Goal: Task Accomplishment & Management: Use online tool/utility

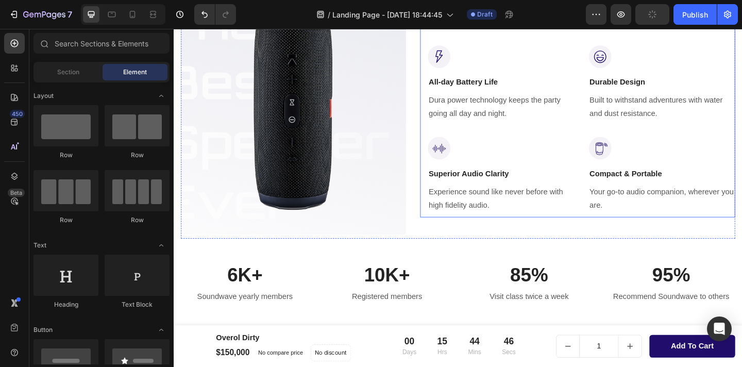
scroll to position [534, 0]
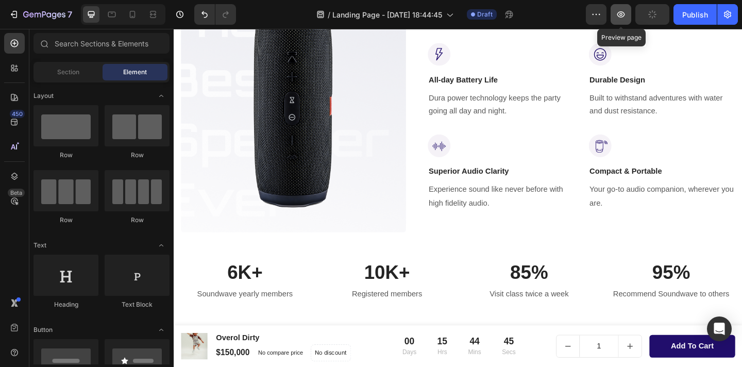
click at [631, 15] on button "button" at bounding box center [621, 14] width 21 height 21
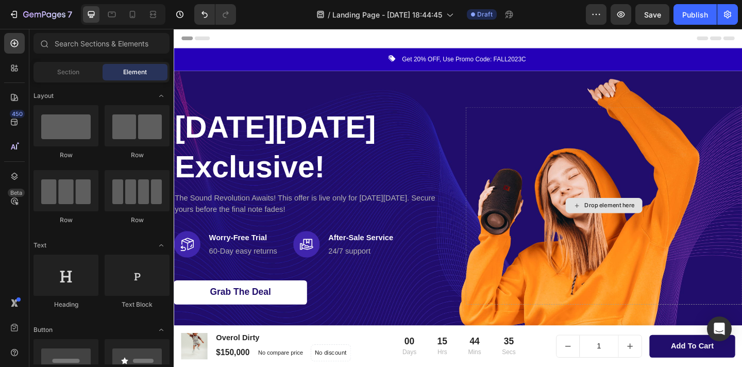
scroll to position [0, 0]
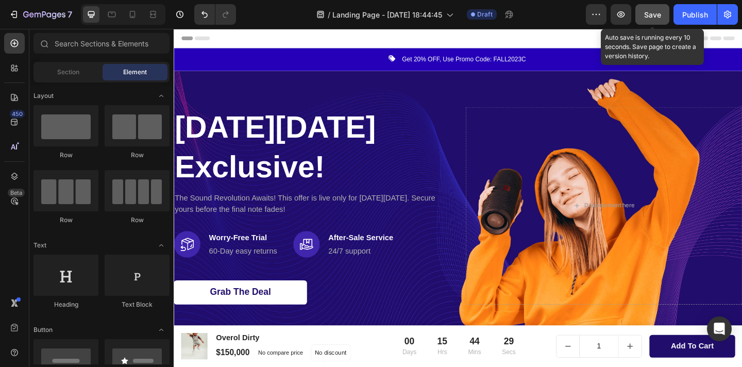
click at [648, 23] on button "Save" at bounding box center [653, 14] width 34 height 21
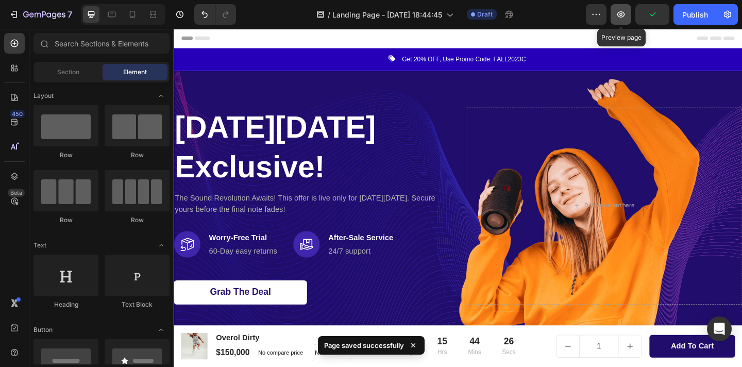
click at [629, 20] on button "button" at bounding box center [621, 14] width 21 height 21
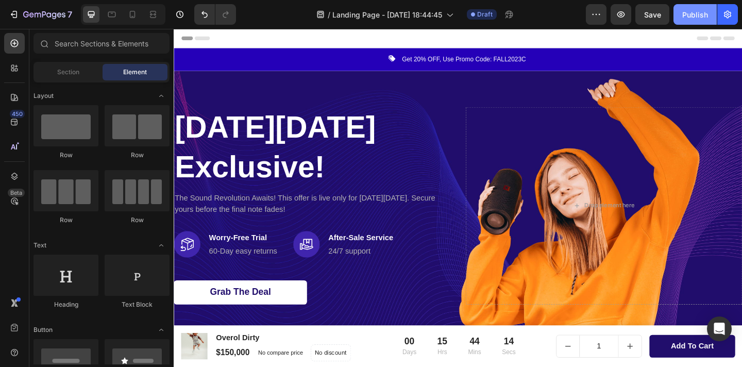
click at [698, 15] on div "Publish" at bounding box center [696, 14] width 26 height 11
click at [688, 14] on div "Publish" at bounding box center [696, 14] width 26 height 11
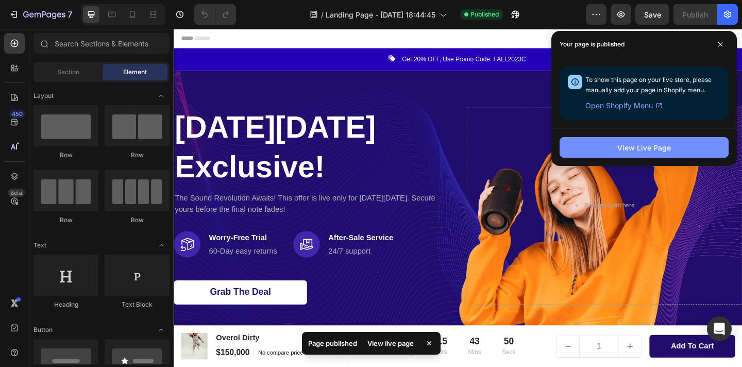
click at [630, 154] on button "View Live Page" at bounding box center [644, 147] width 169 height 21
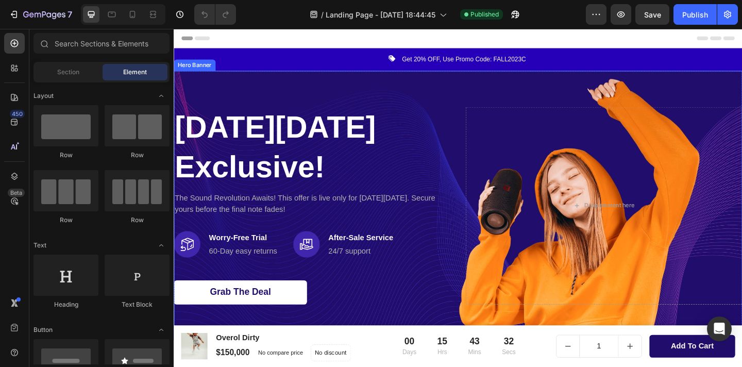
click at [461, 93] on div "Overlay" at bounding box center [483, 221] width 619 height 293
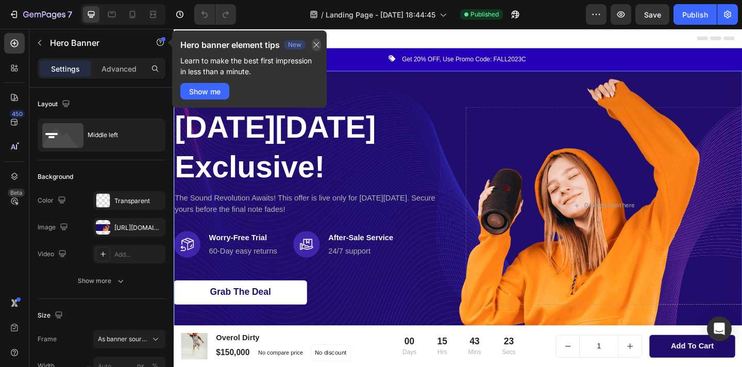
click at [320, 45] on icon "button" at bounding box center [316, 45] width 8 height 8
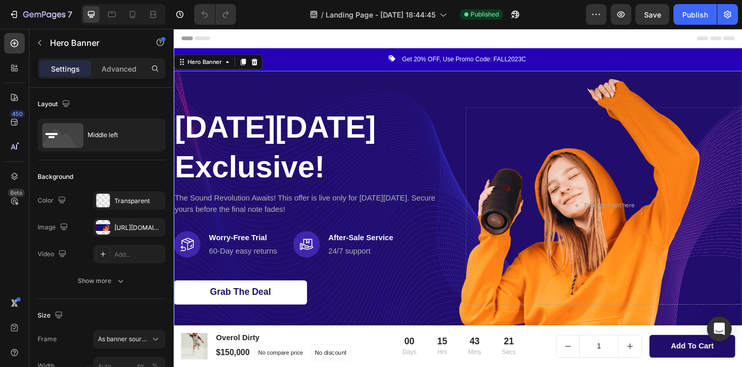
click at [391, 89] on div "Overlay" at bounding box center [483, 221] width 619 height 293
click at [107, 229] on div at bounding box center [103, 227] width 14 height 14
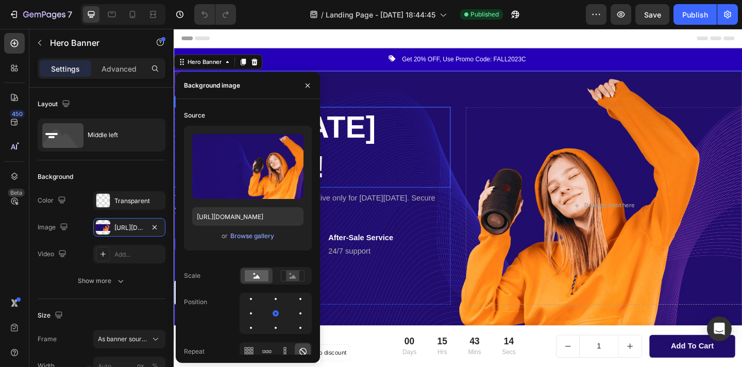
click at [470, 114] on h2 "[DATE][DATE] Exclusive!" at bounding box center [324, 158] width 301 height 88
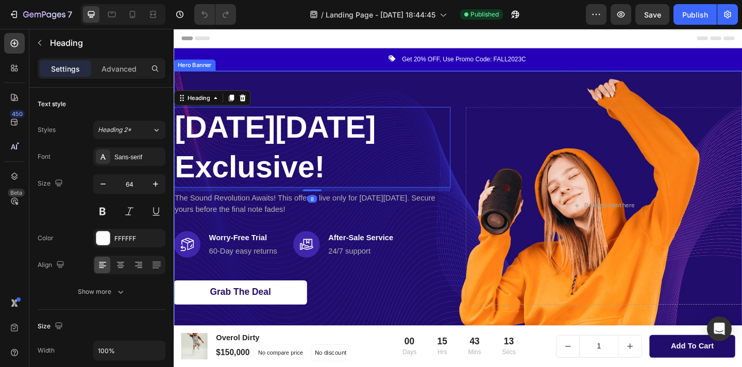
click at [502, 82] on div "Overlay" at bounding box center [483, 221] width 619 height 293
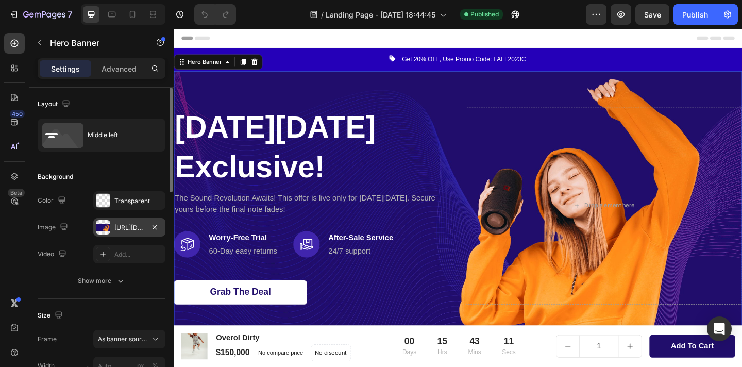
click at [119, 225] on div "[URL][DOMAIN_NAME]" at bounding box center [129, 227] width 30 height 9
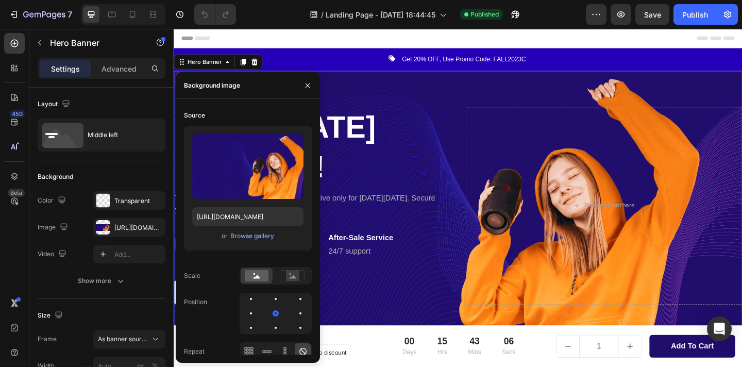
click at [485, 102] on div "Overlay" at bounding box center [483, 221] width 619 height 293
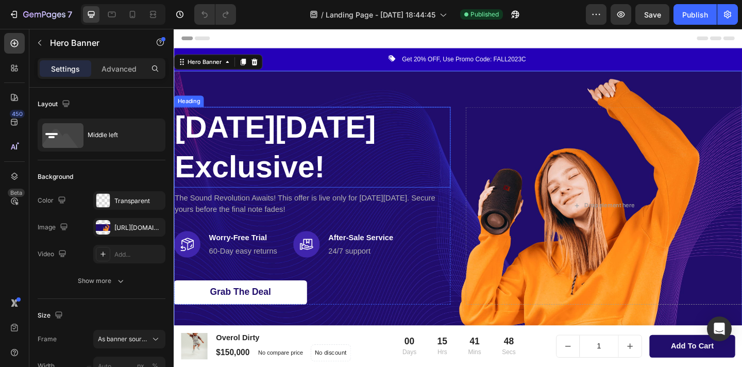
click at [349, 168] on p "[DATE][DATE] Exclusive!" at bounding box center [324, 158] width 299 height 86
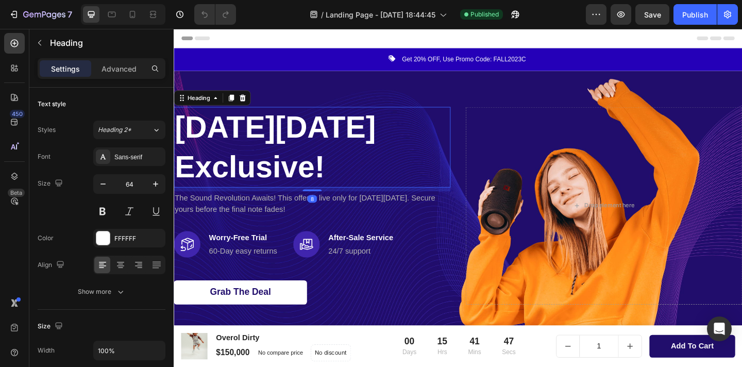
click at [268, 153] on p "Cyber Monday Exclusive!" at bounding box center [324, 158] width 299 height 86
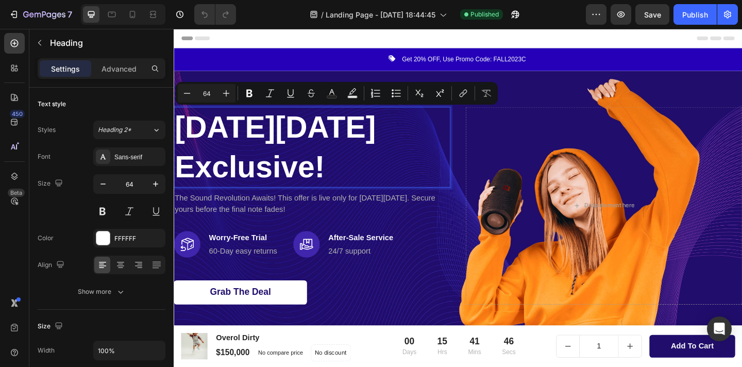
click at [242, 148] on p "Cyber Monday Exclusive!" at bounding box center [324, 158] width 299 height 86
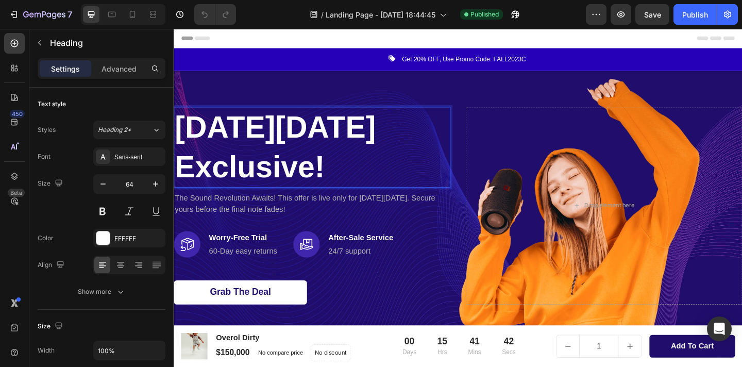
click at [271, 168] on p "Cyber Monday Exclusive!" at bounding box center [324, 158] width 299 height 86
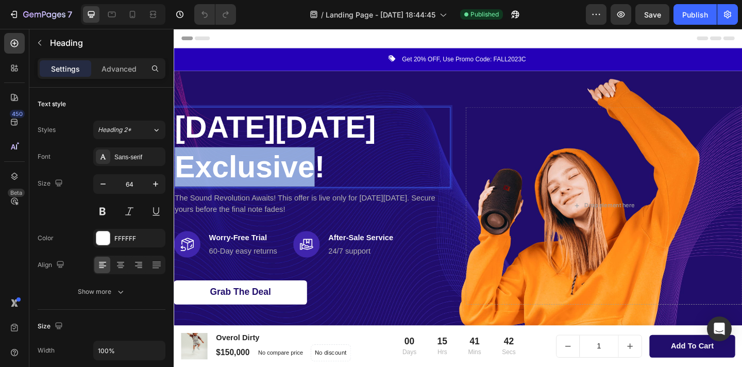
click at [271, 168] on p "Cyber Monday Exclusive!" at bounding box center [324, 158] width 299 height 86
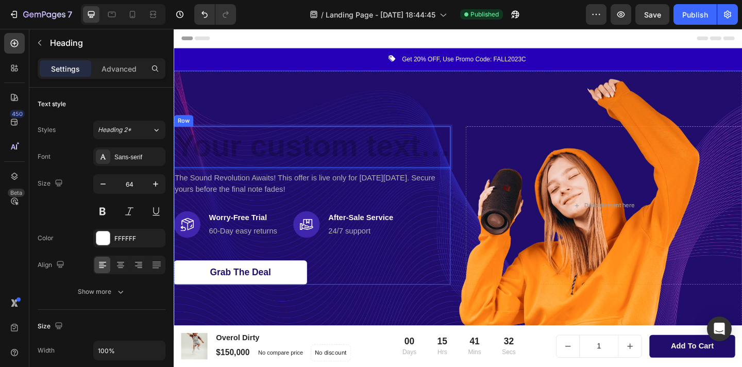
click at [271, 202] on p "The Sound Revolution Awaits! This offer is live only for Cyber Monday. Secure y…" at bounding box center [324, 197] width 299 height 25
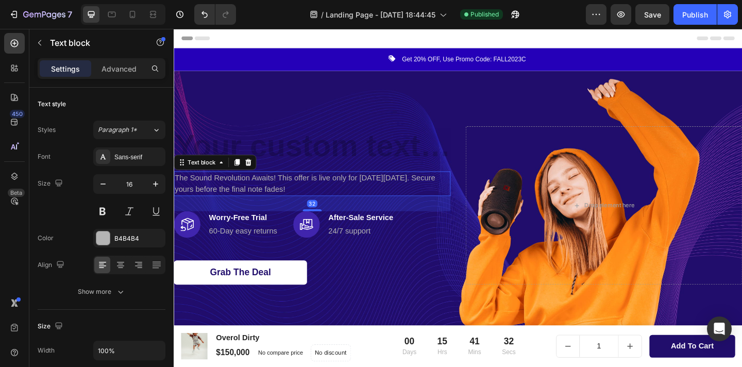
click at [271, 202] on p "The Sound Revolution Awaits! This offer is live only for Cyber Monday. Secure y…" at bounding box center [324, 197] width 299 height 25
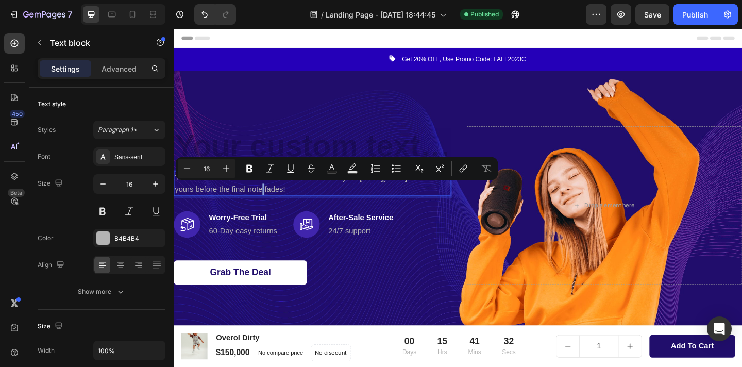
click at [272, 200] on p "The Sound Revolution Awaits! This offer is live only for Cyber Monday. Secure y…" at bounding box center [324, 197] width 299 height 25
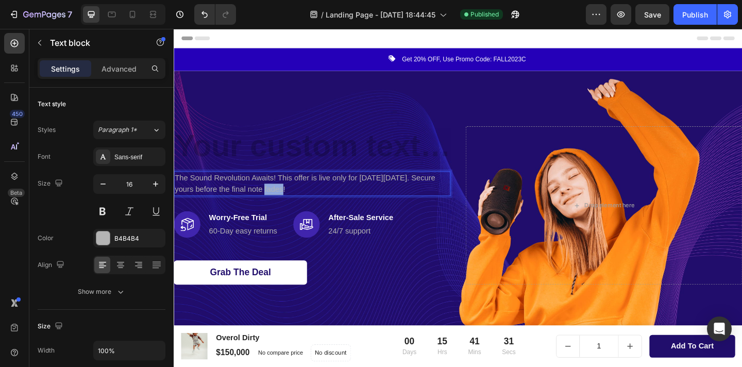
click at [272, 200] on p "The Sound Revolution Awaits! This offer is live only for Cyber Monday. Secure y…" at bounding box center [324, 197] width 299 height 25
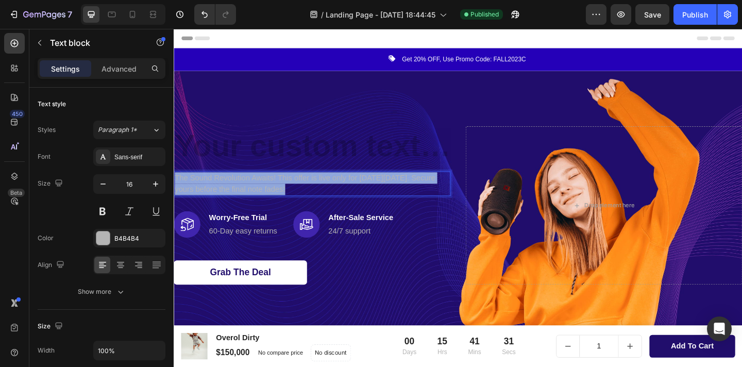
click at [272, 200] on p "The Sound Revolution Awaits! This offer is live only for Cyber Monday. Secure y…" at bounding box center [324, 197] width 299 height 25
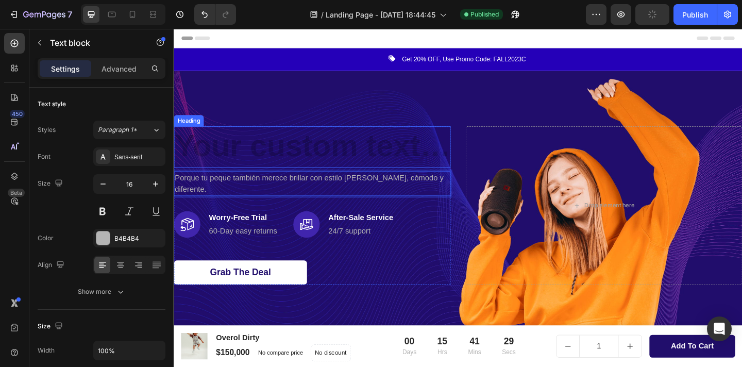
click at [287, 163] on h2 "Rich Text Editor. Editing area: main" at bounding box center [324, 157] width 301 height 45
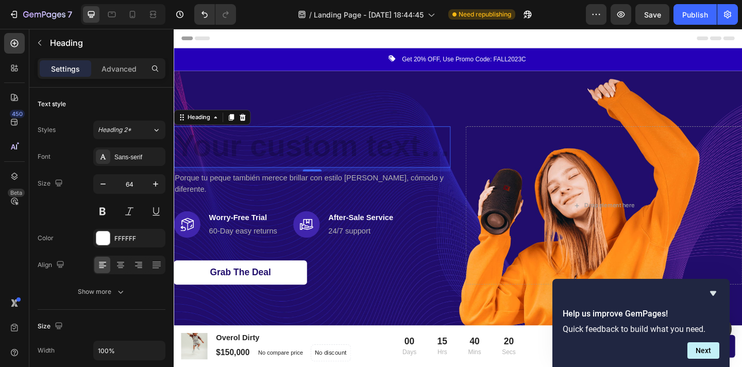
click at [381, 159] on h2 "Rich Text Editor. Editing area: main" at bounding box center [324, 157] width 301 height 45
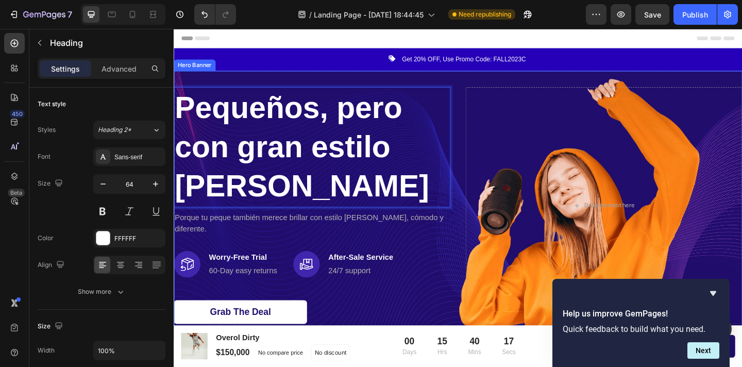
click at [507, 88] on div "Overlay" at bounding box center [483, 221] width 619 height 293
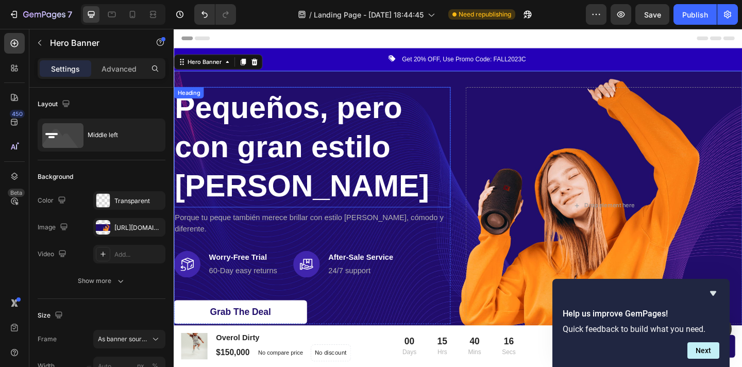
click at [362, 137] on p "Pequeños, pero con gran estilo urbano" at bounding box center [324, 157] width 299 height 129
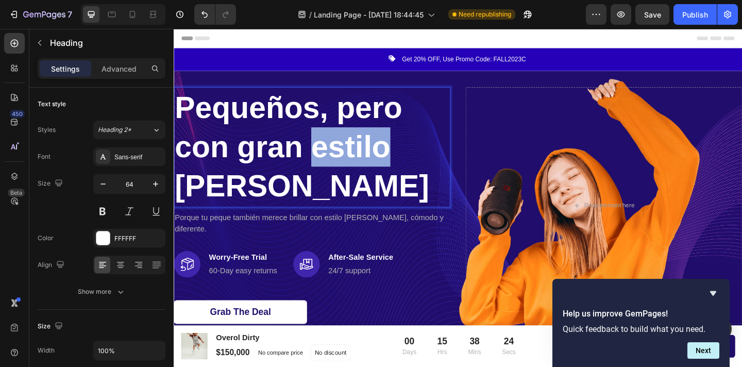
click at [319, 171] on p "Pequeños, pero con gran estilo urbano" at bounding box center [324, 157] width 299 height 129
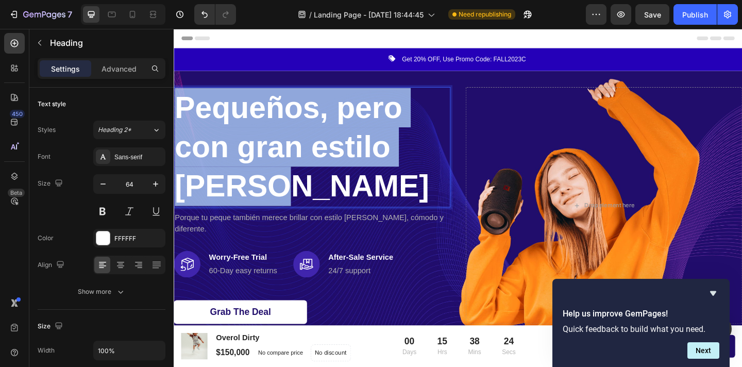
click at [319, 171] on p "Pequeños, pero con gran estilo urbano" at bounding box center [324, 157] width 299 height 129
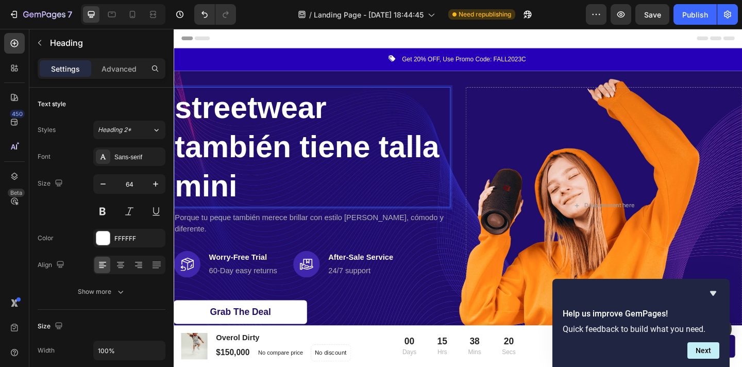
click at [359, 123] on p "streetwear también tiene talla mini" at bounding box center [324, 157] width 299 height 129
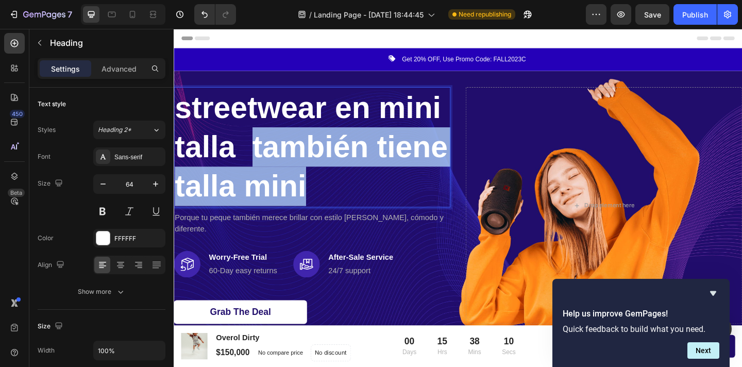
drag, startPoint x: 260, startPoint y: 159, endPoint x: 405, endPoint y: 198, distance: 150.1
click at [405, 198] on p "streetwear en mini talla también tiene talla mini" at bounding box center [324, 157] width 299 height 129
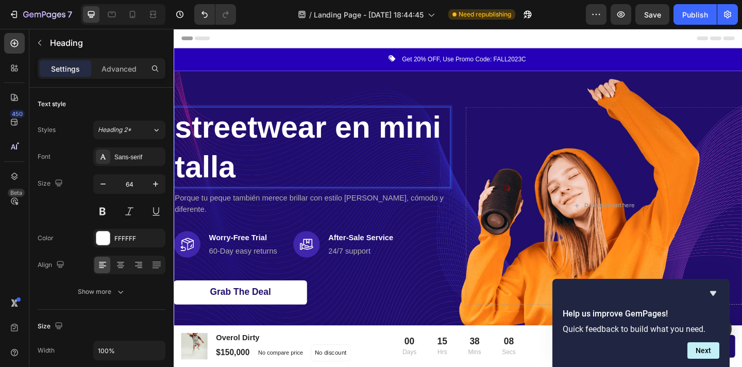
click at [195, 138] on p "streetwear en mini talla" at bounding box center [324, 158] width 299 height 86
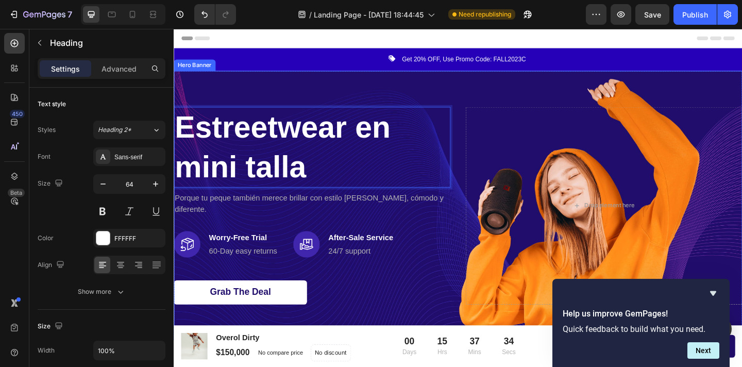
click at [373, 78] on div "Overlay" at bounding box center [483, 221] width 619 height 293
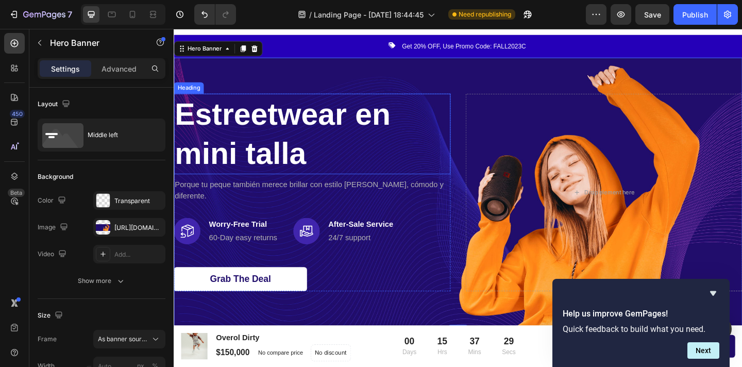
scroll to position [15, 0]
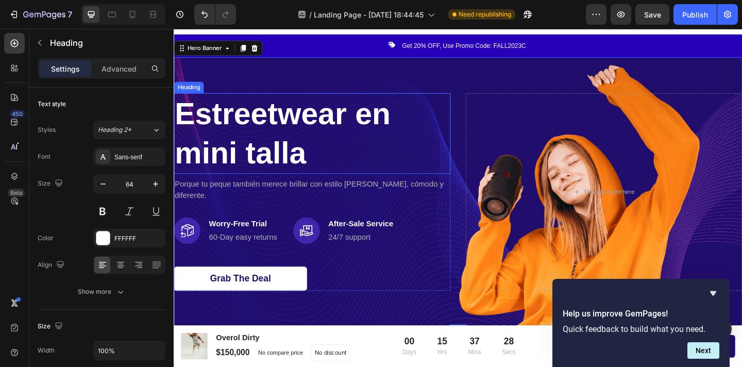
click at [318, 156] on p "Estreetwear en mini talla" at bounding box center [324, 143] width 299 height 86
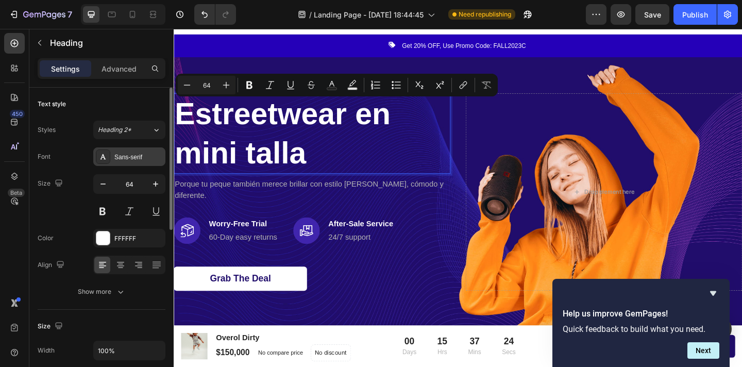
click at [129, 158] on div "Sans-serif" at bounding box center [138, 157] width 48 height 9
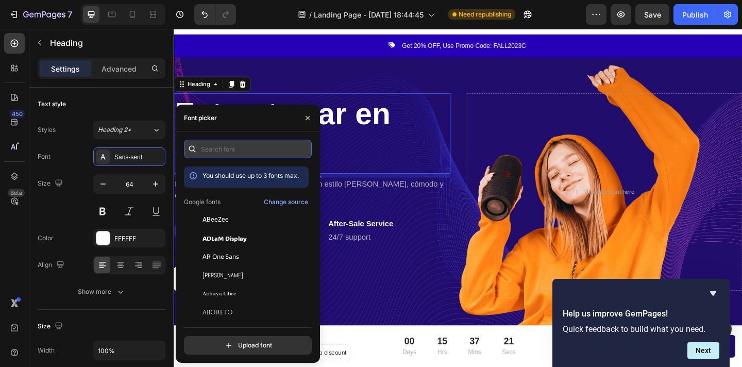
click at [228, 150] on input "text" at bounding box center [248, 149] width 128 height 19
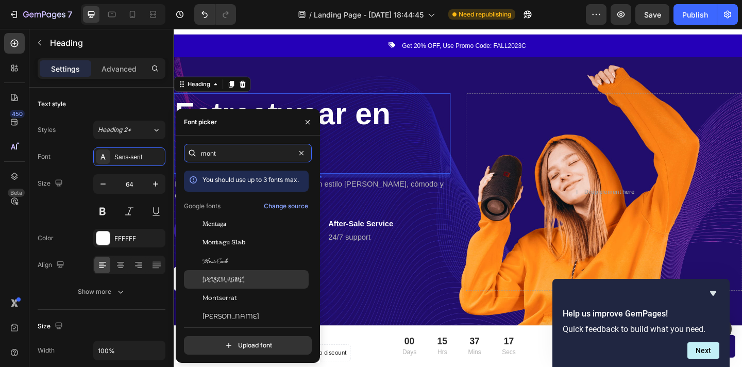
type input "mont"
click at [233, 295] on span "Montserrat" at bounding box center [220, 297] width 35 height 9
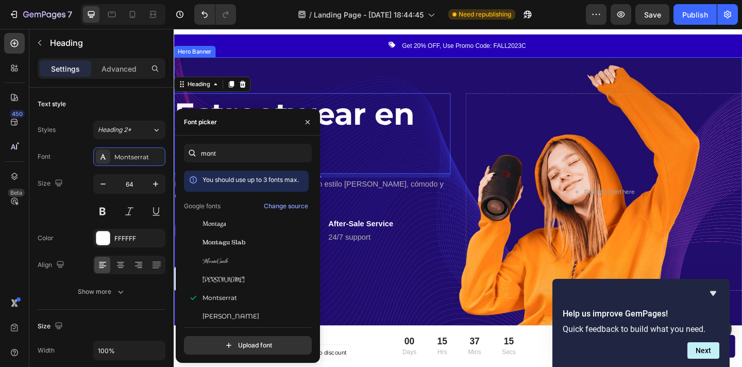
click at [492, 90] on div "Overlay" at bounding box center [483, 206] width 619 height 293
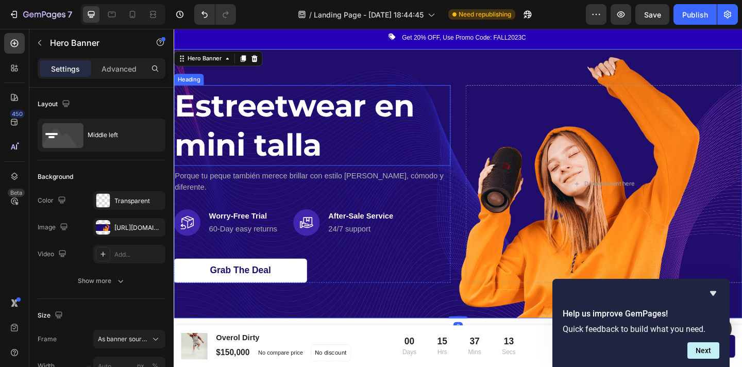
scroll to position [24, 0]
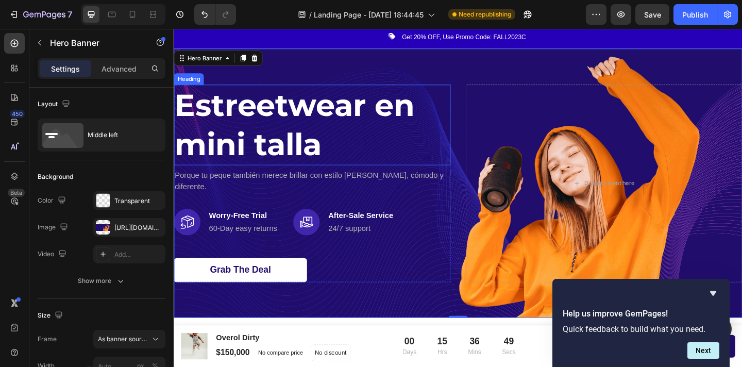
click at [267, 137] on p "Estreetwear en mini talla" at bounding box center [324, 134] width 299 height 86
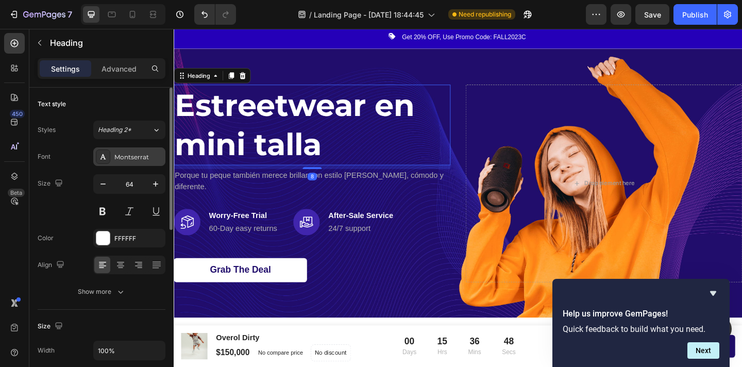
click at [134, 158] on div "Montserrat" at bounding box center [138, 157] width 48 height 9
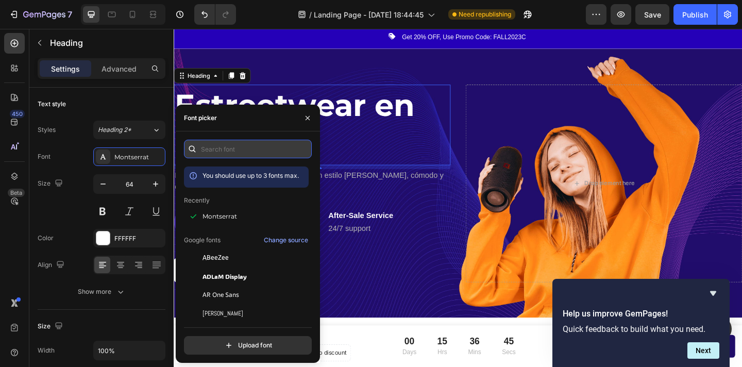
click at [233, 148] on input "text" at bounding box center [248, 149] width 128 height 19
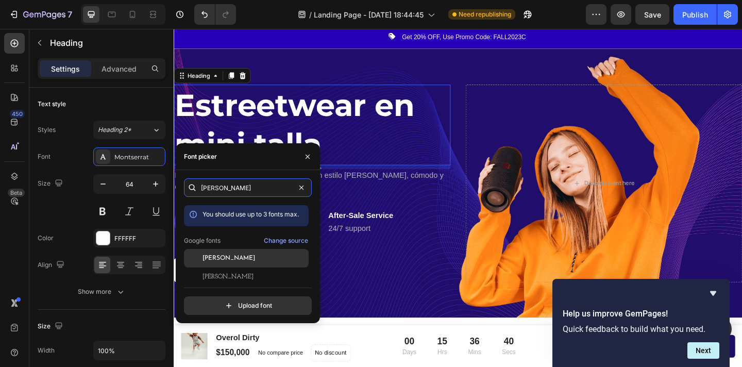
type input "jos"
click at [231, 259] on span "[PERSON_NAME]" at bounding box center [229, 258] width 53 height 9
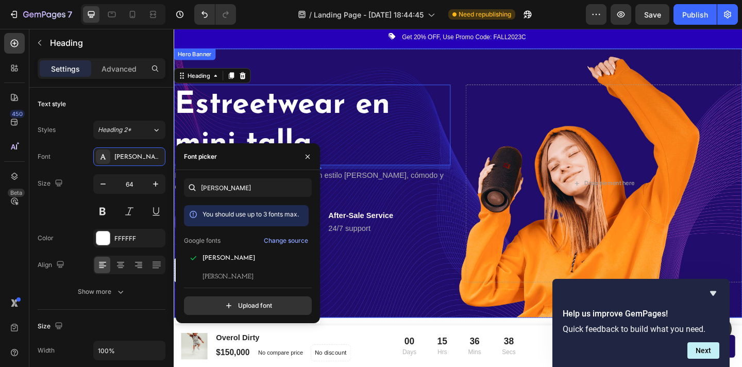
click at [422, 81] on div "Overlay" at bounding box center [483, 197] width 619 height 293
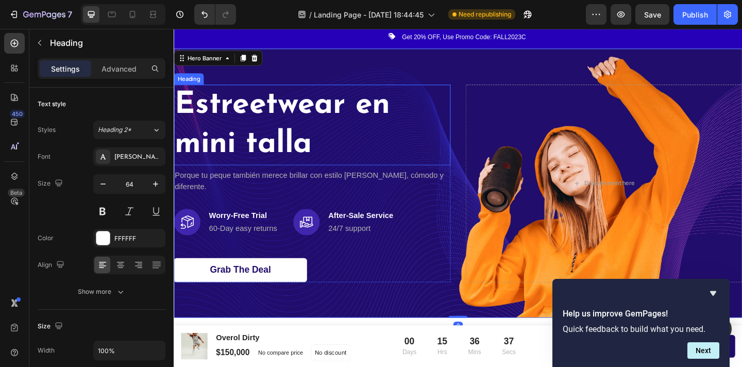
click at [378, 142] on p "Estreetwear en mini talla" at bounding box center [324, 134] width 299 height 86
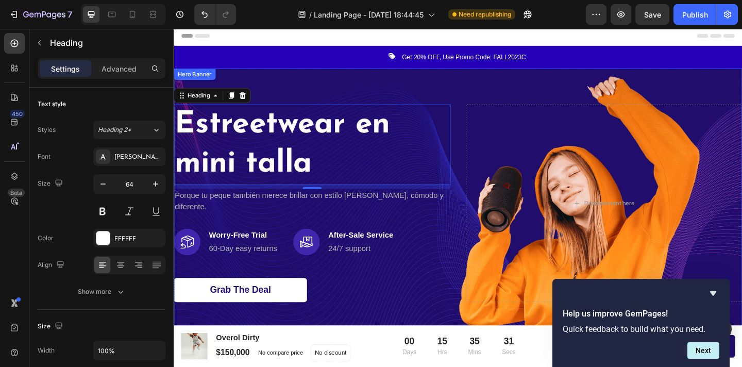
scroll to position [0, 0]
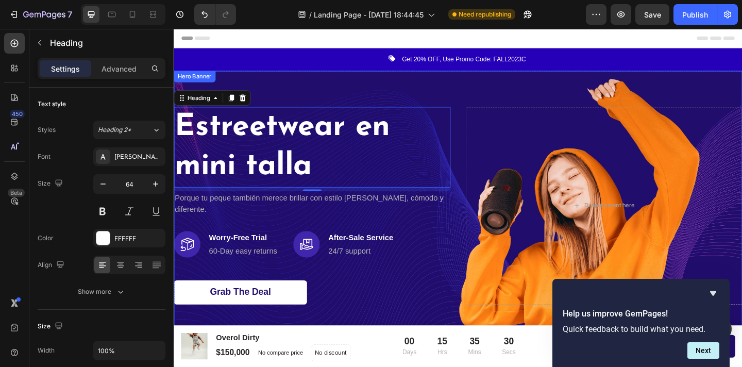
click at [427, 95] on div "Overlay" at bounding box center [483, 221] width 619 height 293
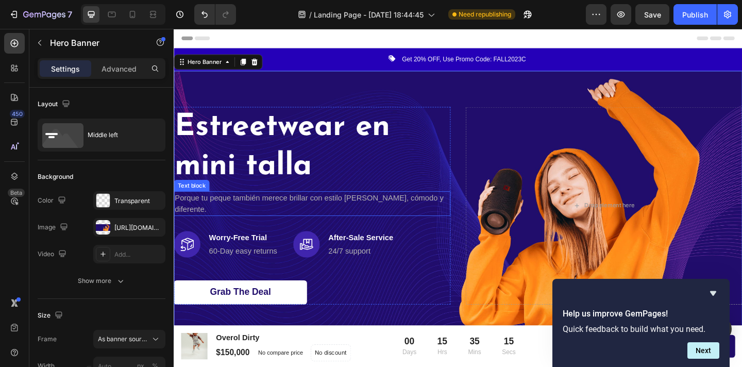
click at [351, 218] on p "Porque tu peque también merece brillar con estilo [PERSON_NAME], cómodo y difer…" at bounding box center [324, 219] width 299 height 25
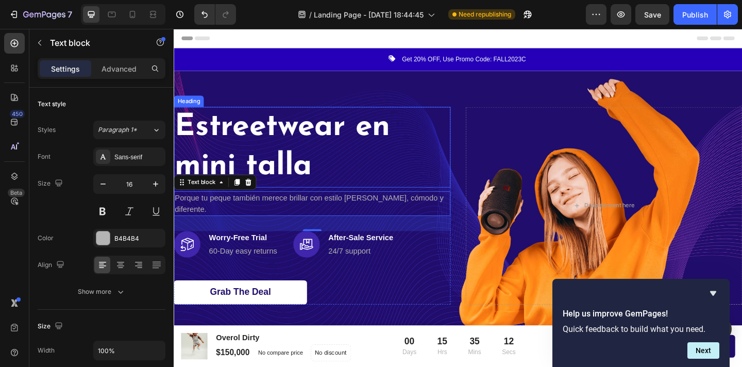
click at [269, 152] on p "Estreetwear en mini talla" at bounding box center [324, 158] width 299 height 86
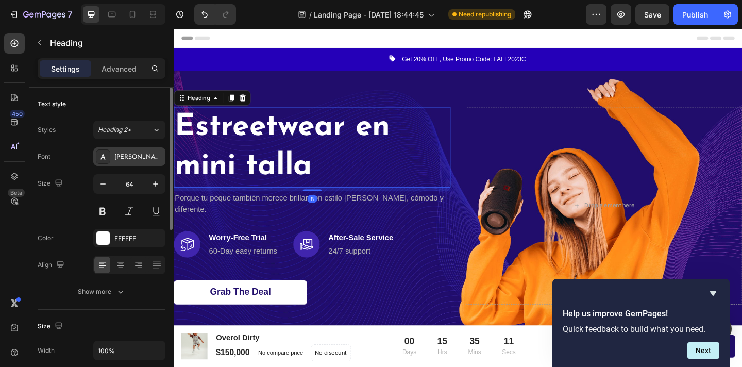
click at [127, 155] on div "[PERSON_NAME]" at bounding box center [138, 157] width 48 height 9
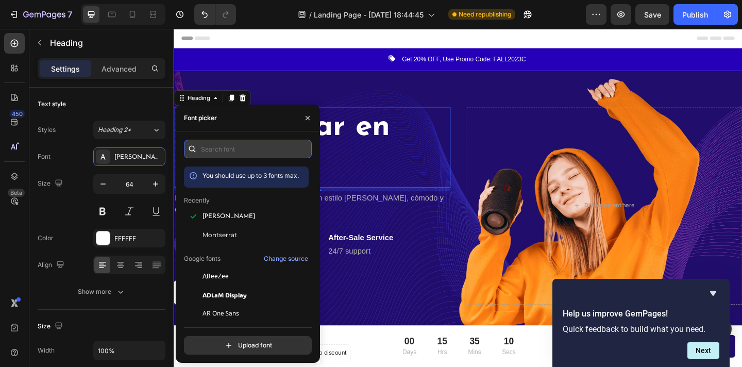
click at [234, 153] on input "text" at bounding box center [248, 149] width 128 height 19
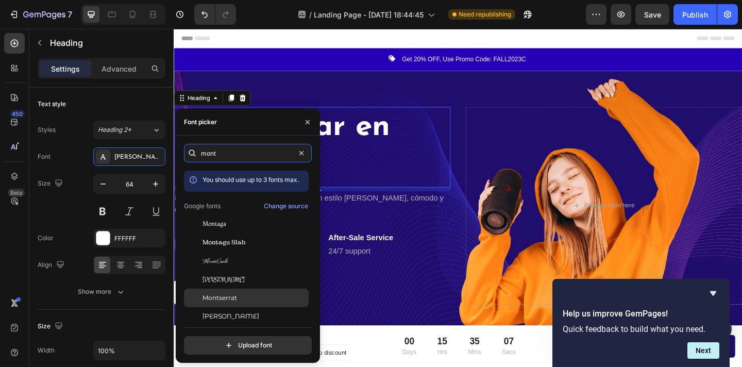
type input "mont"
click at [228, 294] on span "Montserrat" at bounding box center [220, 297] width 35 height 9
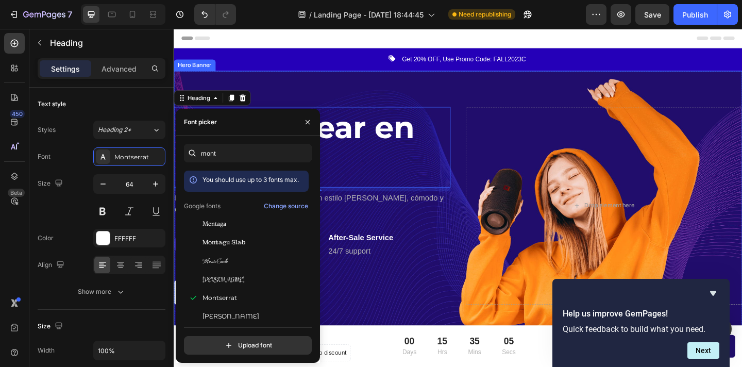
click at [445, 96] on div "Overlay" at bounding box center [483, 221] width 619 height 293
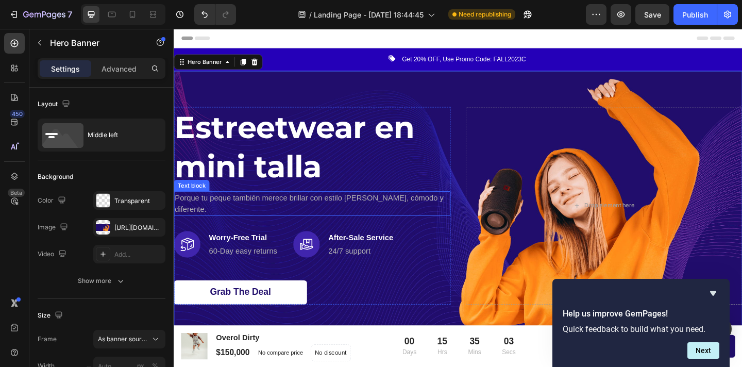
click at [358, 221] on p "Porque tu peque también merece brillar con estilo [PERSON_NAME], cómodo y difer…" at bounding box center [324, 219] width 299 height 25
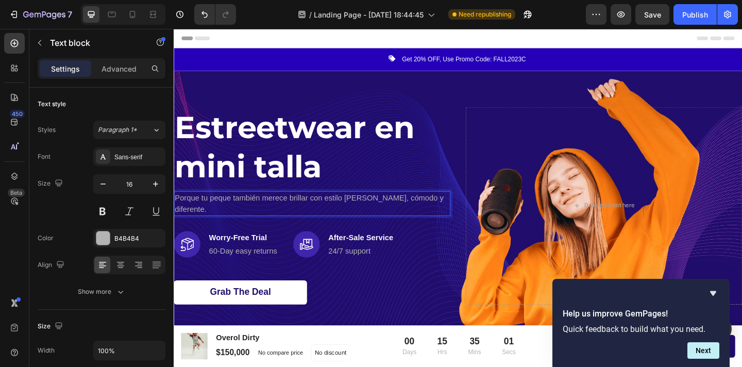
click at [352, 219] on p "Porque tu peque también merece brillar con estilo [PERSON_NAME], cómodo y difer…" at bounding box center [324, 219] width 299 height 25
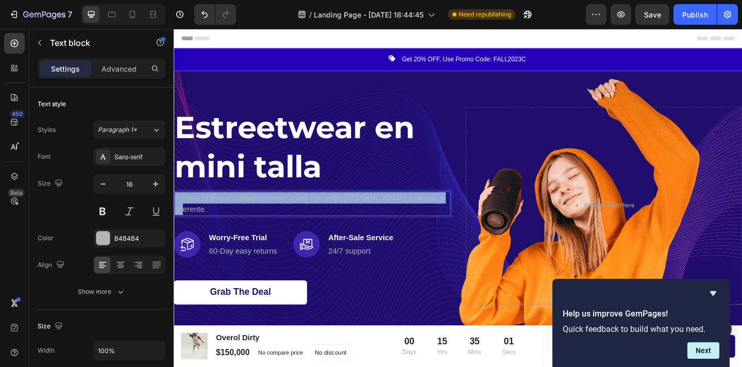
click at [352, 219] on p "Porque tu peque también merece brillar con estilo [PERSON_NAME], cómodo y difer…" at bounding box center [324, 219] width 299 height 25
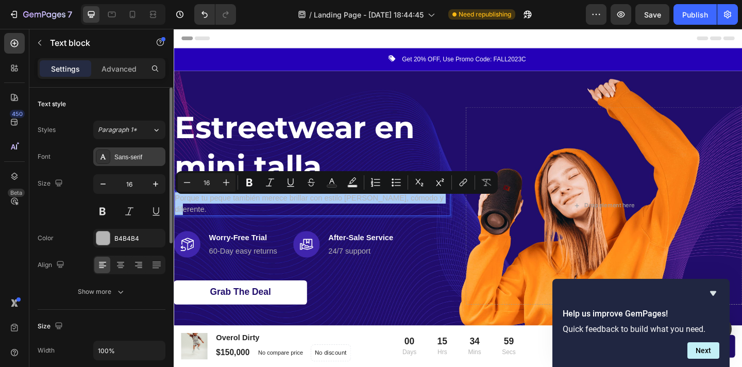
click at [136, 160] on div "Sans-serif" at bounding box center [138, 157] width 48 height 9
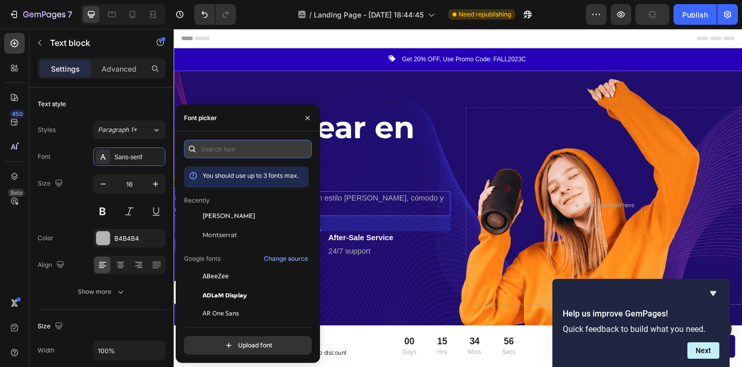
click at [241, 157] on input "text" at bounding box center [248, 149] width 128 height 19
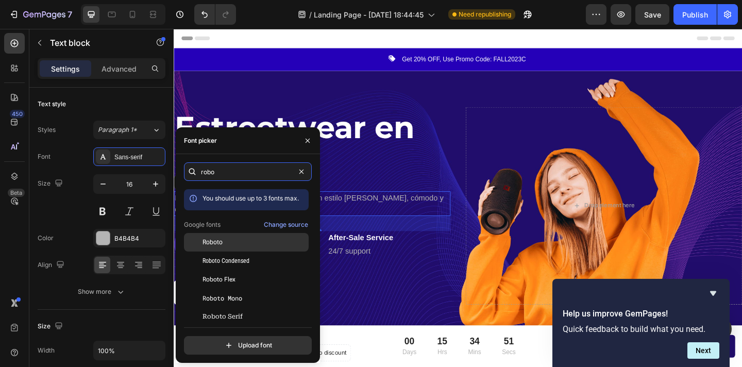
type input "robo"
click at [221, 239] on span "Roboto" at bounding box center [213, 242] width 20 height 9
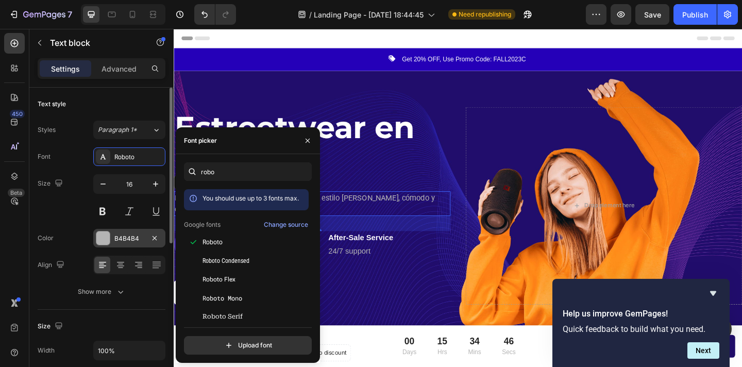
click at [107, 242] on div at bounding box center [102, 237] width 13 height 13
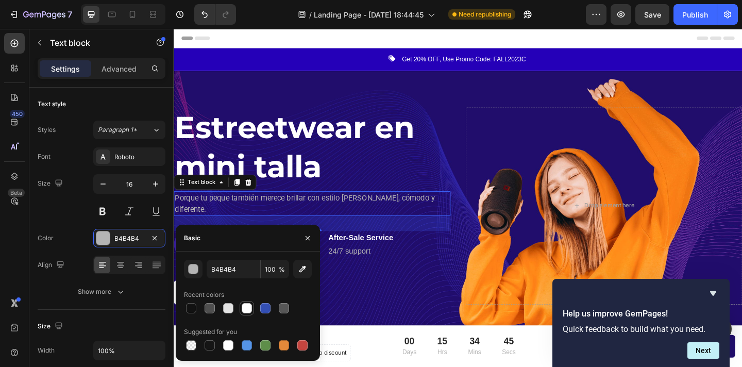
click at [247, 311] on div at bounding box center [247, 308] width 10 height 10
type input "FFFFFF"
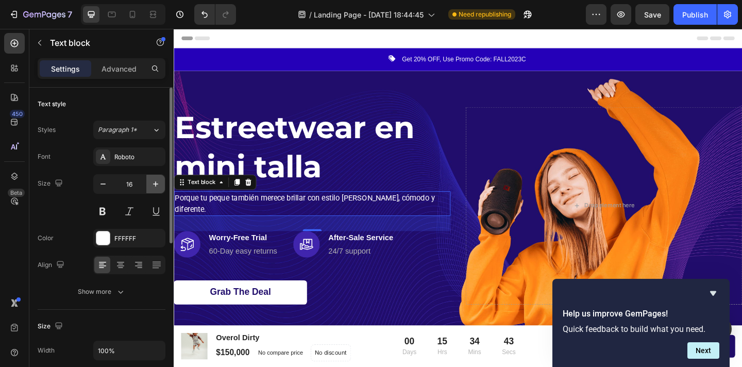
click at [153, 187] on icon "button" at bounding box center [156, 184] width 10 height 10
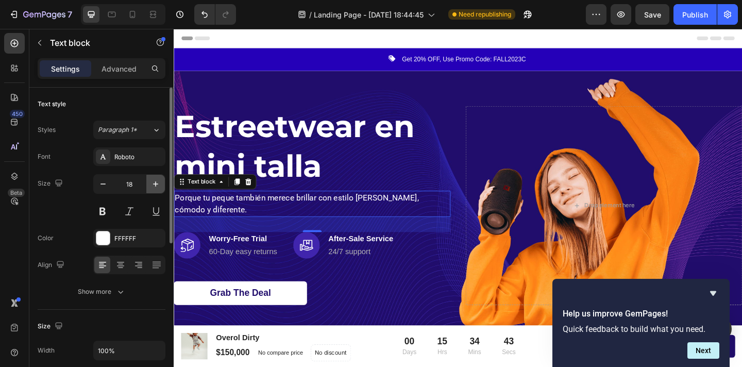
click at [153, 187] on icon "button" at bounding box center [156, 184] width 10 height 10
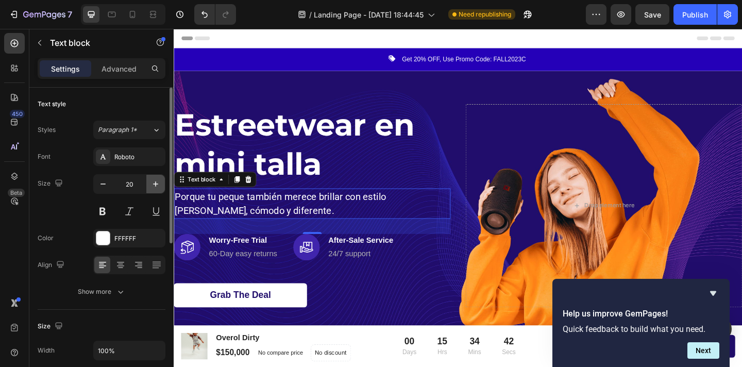
click at [153, 187] on icon "button" at bounding box center [156, 184] width 10 height 10
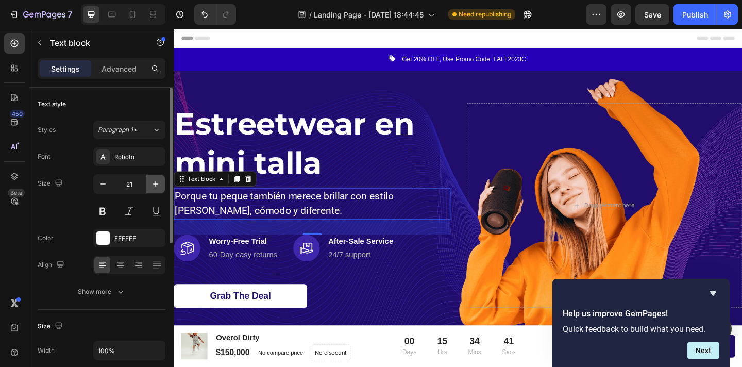
click at [153, 187] on icon "button" at bounding box center [156, 184] width 10 height 10
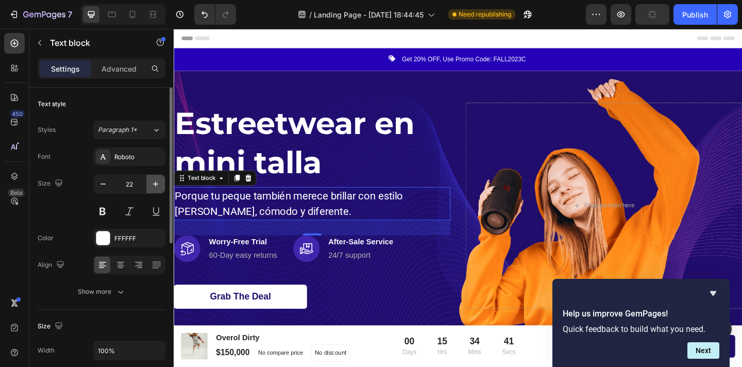
click at [153, 187] on icon "button" at bounding box center [156, 184] width 10 height 10
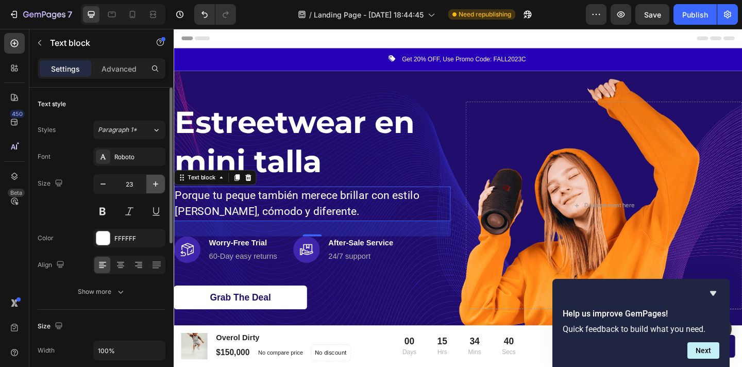
click at [153, 187] on icon "button" at bounding box center [156, 184] width 10 height 10
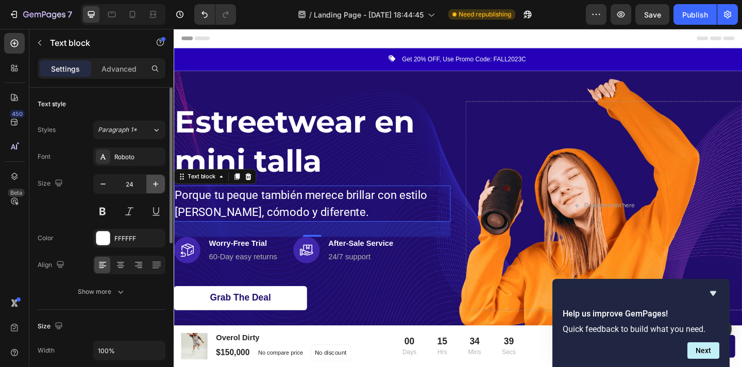
click at [153, 187] on icon "button" at bounding box center [156, 184] width 10 height 10
type input "25"
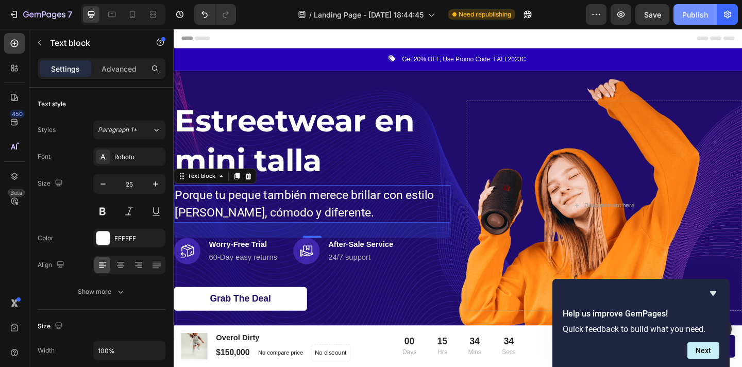
click at [703, 15] on div "Publish" at bounding box center [696, 14] width 26 height 11
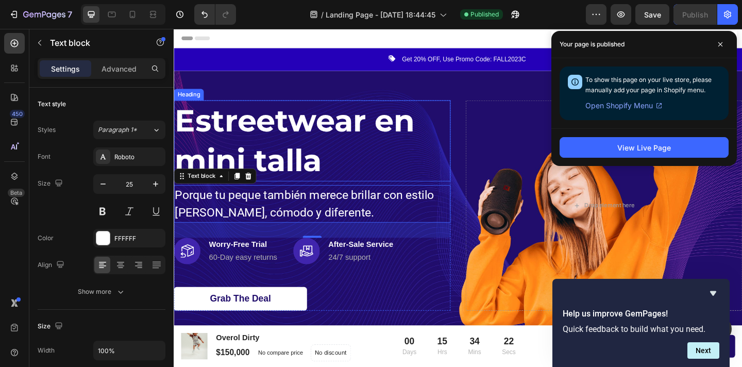
click at [203, 126] on p "Estreetwear en mini talla" at bounding box center [324, 151] width 299 height 86
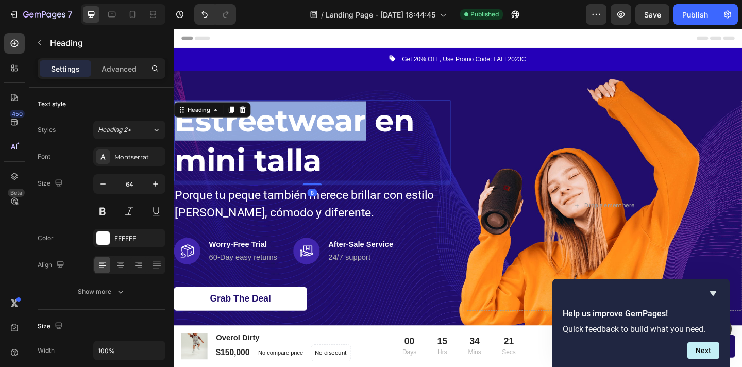
click at [197, 126] on p "Estreetwear en mini talla" at bounding box center [324, 151] width 299 height 86
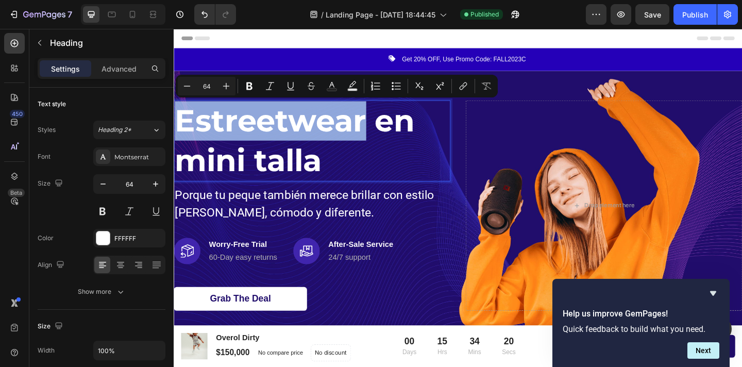
click at [196, 126] on p "Estreetwear en mini talla" at bounding box center [324, 151] width 299 height 86
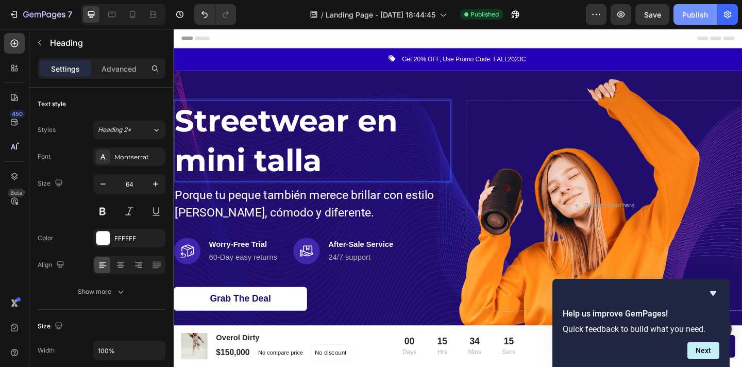
click at [686, 16] on div "Publish" at bounding box center [696, 14] width 26 height 11
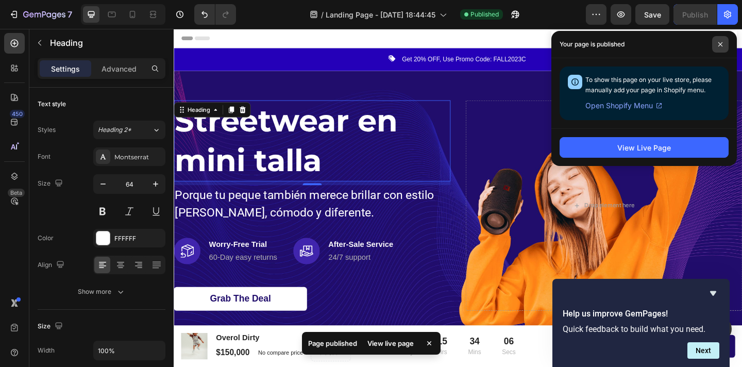
click at [719, 47] on span at bounding box center [721, 44] width 16 height 16
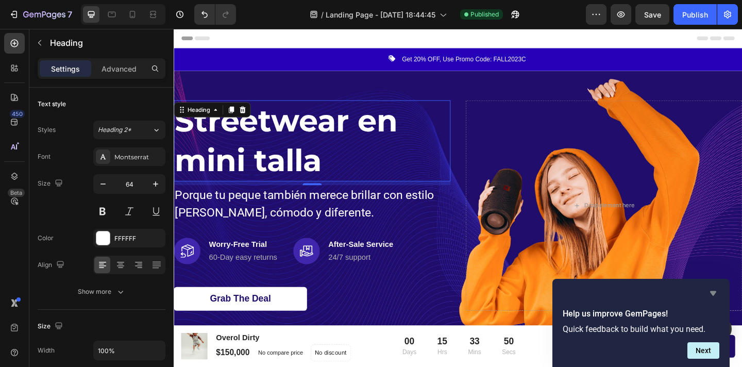
click at [712, 292] on icon "Hide survey" at bounding box center [713, 293] width 6 height 5
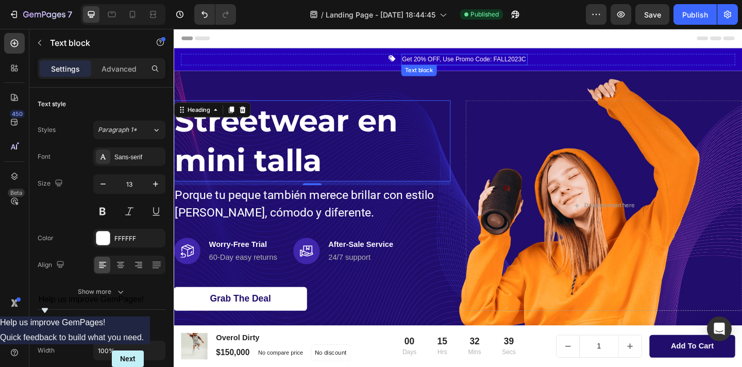
click at [459, 58] on p "Get 20% OFF, Use Promo Code: FALL2023C" at bounding box center [490, 62] width 136 height 10
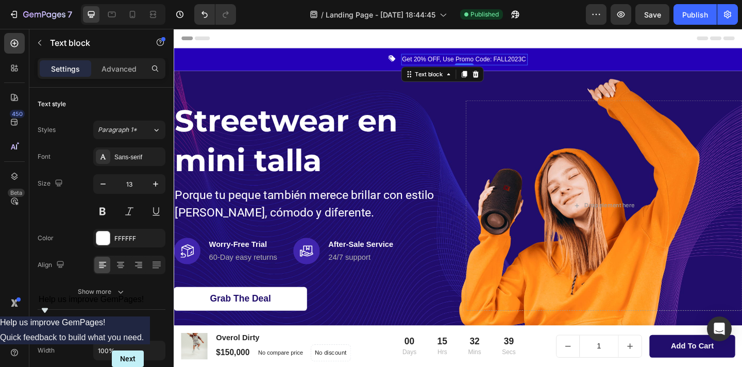
click at [459, 58] on p "Get 20% OFF, Use Promo Code: FALL2023C" at bounding box center [490, 62] width 136 height 10
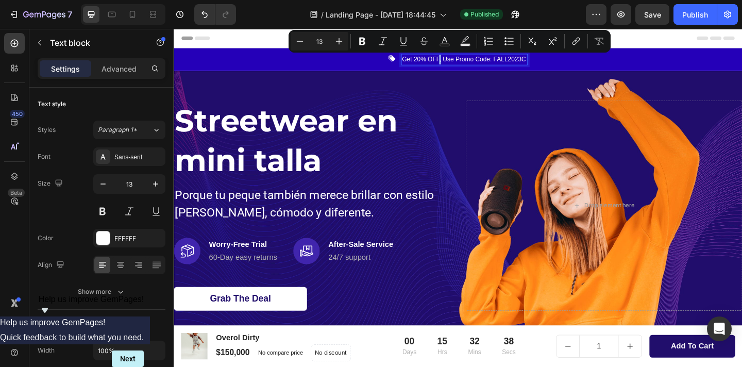
click at [461, 62] on p "Get 20% OFF, Use Promo Code: FALL2023C" at bounding box center [490, 62] width 136 height 10
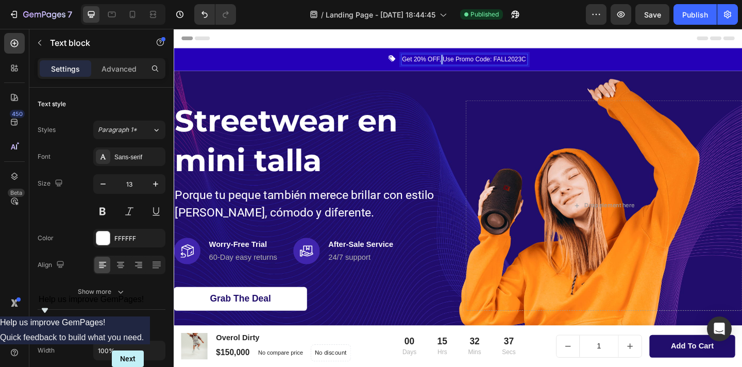
click at [461, 62] on p "Get 20% OFF, Use Promo Code: FALL2023C" at bounding box center [490, 62] width 136 height 10
click at [507, 61] on p "🔥 10% OFF en tu primer outfit RadKiddo" at bounding box center [489, 62] width 125 height 10
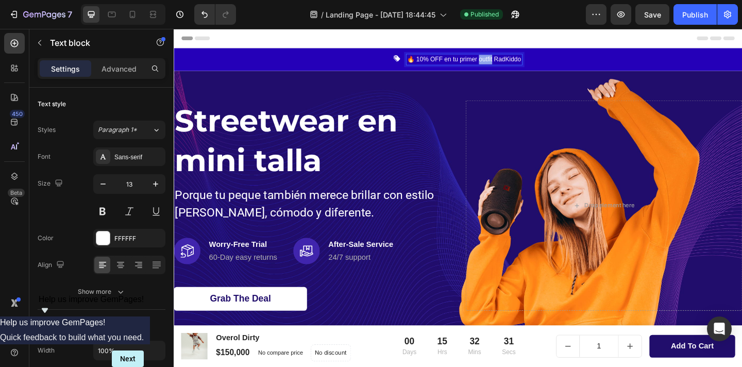
click at [507, 61] on p "🔥 10% OFF en tu primer outfit RadKiddo" at bounding box center [489, 62] width 125 height 10
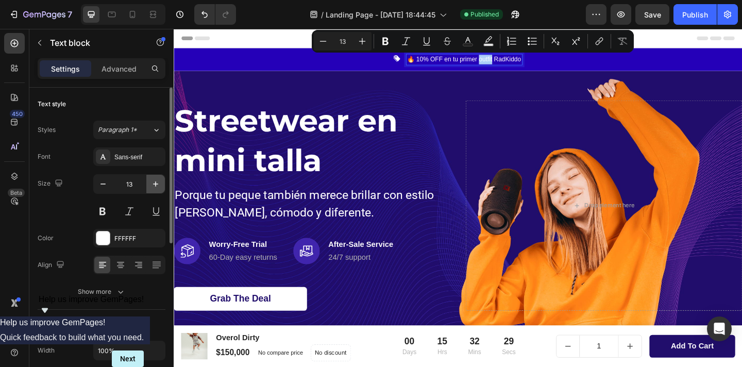
click at [157, 181] on icon "button" at bounding box center [156, 184] width 10 height 10
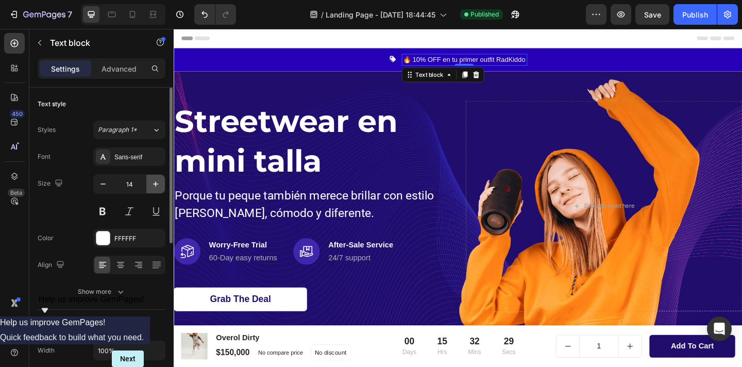
click at [157, 181] on icon "button" at bounding box center [156, 184] width 10 height 10
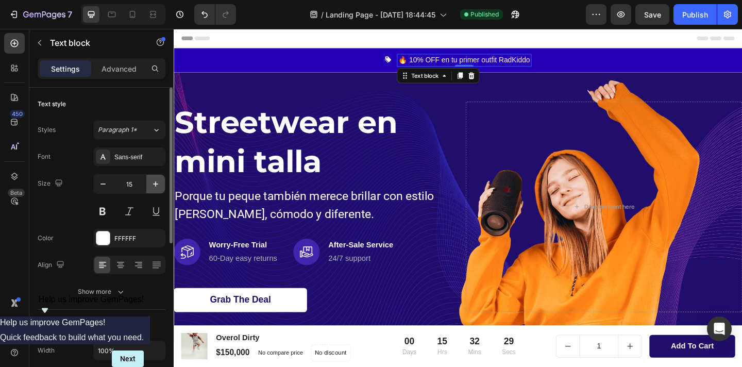
click at [157, 181] on icon "button" at bounding box center [156, 184] width 10 height 10
type input "16"
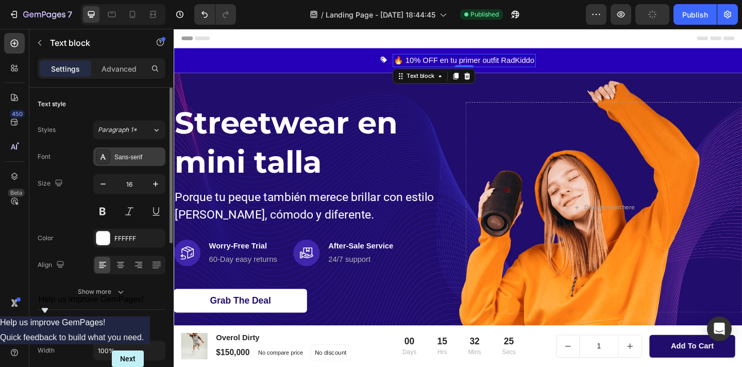
click at [126, 155] on div "Sans-serif" at bounding box center [138, 157] width 48 height 9
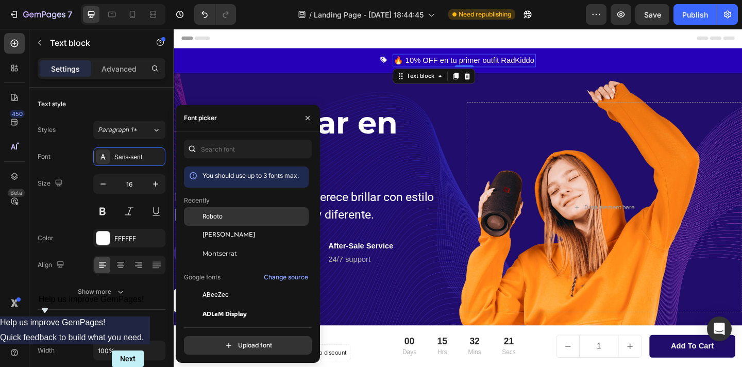
click at [223, 218] on div "Roboto" at bounding box center [255, 216] width 104 height 9
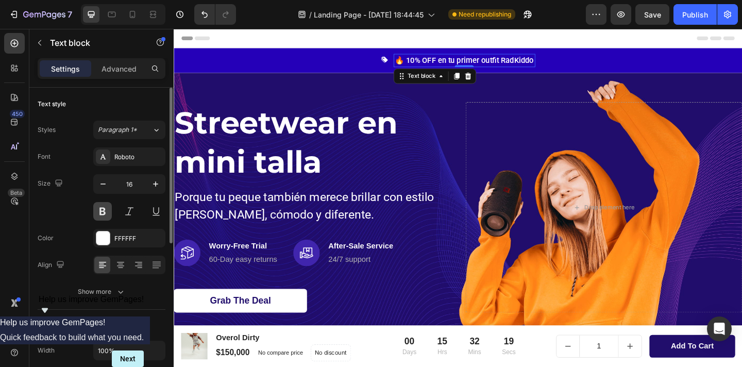
click at [109, 216] on button at bounding box center [102, 211] width 19 height 19
click at [137, 161] on div "Roboto" at bounding box center [138, 157] width 48 height 9
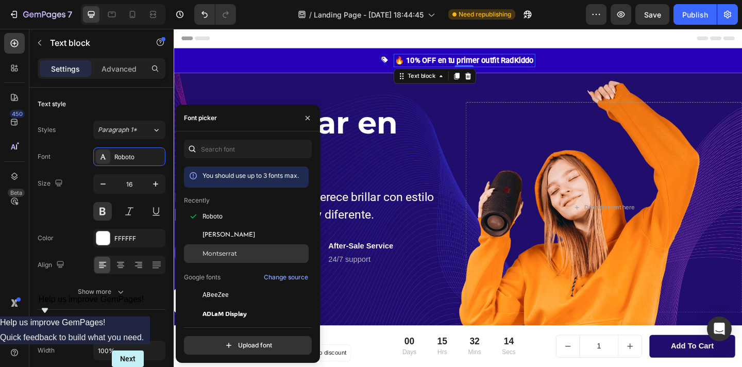
click at [223, 255] on span "Montserrat" at bounding box center [220, 253] width 35 height 9
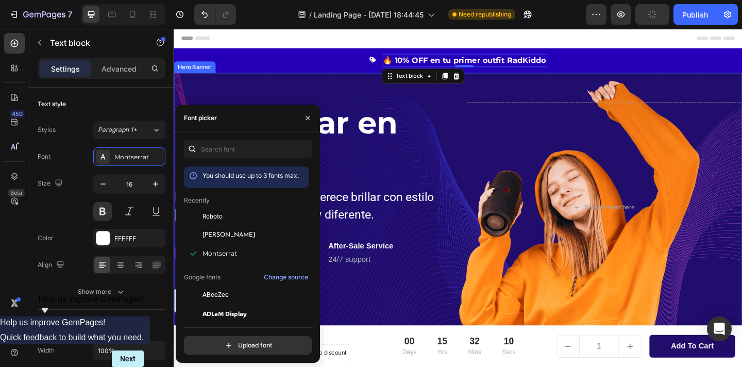
click at [311, 89] on div "Overlay" at bounding box center [483, 223] width 619 height 293
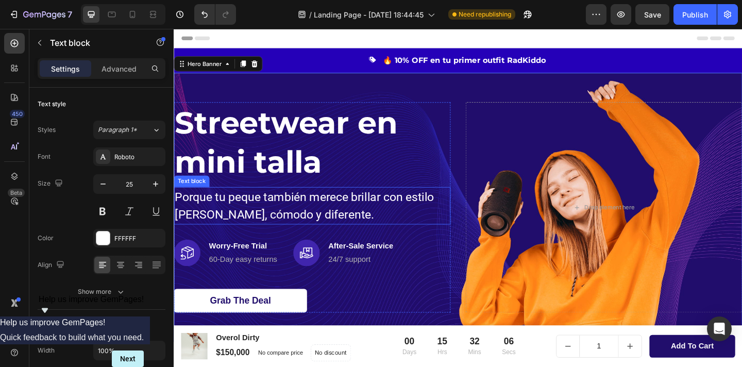
click at [347, 220] on p "Porque tu peque también merece brillar con estilo [PERSON_NAME], cómodo y difer…" at bounding box center [324, 221] width 299 height 39
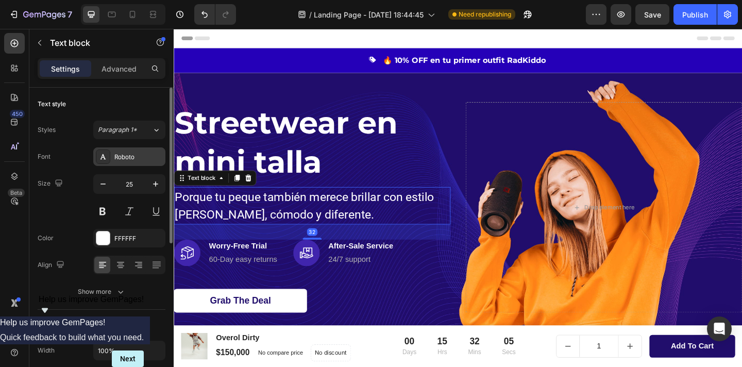
click at [126, 160] on div "Roboto" at bounding box center [138, 157] width 48 height 9
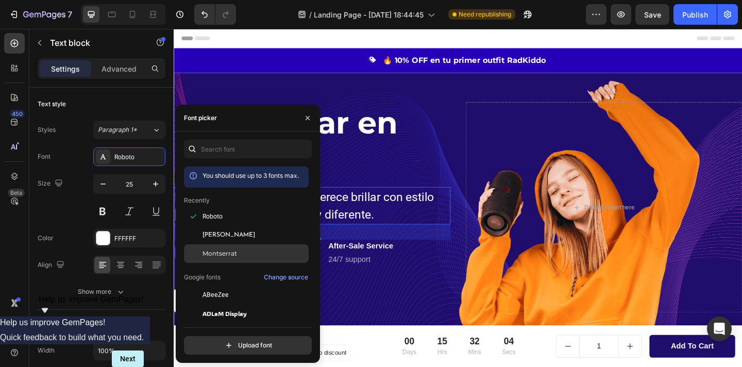
click at [224, 253] on span "Montserrat" at bounding box center [220, 253] width 35 height 9
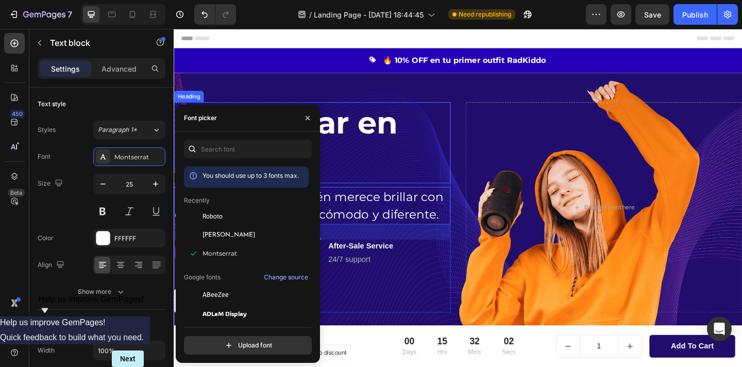
click at [460, 133] on p "Streetwear en mini talla" at bounding box center [324, 153] width 299 height 86
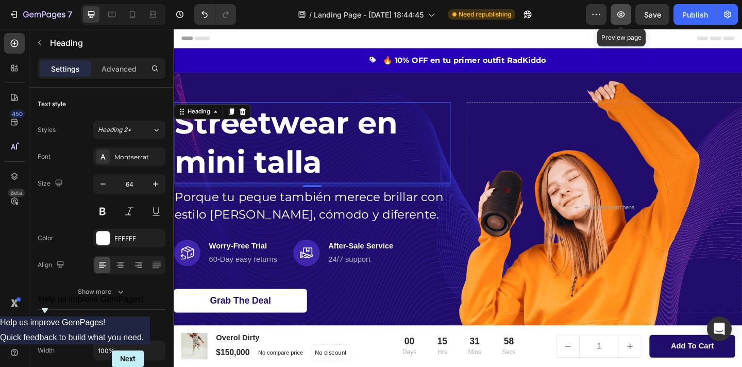
click at [624, 14] on icon "button" at bounding box center [621, 14] width 10 height 10
click at [692, 10] on div "Publish" at bounding box center [696, 14] width 26 height 11
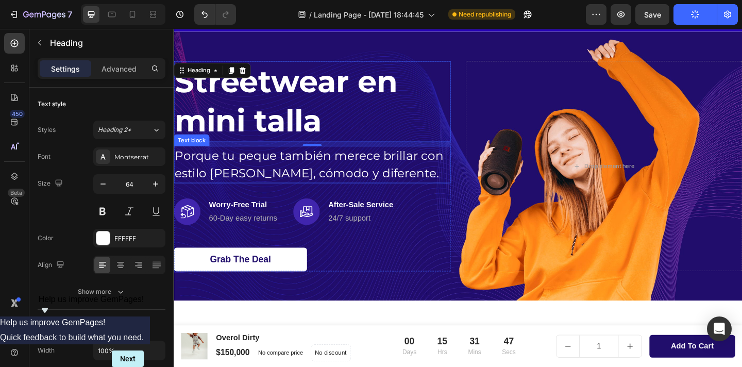
scroll to position [36, 0]
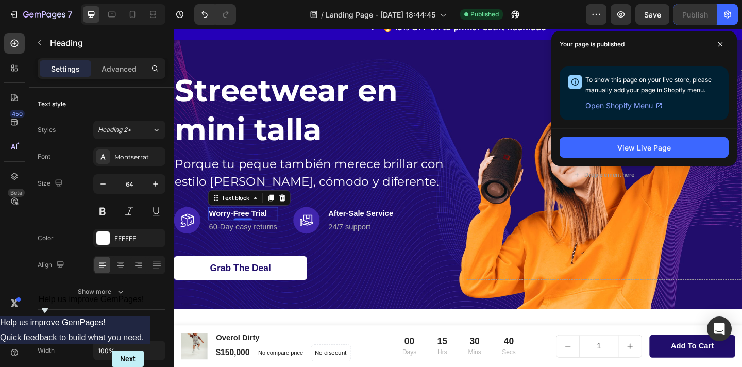
click at [262, 229] on p "Worry-Free Trial" at bounding box center [249, 230] width 74 height 12
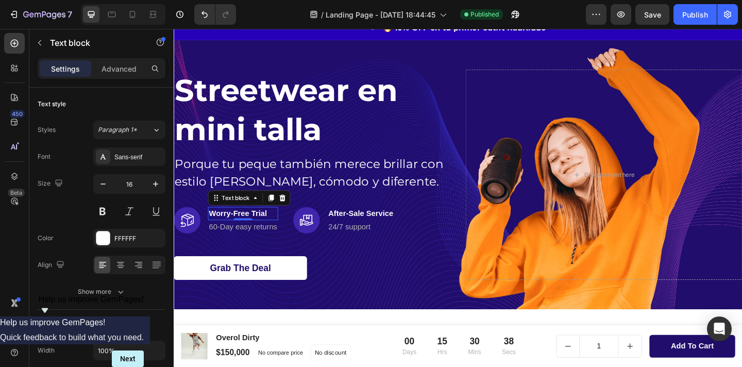
click at [263, 226] on p "Worry-Free Trial" at bounding box center [249, 230] width 74 height 12
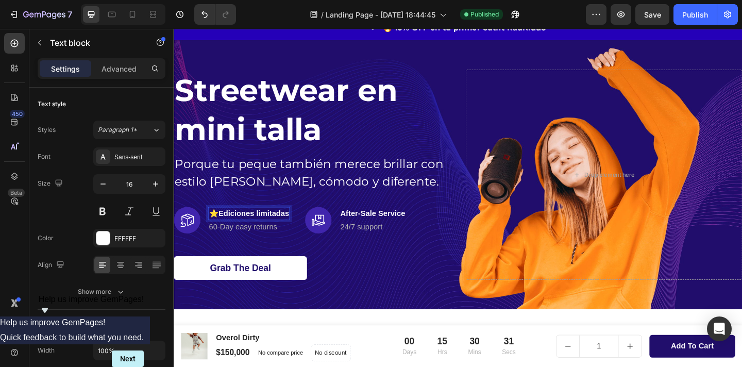
click at [220, 228] on p "⭐ Ediciones limitadas" at bounding box center [255, 230] width 87 height 12
click at [195, 235] on img at bounding box center [188, 237] width 29 height 29
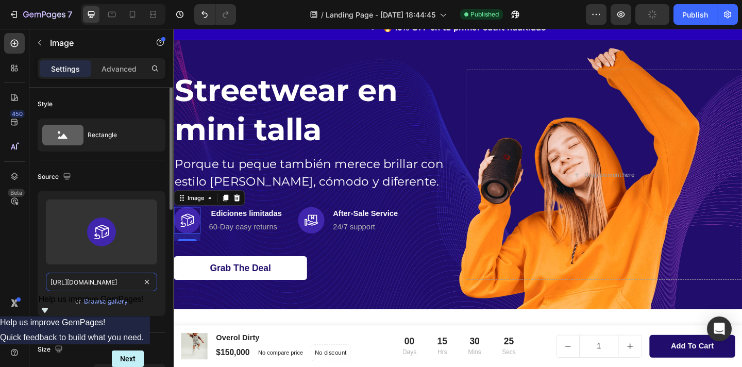
click at [99, 288] on input "[URL][DOMAIN_NAME]" at bounding box center [101, 282] width 111 height 19
click at [99, 286] on input "[URL][DOMAIN_NAME]" at bounding box center [101, 282] width 111 height 19
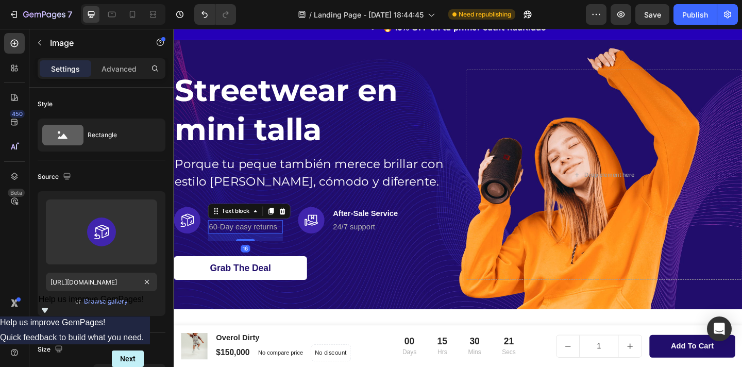
click at [251, 244] on p "60-Day easy returns" at bounding box center [251, 244] width 79 height 12
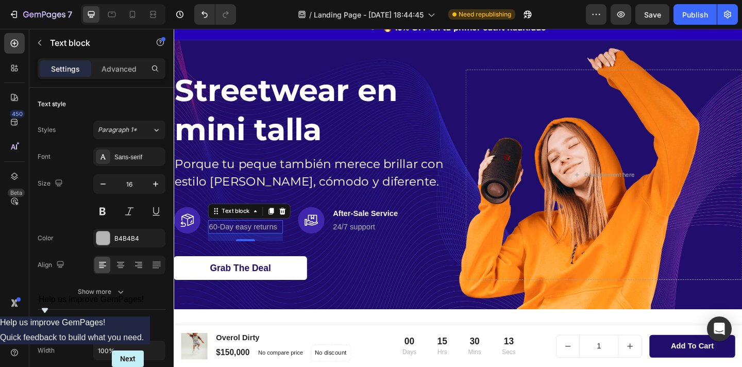
click at [258, 244] on p "60-Day easy returns" at bounding box center [251, 244] width 79 height 12
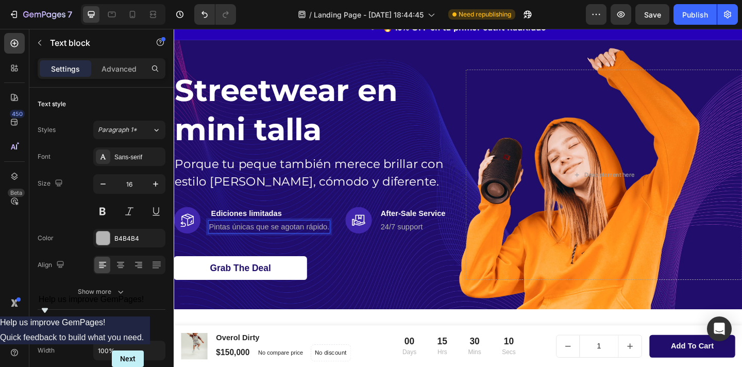
click at [225, 244] on p "Pintas únicas que se agotan rápido." at bounding box center [277, 244] width 131 height 12
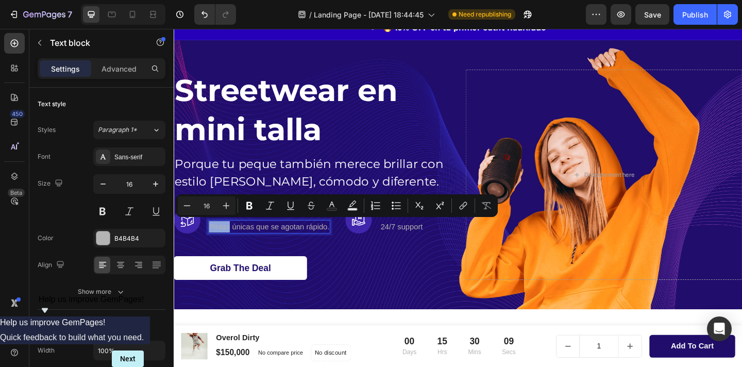
click at [235, 241] on p "Pintas únicas que se agotan rápido." at bounding box center [277, 244] width 131 height 12
click at [239, 241] on p "Pintas únicas que se agotan rápido." at bounding box center [277, 244] width 131 height 12
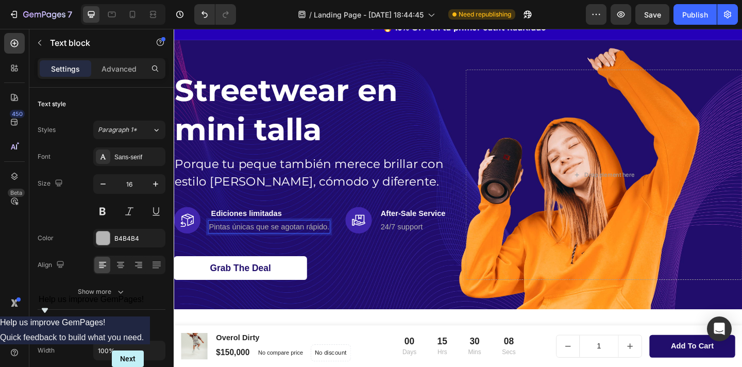
click at [235, 243] on p "Pintas únicas que se agotan rápido." at bounding box center [277, 244] width 131 height 12
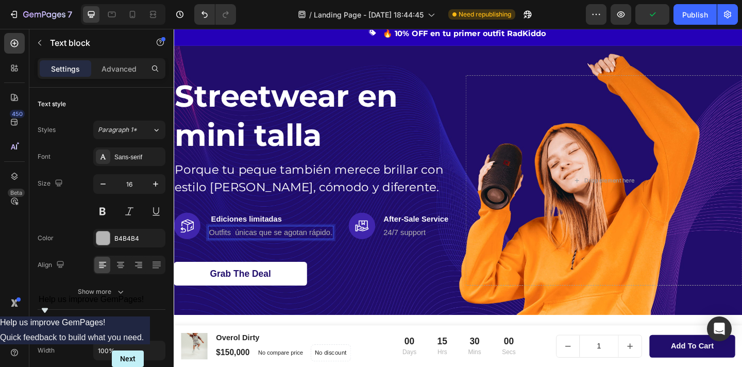
click at [223, 244] on p "Outfits únicas que se agotan rápido." at bounding box center [279, 250] width 135 height 12
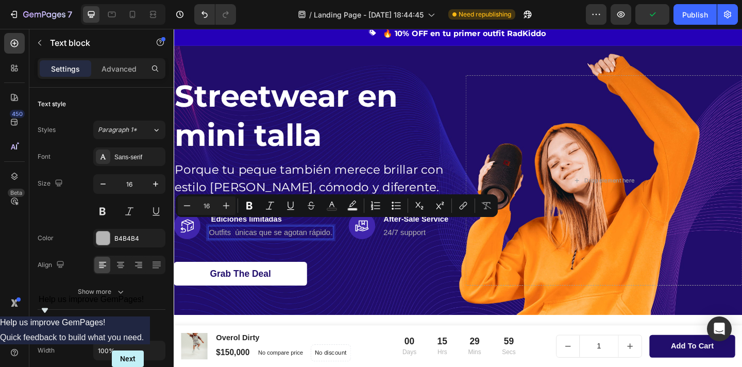
click at [244, 244] on p "Outfits únicas que se agotan rápido." at bounding box center [279, 250] width 135 height 12
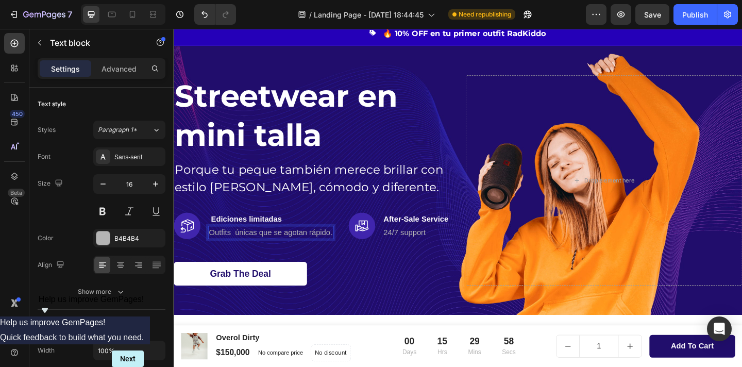
click at [263, 244] on p "Outfits únicas que se agotan rápido." at bounding box center [279, 250] width 135 height 12
click at [263, 253] on p "Outfits únicos que se agotan rápido." at bounding box center [279, 250] width 135 height 12
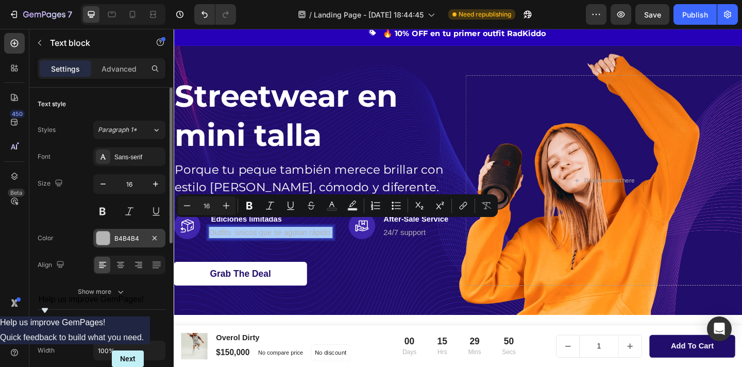
click at [99, 234] on div at bounding box center [102, 237] width 13 height 13
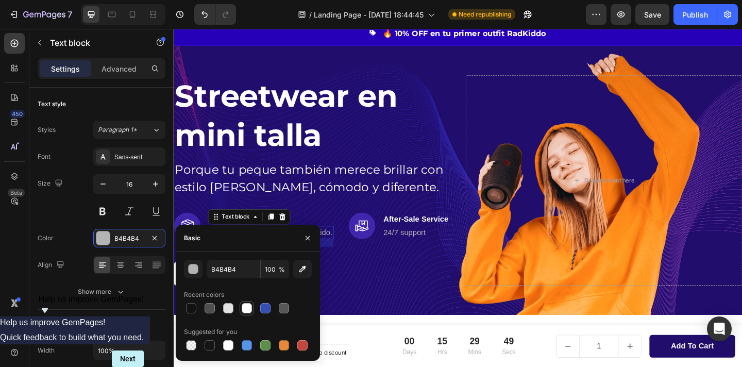
click at [251, 312] on div at bounding box center [247, 308] width 10 height 10
type input "FFFFFF"
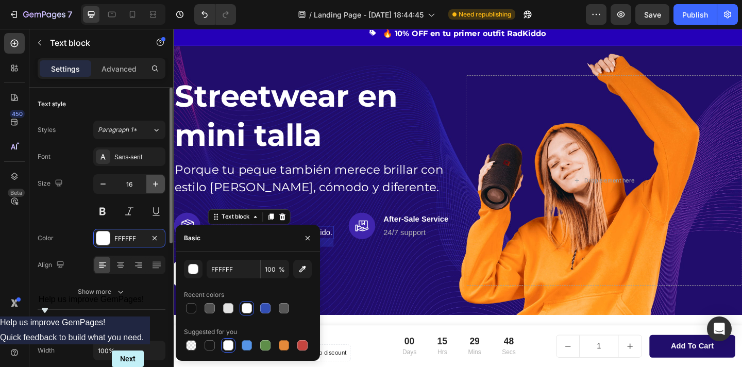
click at [155, 188] on icon "button" at bounding box center [156, 184] width 10 height 10
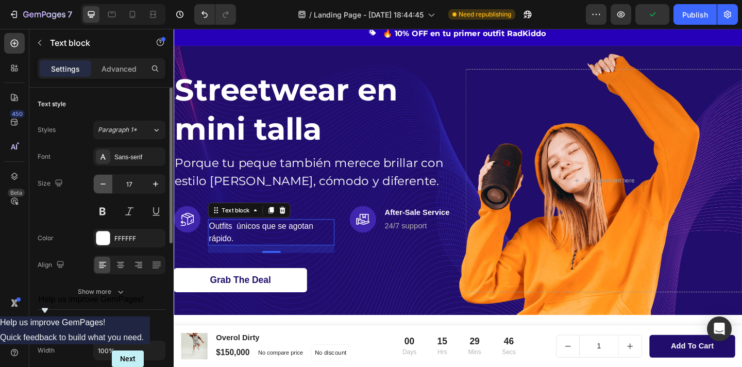
click at [105, 185] on icon "button" at bounding box center [103, 184] width 10 height 10
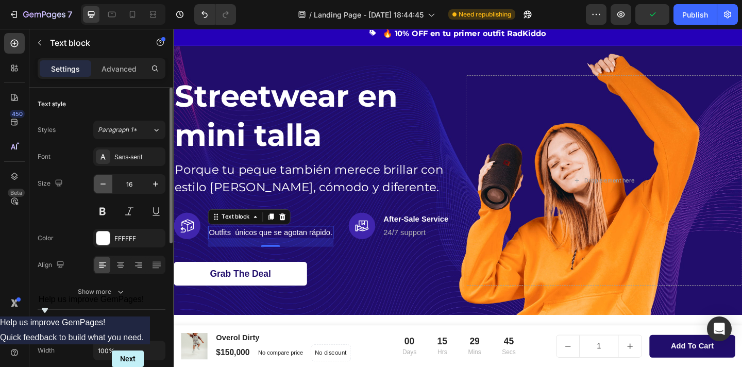
click at [105, 185] on icon "button" at bounding box center [103, 184] width 10 height 10
type input "15"
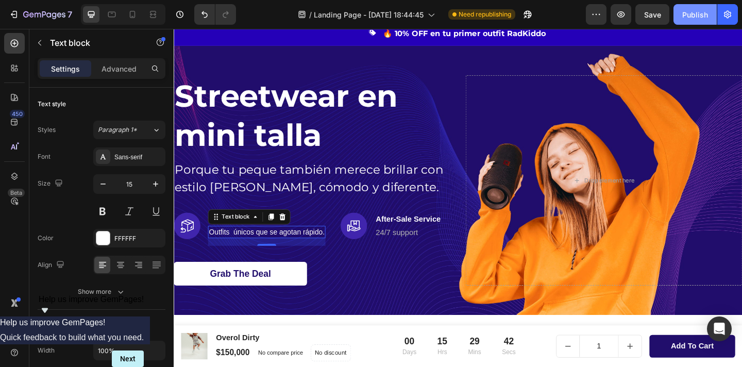
click at [697, 8] on button "Publish" at bounding box center [695, 14] width 43 height 21
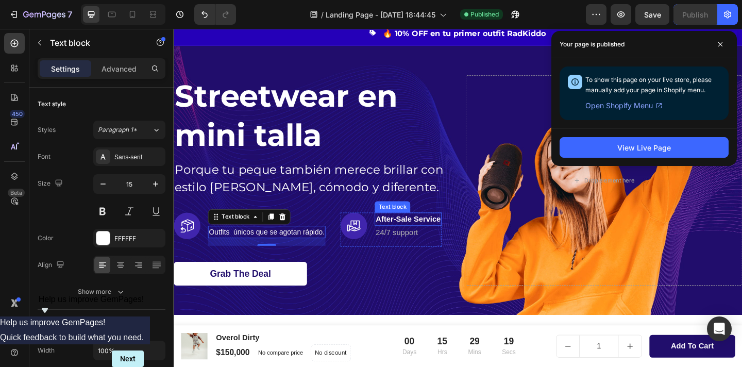
click at [426, 238] on p "After-Sale Service" at bounding box center [428, 236] width 71 height 12
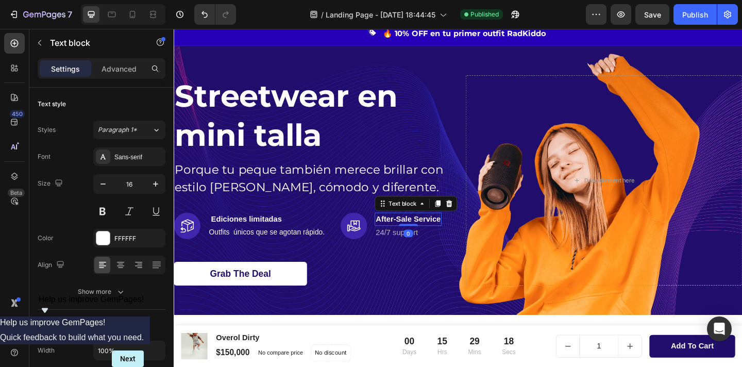
click at [426, 238] on p "After-Sale Service" at bounding box center [428, 236] width 71 height 12
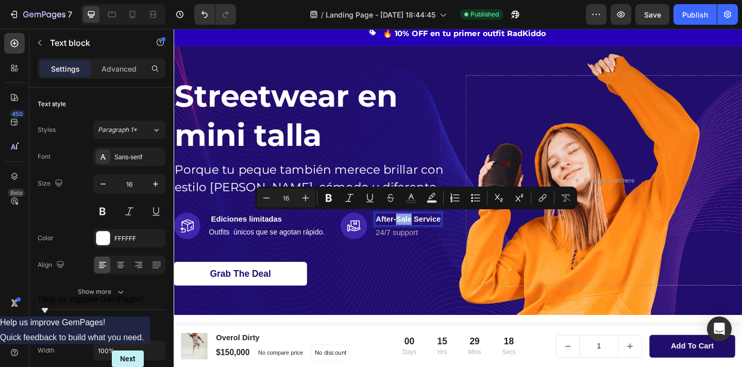
click at [426, 238] on p "After-Sale Service" at bounding box center [428, 236] width 71 height 12
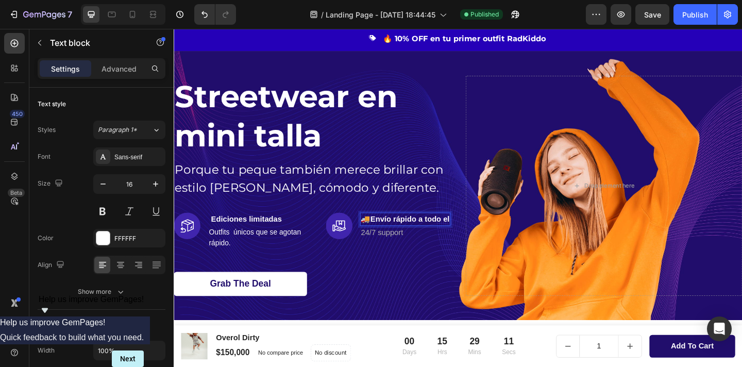
scroll to position [23, 0]
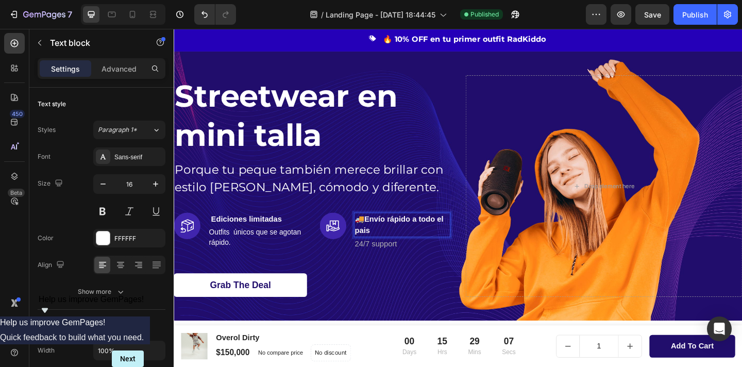
click at [381, 233] on strong "Envío rápido a todo el pais" at bounding box center [419, 241] width 96 height 21
click at [393, 233] on strong "Envío rápido a todo el pais" at bounding box center [414, 241] width 86 height 21
click at [701, 18] on div "Publish" at bounding box center [696, 14] width 26 height 11
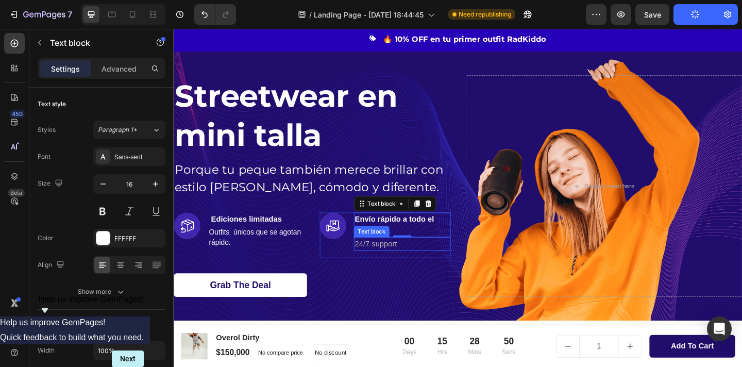
click at [396, 266] on p "24/7 support" at bounding box center [422, 263] width 103 height 12
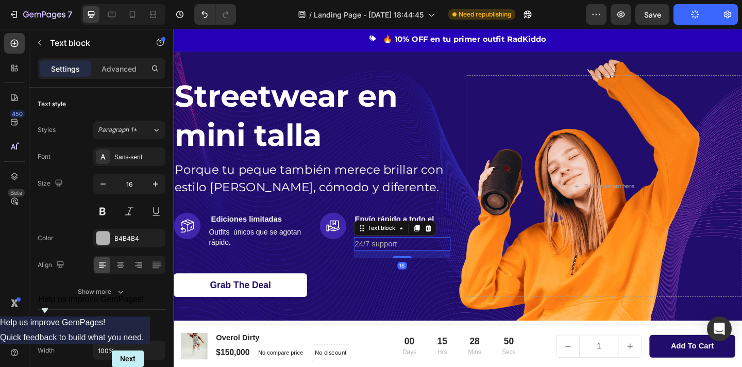
click at [396, 266] on p "24/7 support" at bounding box center [422, 263] width 103 height 12
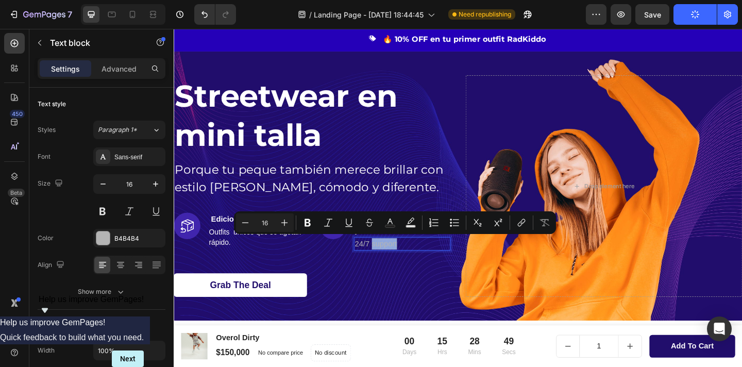
click at [394, 265] on p "24/7 support" at bounding box center [422, 263] width 103 height 12
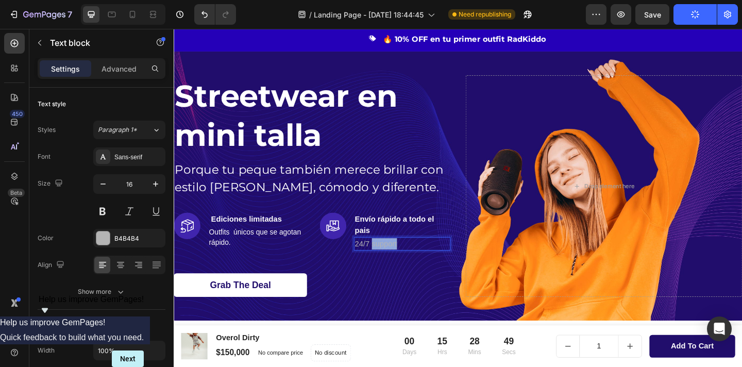
click at [394, 265] on p "24/7 support" at bounding box center [422, 263] width 103 height 12
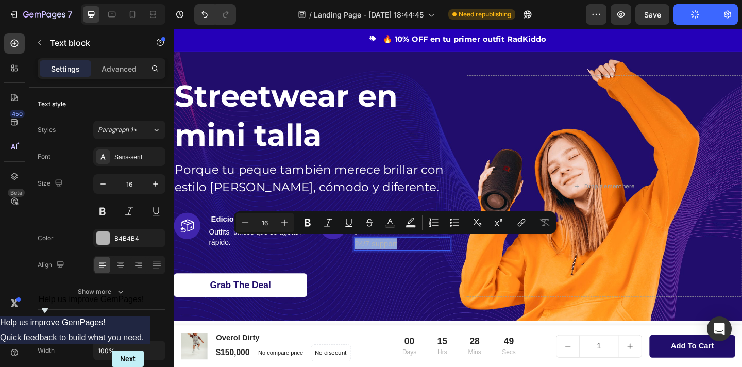
click at [394, 265] on p "24/7 support" at bounding box center [422, 263] width 103 height 12
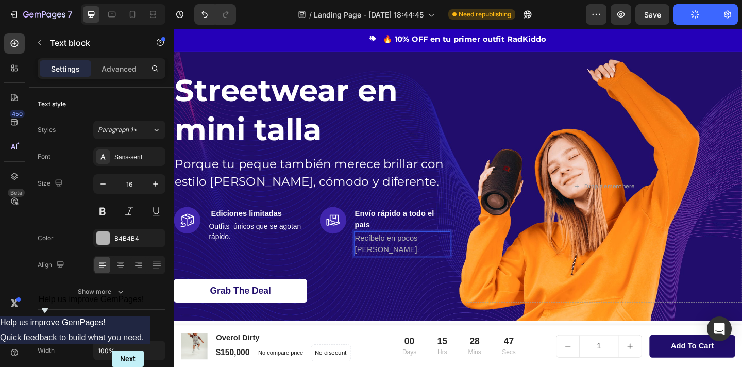
click at [402, 267] on p "Recíbelo en pocos [PERSON_NAME]." at bounding box center [422, 263] width 103 height 25
click at [403, 264] on p "Recíbelo en pocos [PERSON_NAME]." at bounding box center [422, 263] width 103 height 25
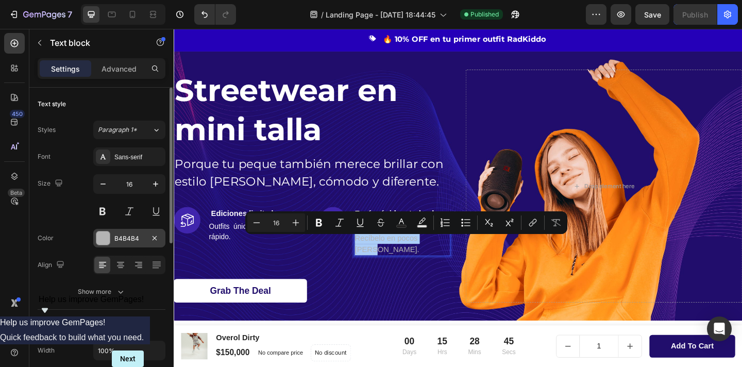
click at [104, 238] on div at bounding box center [102, 237] width 13 height 13
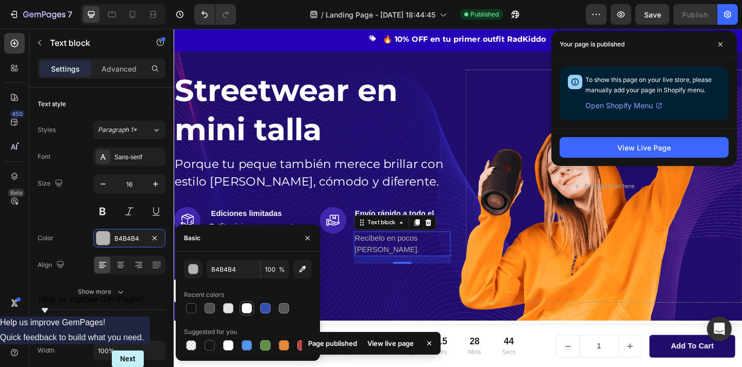
click at [243, 310] on div at bounding box center [247, 308] width 10 height 10
type input "FFFFFF"
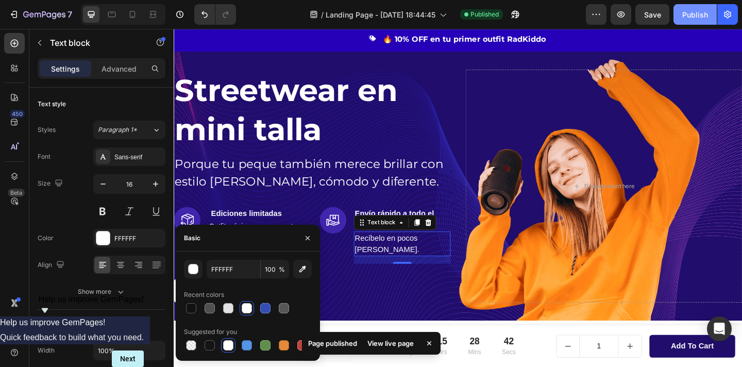
click at [697, 18] on div "Publish" at bounding box center [696, 14] width 26 height 11
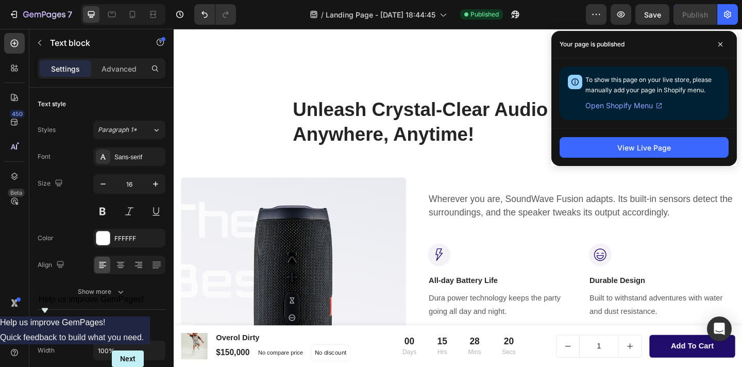
scroll to position [346, 0]
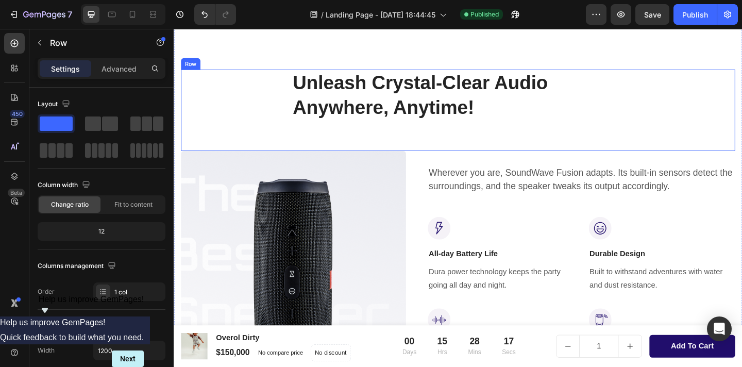
click at [277, 107] on div "Unleash Crystal-Clear Audio Anywhere, Anytime! Heading Row" at bounding box center [482, 117] width 603 height 89
click at [689, 16] on div "Publish" at bounding box center [696, 14] width 26 height 11
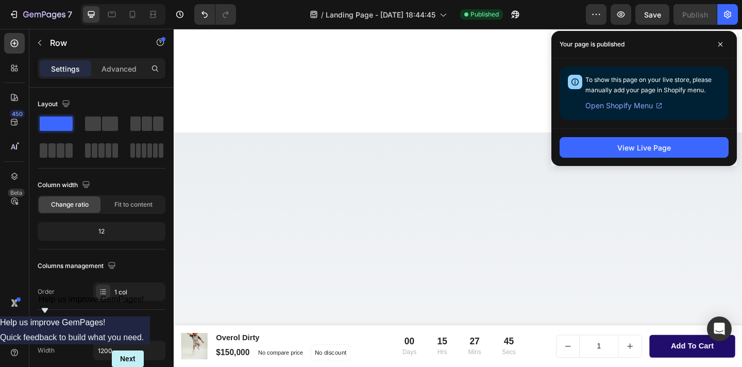
scroll to position [375, 0]
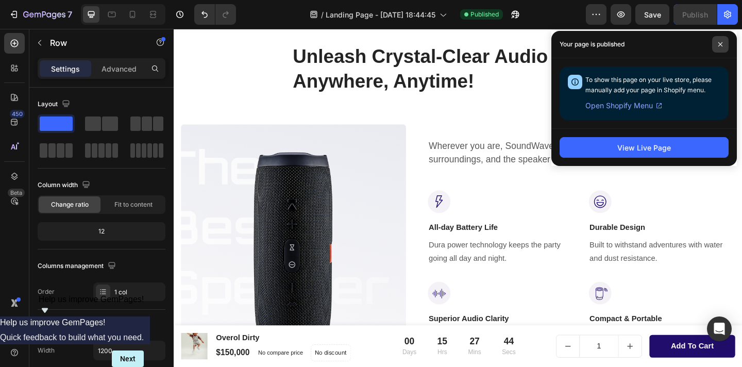
click at [718, 44] on icon at bounding box center [720, 44] width 5 height 5
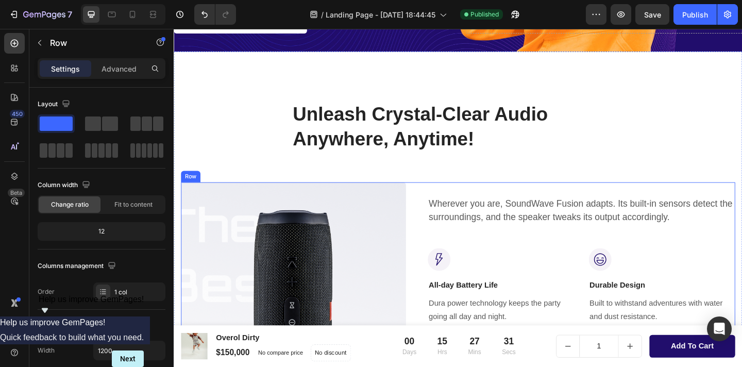
scroll to position [233, 0]
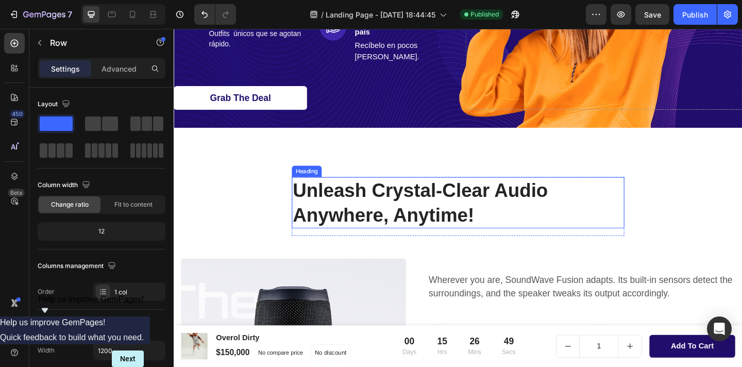
click at [425, 217] on p "Unleash Crystal-Clear Audio Anywhere, Anytime!" at bounding box center [483, 218] width 360 height 54
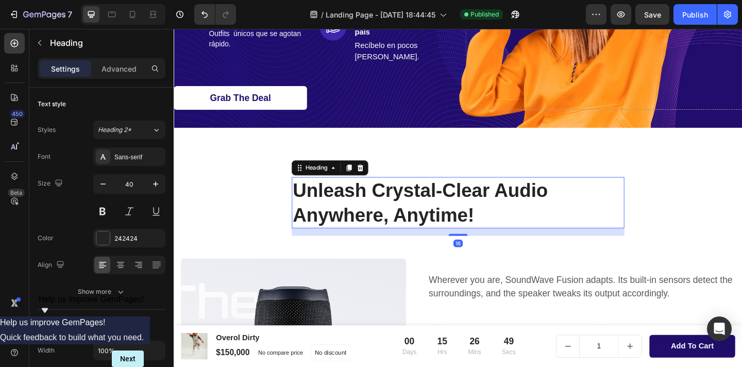
click at [425, 217] on p "Unleash Crystal-Clear Audio Anywhere, Anytime!" at bounding box center [483, 218] width 360 height 54
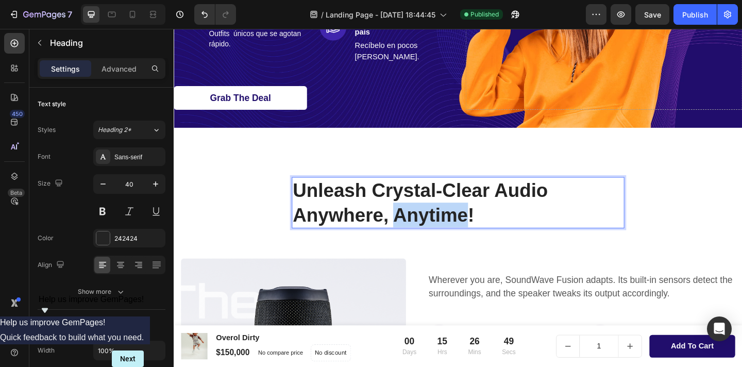
click at [425, 217] on p "Unleash Crystal-Clear Audio Anywhere, Anytime!" at bounding box center [483, 218] width 360 height 54
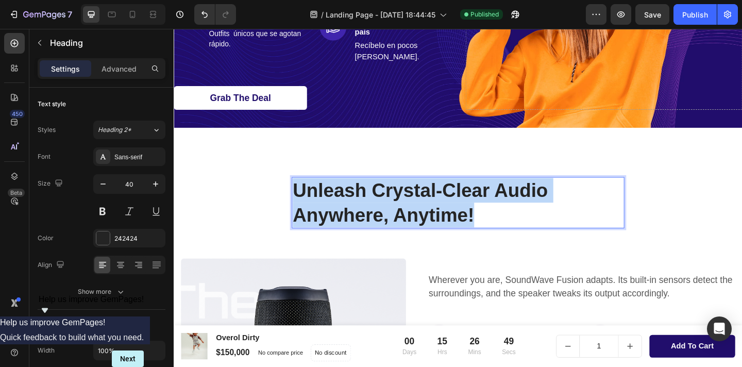
click at [425, 217] on p "Unleash Crystal-Clear Audio Anywhere, Anytime!" at bounding box center [483, 218] width 360 height 54
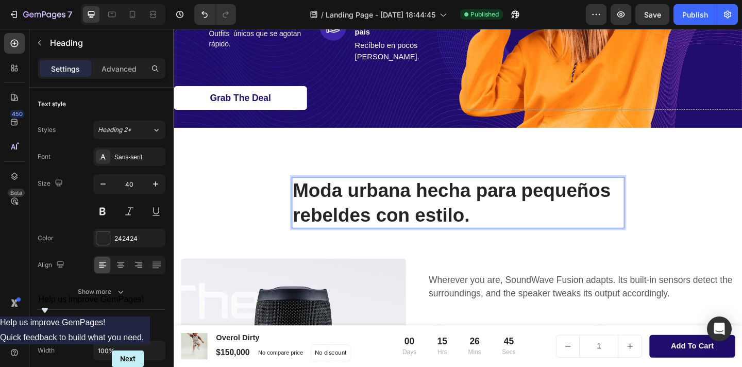
click at [411, 223] on p "Moda urbana hecha para pequeños rebeldes con estilo." at bounding box center [483, 218] width 360 height 54
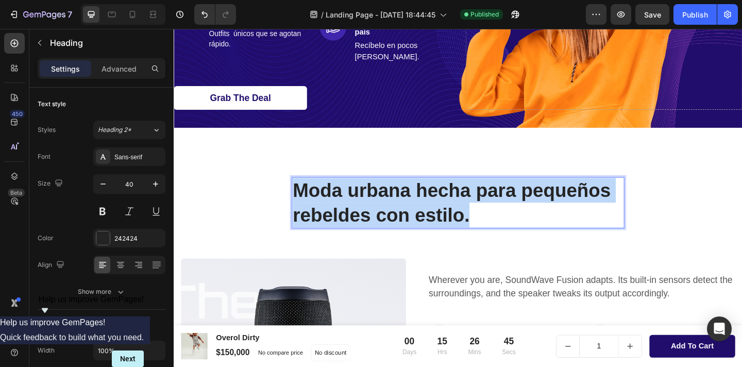
click at [411, 223] on p "Moda urbana hecha para pequeños rebeldes con estilo." at bounding box center [483, 218] width 360 height 54
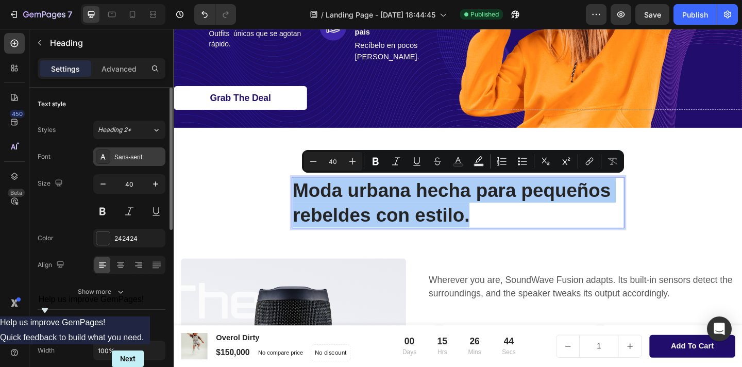
click at [130, 164] on div "Sans-serif" at bounding box center [129, 156] width 72 height 19
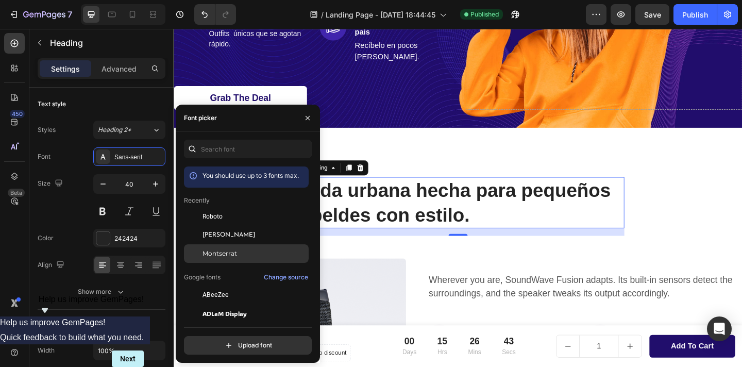
click at [225, 255] on span "Montserrat" at bounding box center [220, 253] width 35 height 9
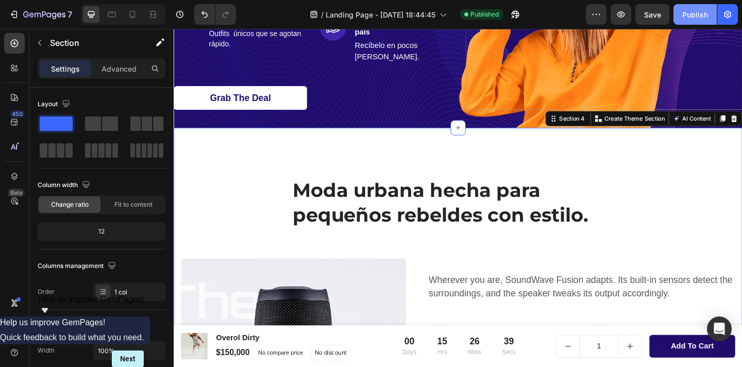
click at [707, 12] on div "Publish" at bounding box center [696, 14] width 26 height 11
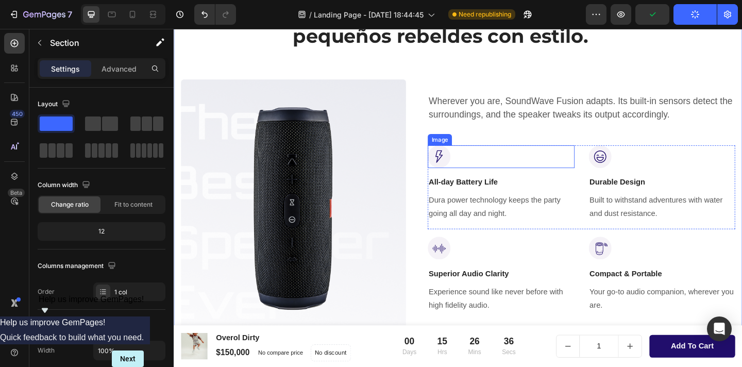
scroll to position [426, 0]
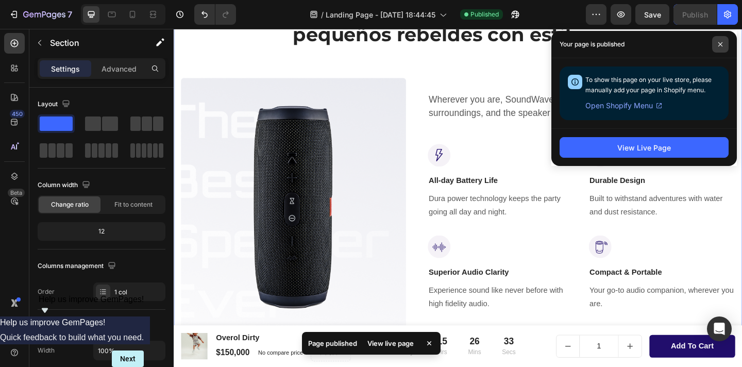
click at [718, 43] on icon at bounding box center [720, 44] width 5 height 5
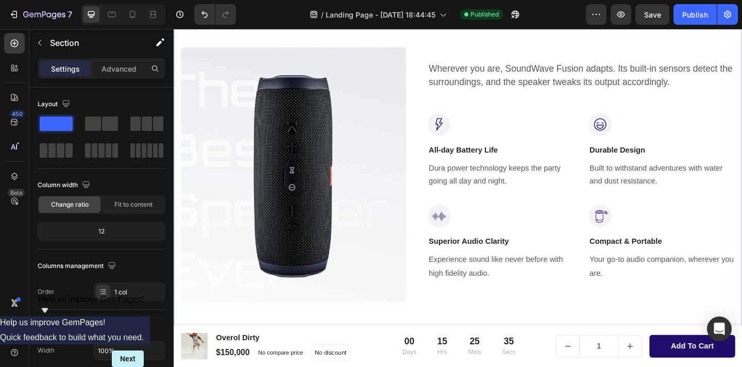
scroll to position [506, 0]
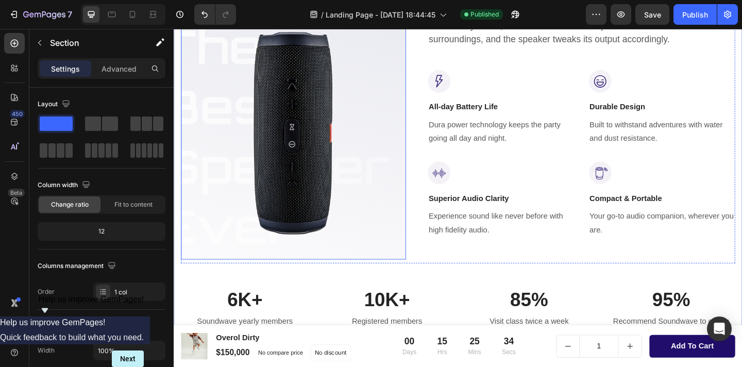
click at [340, 167] on img at bounding box center [303, 141] width 245 height 278
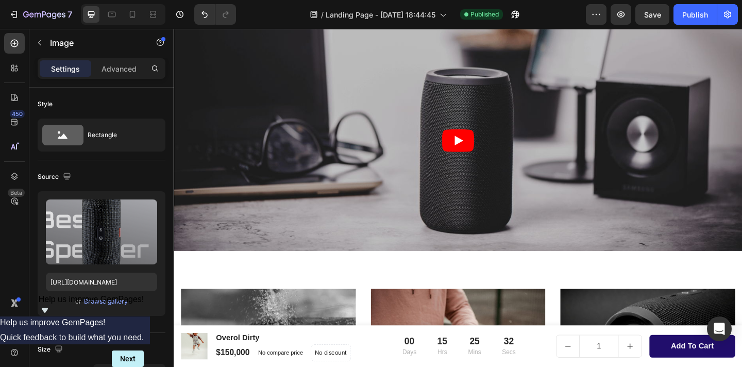
scroll to position [961, 0]
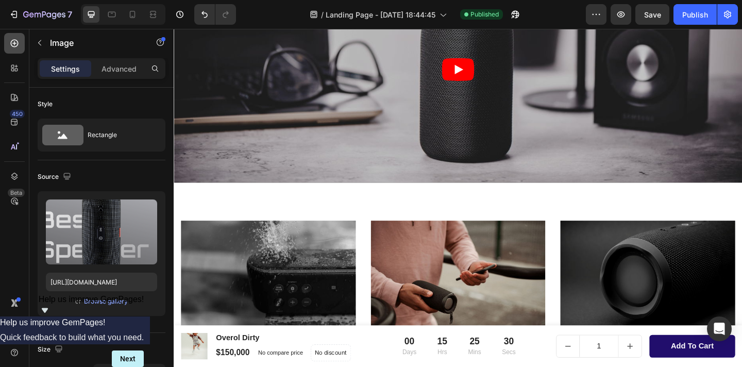
click at [18, 45] on icon at bounding box center [14, 43] width 10 height 10
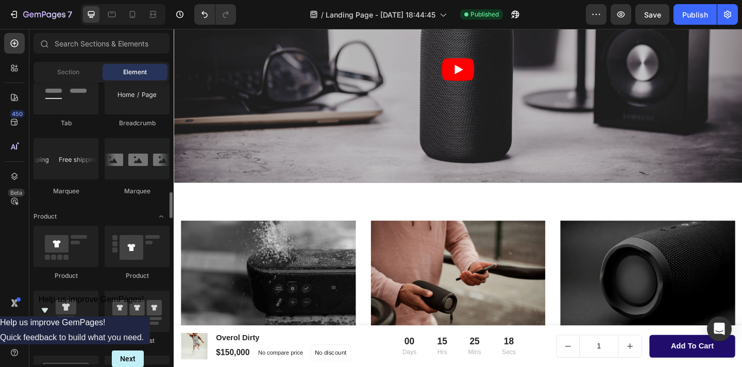
scroll to position [1267, 0]
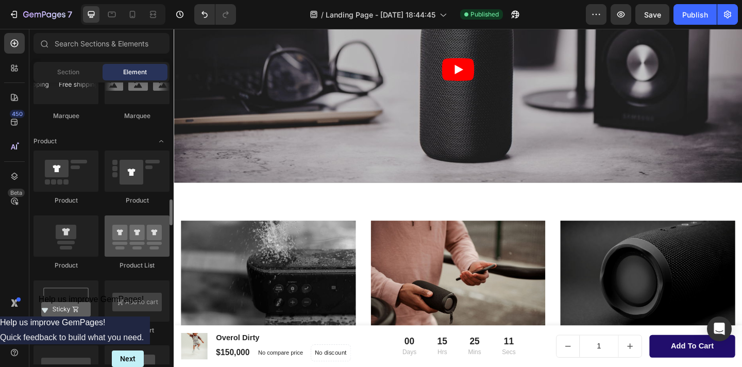
click at [128, 241] on div at bounding box center [137, 236] width 65 height 41
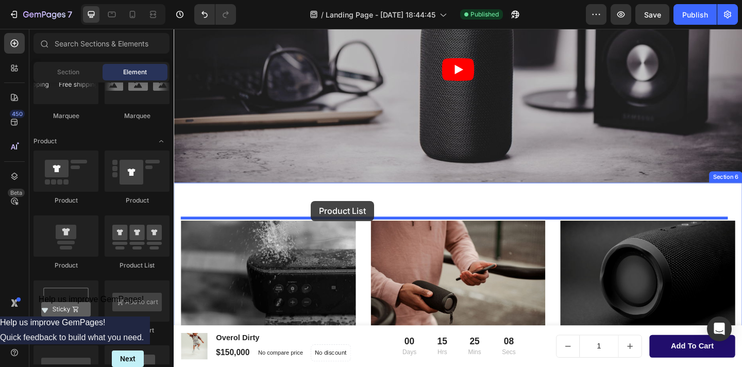
drag, startPoint x: 302, startPoint y: 270, endPoint x: 323, endPoint y: 216, distance: 57.6
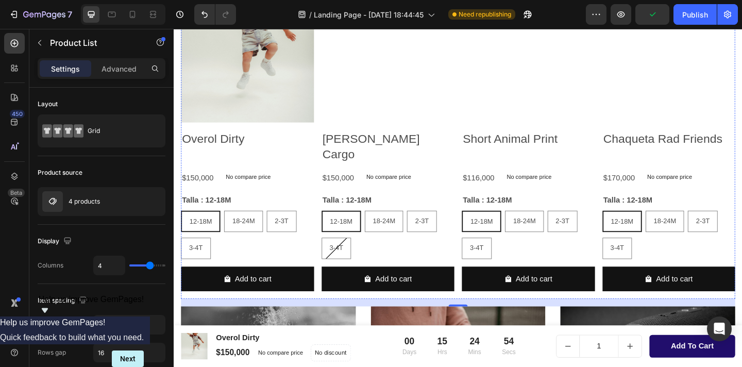
scroll to position [1211, 0]
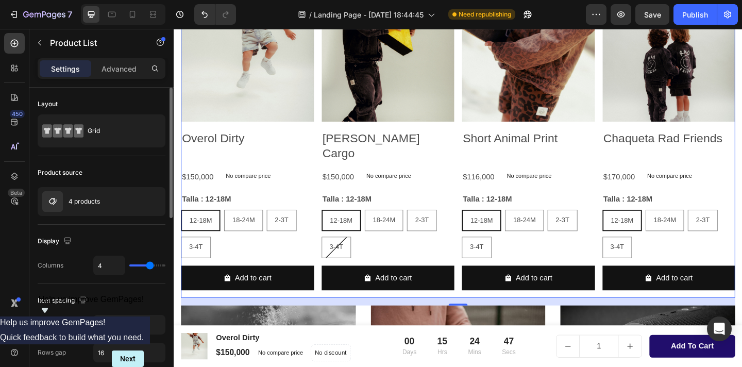
type input "3"
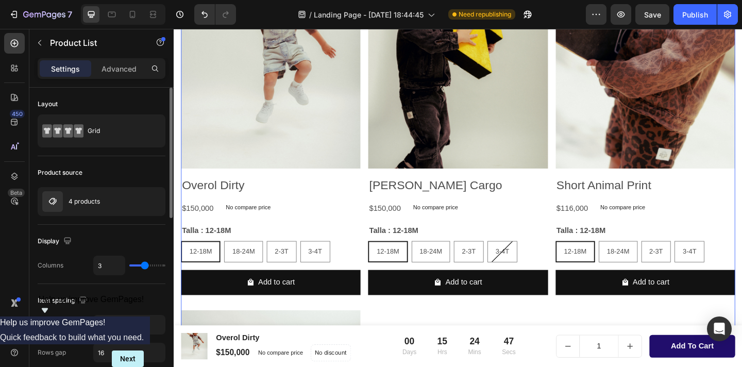
drag, startPoint x: 152, startPoint y: 264, endPoint x: 143, endPoint y: 265, distance: 9.3
type input "3"
click at [143, 265] on input "range" at bounding box center [147, 265] width 36 height 2
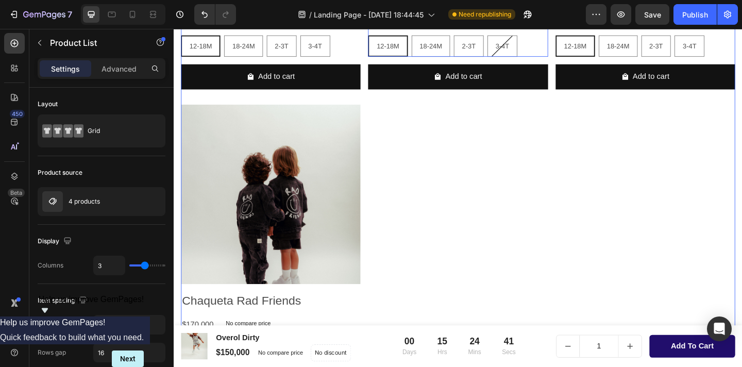
scroll to position [1454, 0]
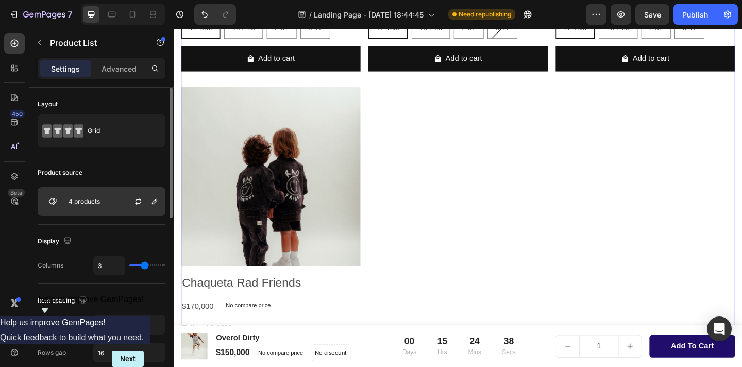
click at [112, 203] on div "4 products" at bounding box center [102, 201] width 128 height 29
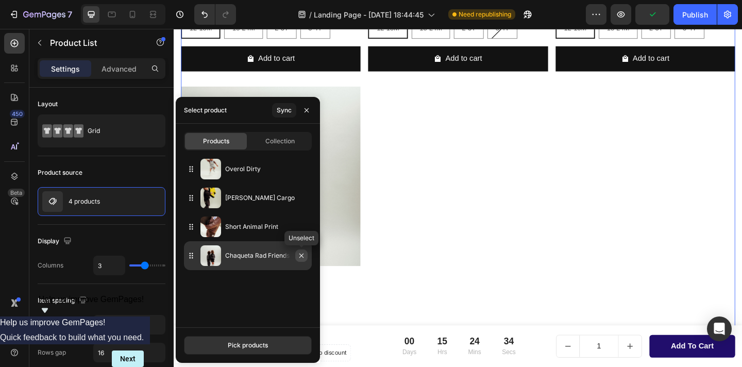
click at [302, 258] on icon "button" at bounding box center [301, 256] width 8 height 8
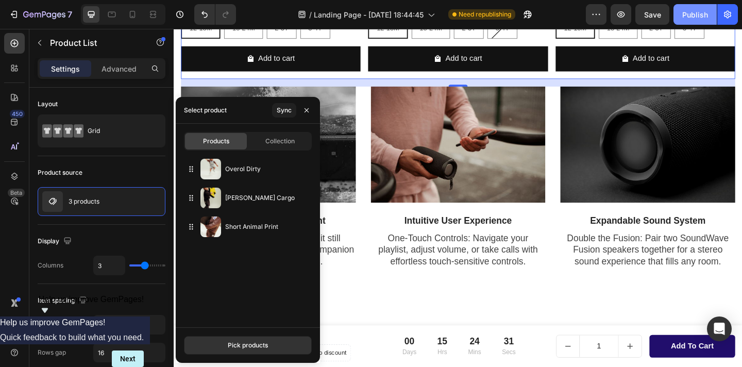
click at [698, 15] on div "Publish" at bounding box center [696, 14] width 26 height 11
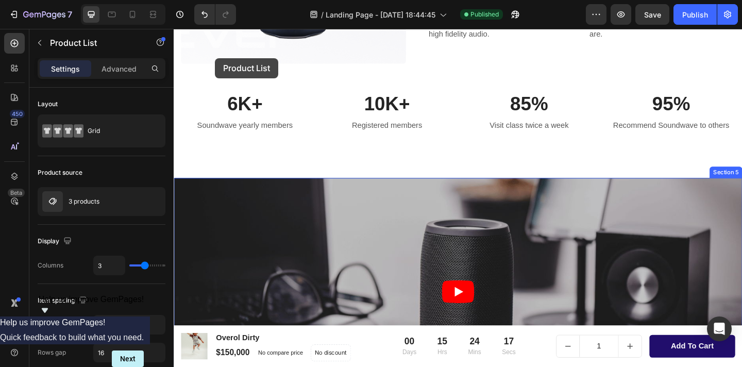
scroll to position [702, 0]
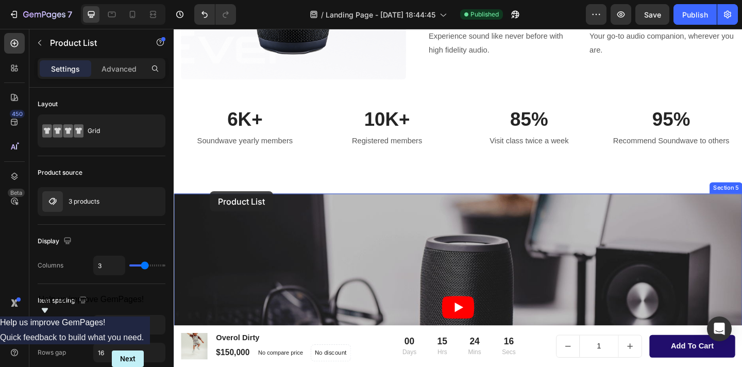
drag, startPoint x: 192, startPoint y: 206, endPoint x: 213, endPoint y: 206, distance: 21.1
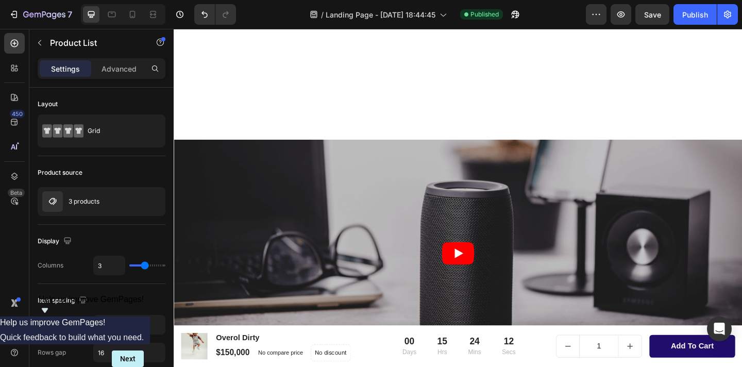
scroll to position [978, 0]
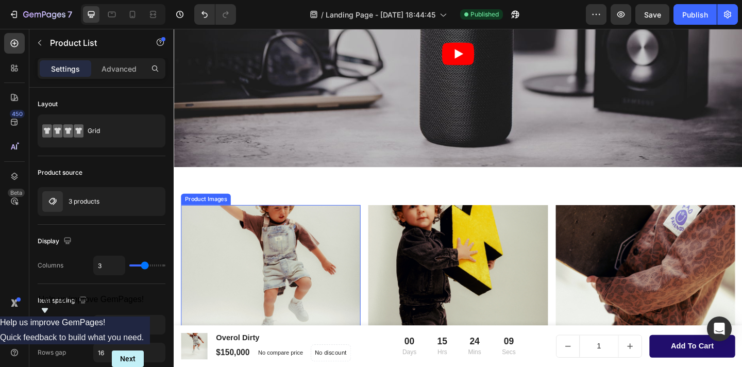
click at [201, 234] on img at bounding box center [278, 318] width 195 height 195
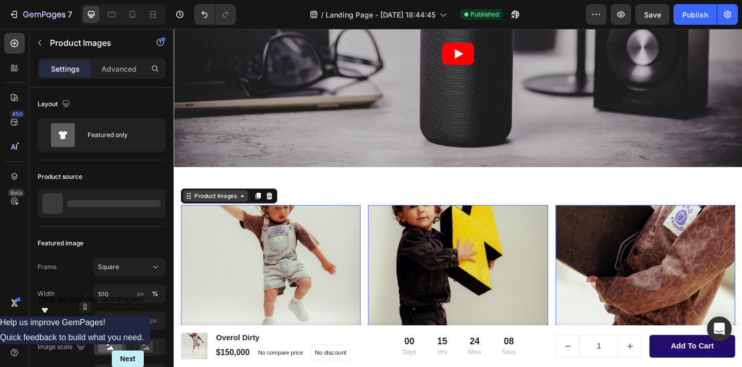
click at [189, 210] on icon at bounding box center [189, 211] width 2 height 2
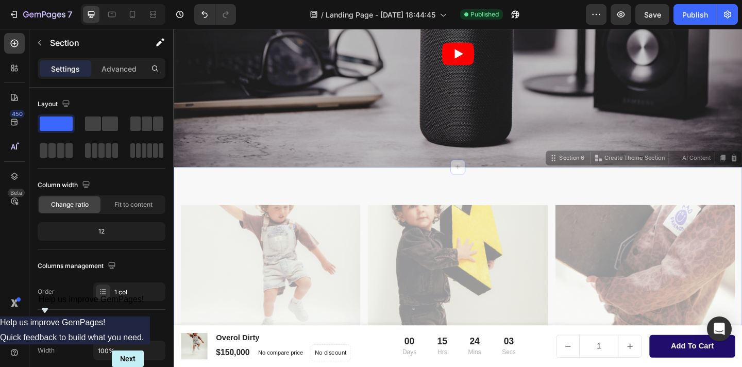
drag, startPoint x: 417, startPoint y: 197, endPoint x: 418, endPoint y: 80, distance: 116.5
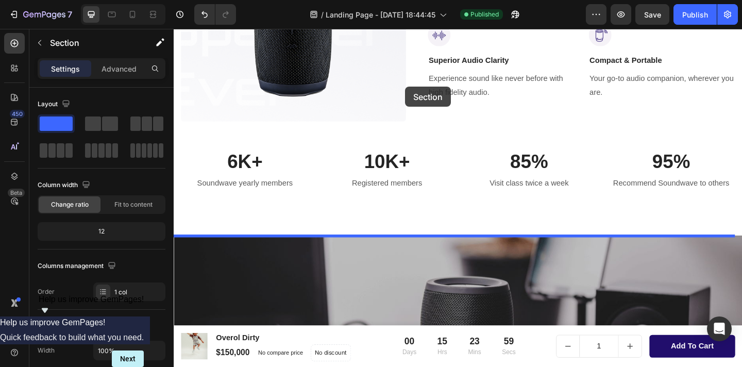
scroll to position [642, 0]
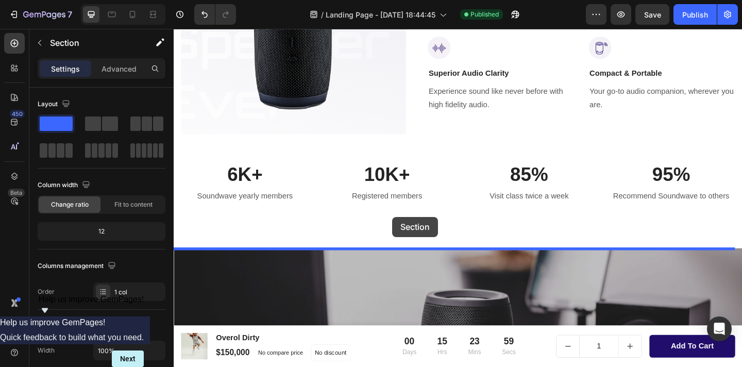
drag, startPoint x: 414, startPoint y: 201, endPoint x: 411, endPoint y: 234, distance: 32.6
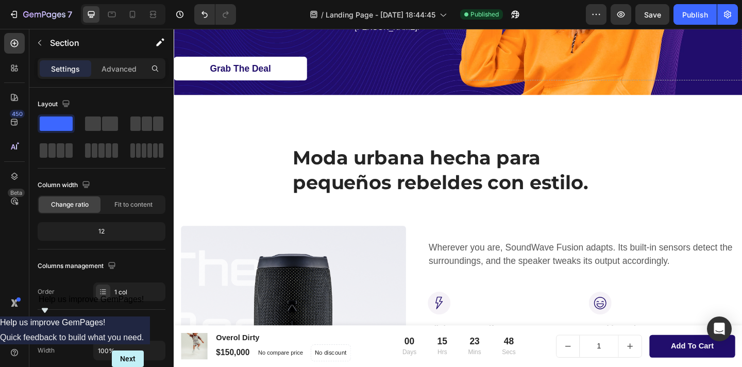
scroll to position [259, 0]
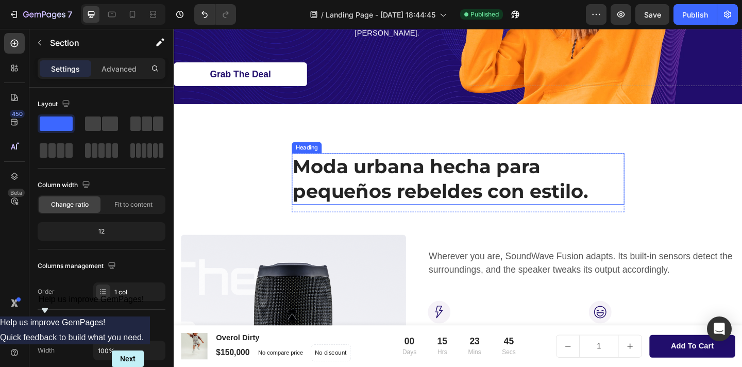
click at [413, 185] on h2 "Moda urbana hecha para pequeños rebeldes con estilo." at bounding box center [483, 192] width 362 height 56
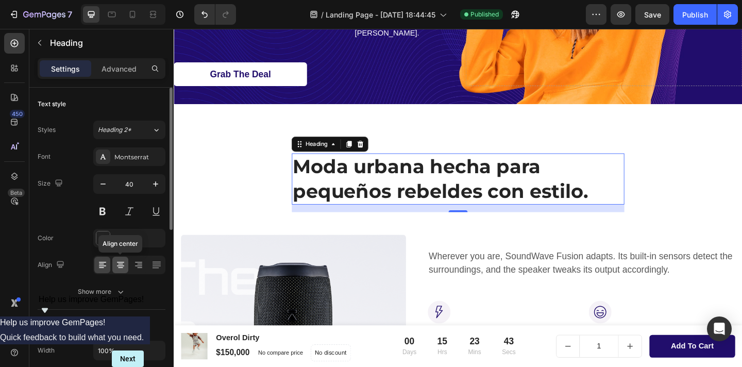
click at [127, 259] on div at bounding box center [120, 265] width 16 height 16
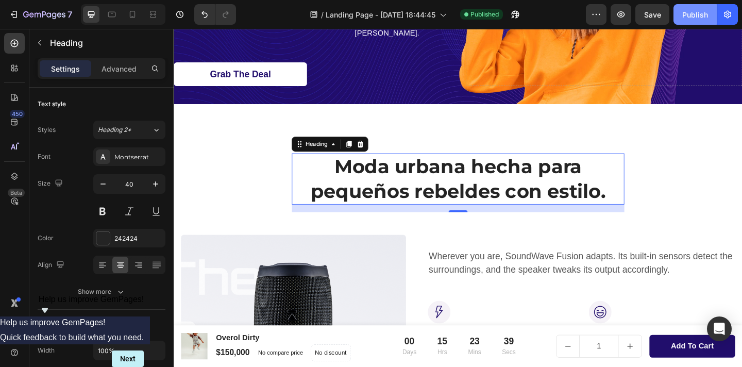
click at [693, 12] on div "Publish" at bounding box center [696, 14] width 26 height 11
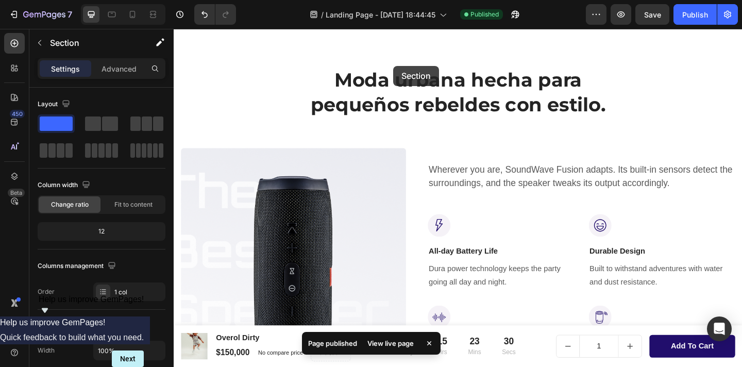
scroll to position [312, 0]
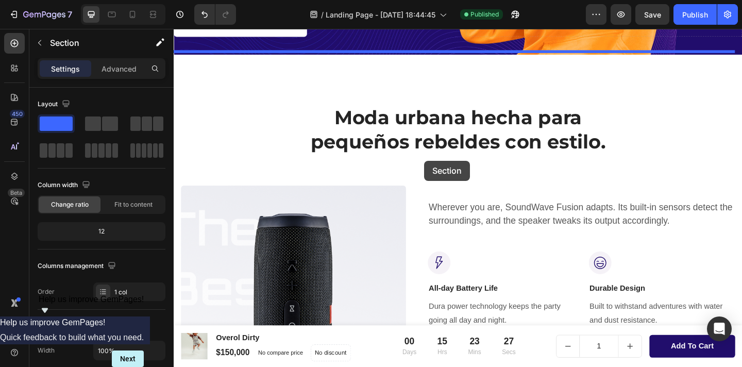
drag, startPoint x: 371, startPoint y: 240, endPoint x: 446, endPoint y: 172, distance: 101.5
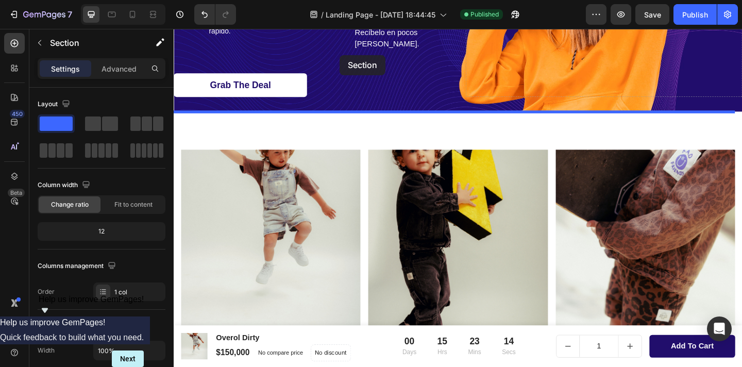
scroll to position [234, 0]
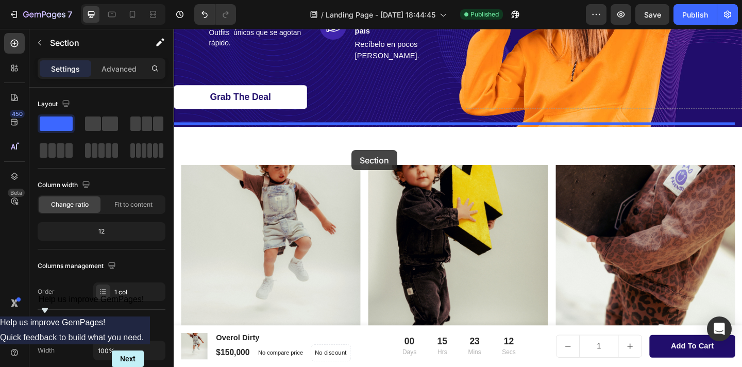
drag, startPoint x: 309, startPoint y: 237, endPoint x: 367, endPoint y: 161, distance: 96.0
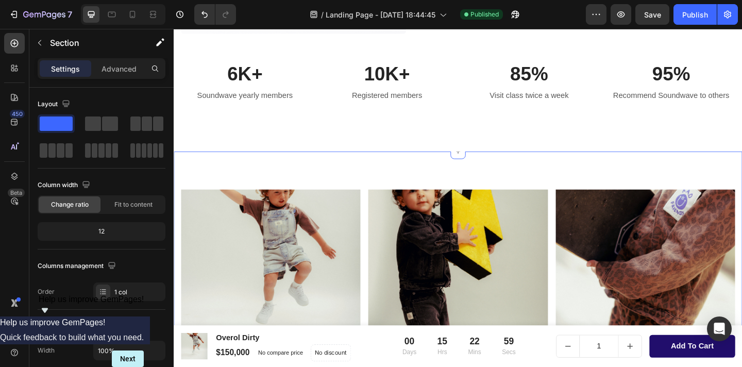
scroll to position [581, 0]
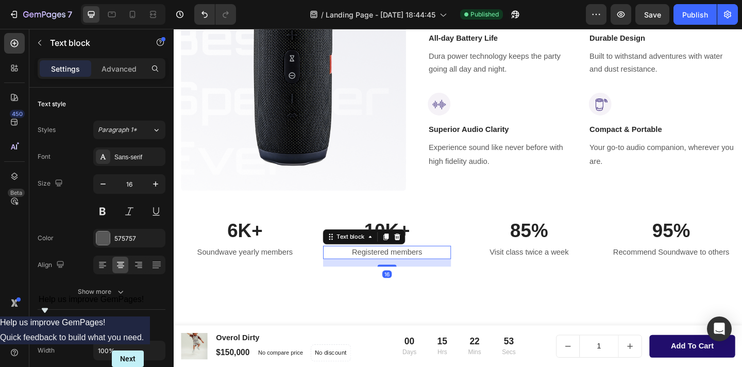
click at [337, 272] on p "Registered members" at bounding box center [405, 272] width 137 height 12
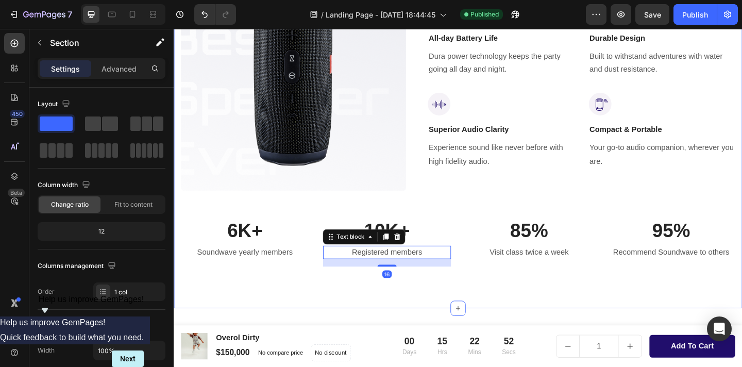
click at [297, 284] on div "Moda urbana hecha para pequeños rebeldes con estilo. Heading Row Row Image Wher…" at bounding box center [482, 67] width 603 height 457
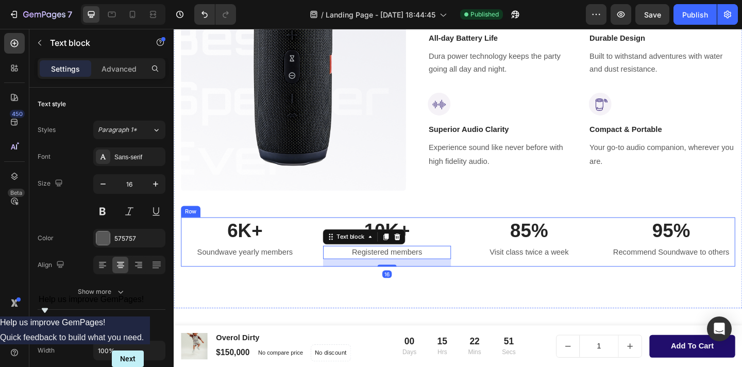
click at [336, 260] on div "10K+ Heading Registered members Text block 16" at bounding box center [405, 261] width 139 height 54
click at [324, 267] on div "6K+ Heading Soundwave yearly members Text block 10K+ Heading Registered members…" at bounding box center [482, 261] width 603 height 54
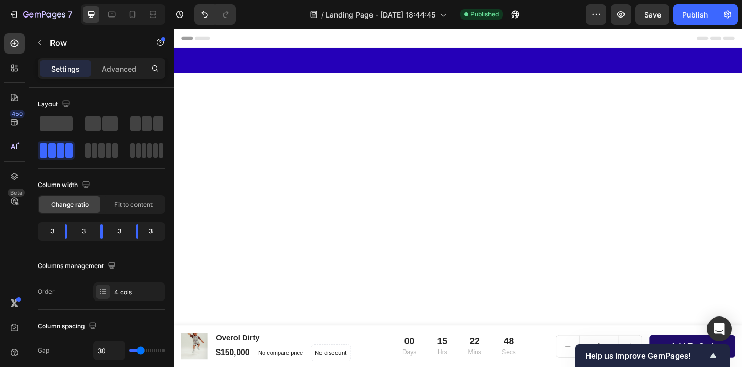
scroll to position [581, 0]
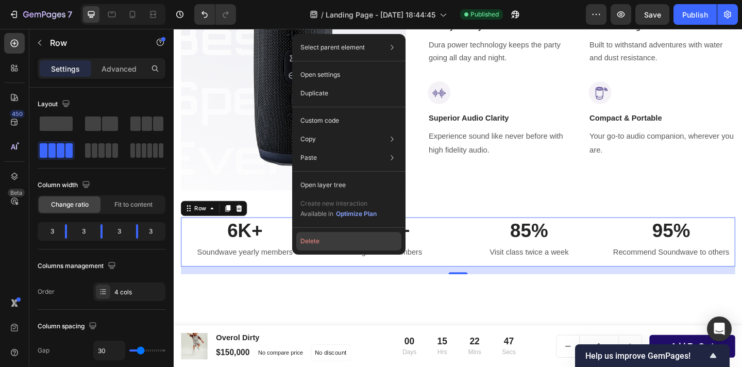
click at [317, 239] on button "Delete" at bounding box center [348, 241] width 105 height 19
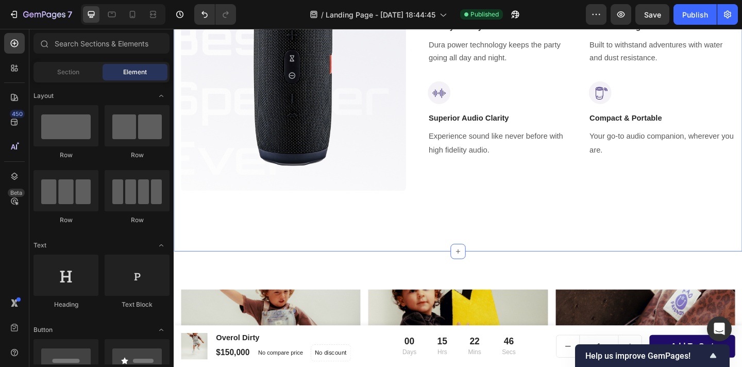
click at [415, 242] on div "Moda urbana hecha para pequeños rebeldes con estilo. Heading Row Row Image Wher…" at bounding box center [483, 28] width 619 height 486
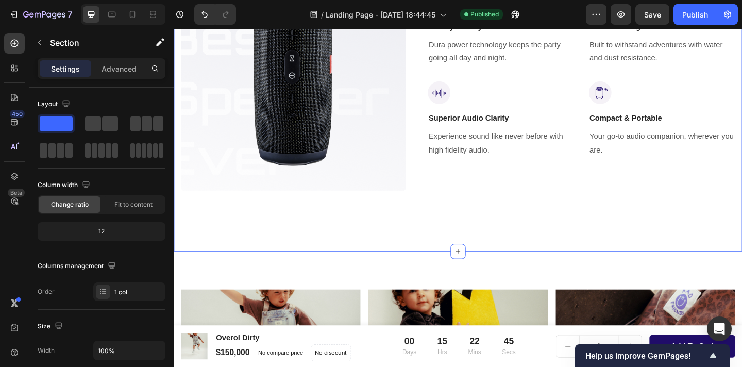
click at [490, 231] on div "Moda urbana hecha para pequeños rebeldes con estilo. Heading Row Row Image Wher…" at bounding box center [483, 28] width 619 height 486
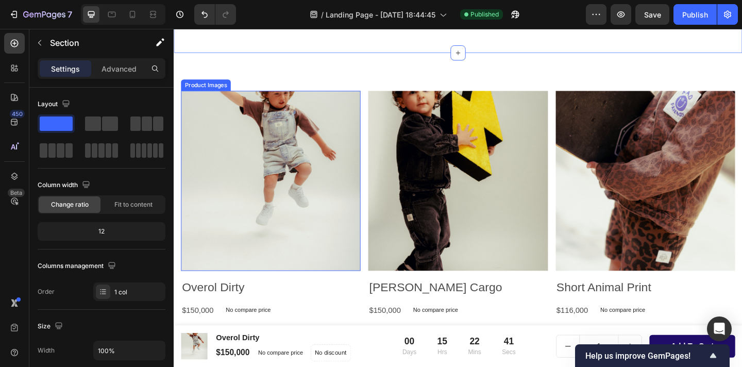
click at [295, 156] on img at bounding box center [278, 193] width 195 height 195
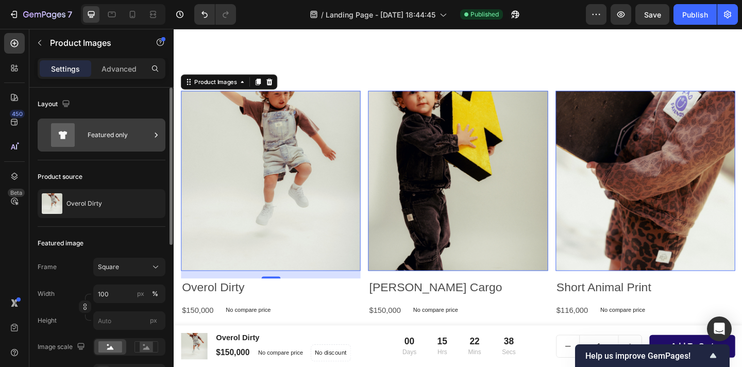
click at [110, 129] on div "Featured only" at bounding box center [119, 135] width 63 height 24
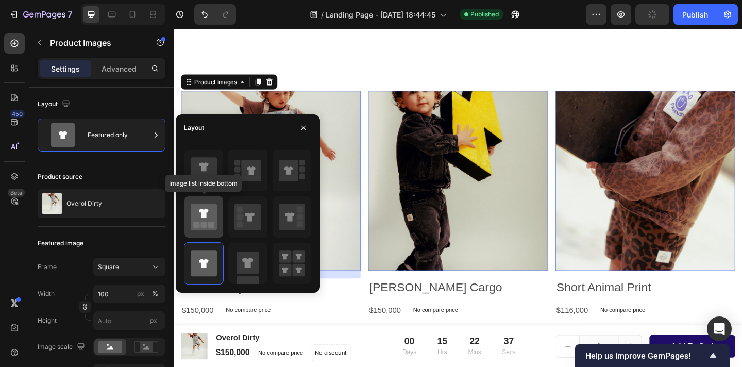
click at [202, 210] on icon at bounding box center [203, 213] width 9 height 9
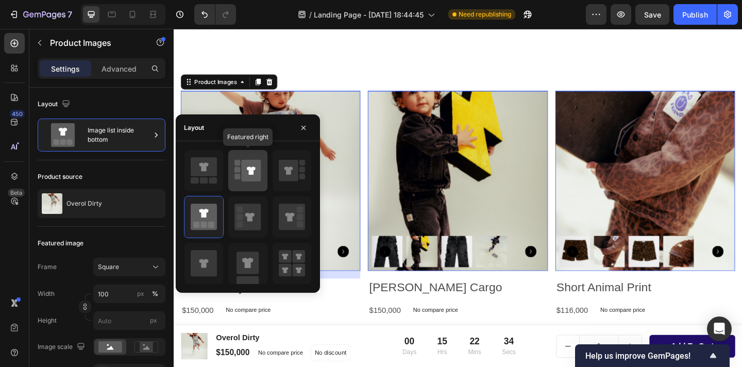
click at [240, 176] on rect at bounding box center [238, 177] width 6 height 6
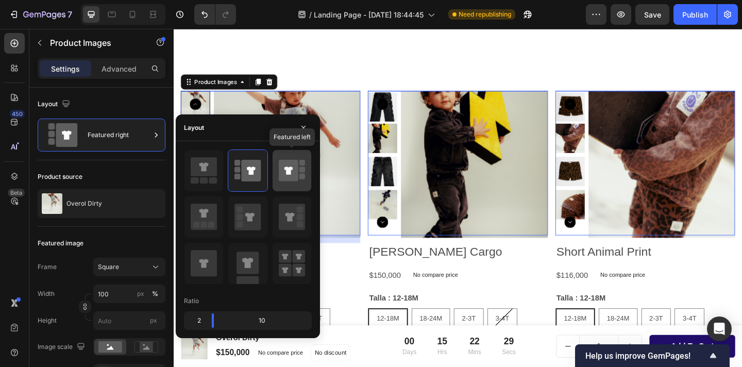
click at [283, 176] on icon at bounding box center [289, 171] width 20 height 22
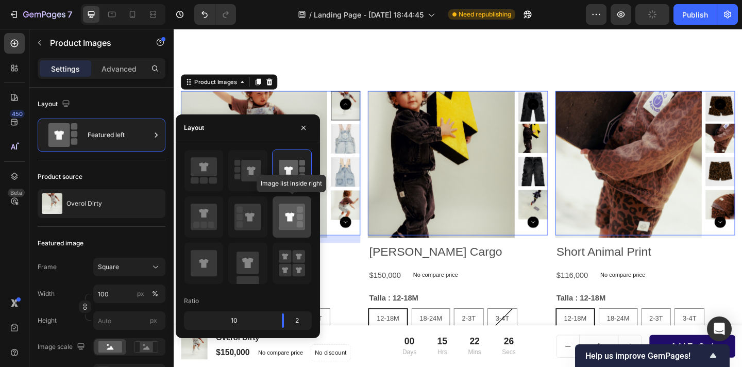
click at [285, 214] on icon at bounding box center [289, 216] width 9 height 9
type input "20"
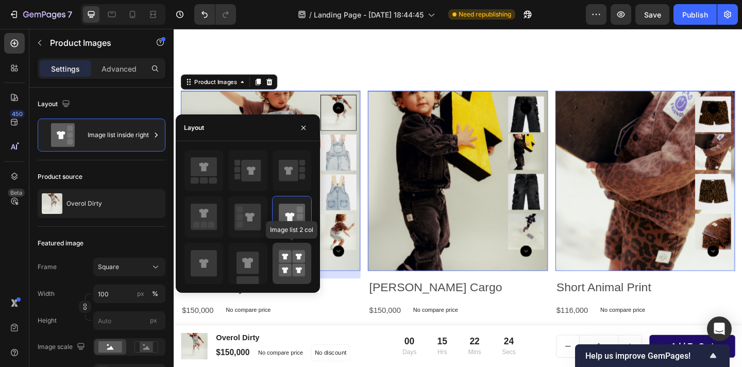
click at [285, 254] on icon at bounding box center [285, 257] width 6 height 6
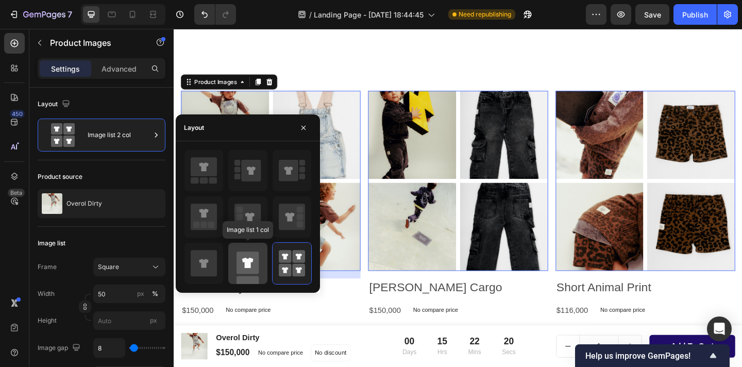
click at [252, 261] on icon at bounding box center [247, 263] width 11 height 10
type input "100"
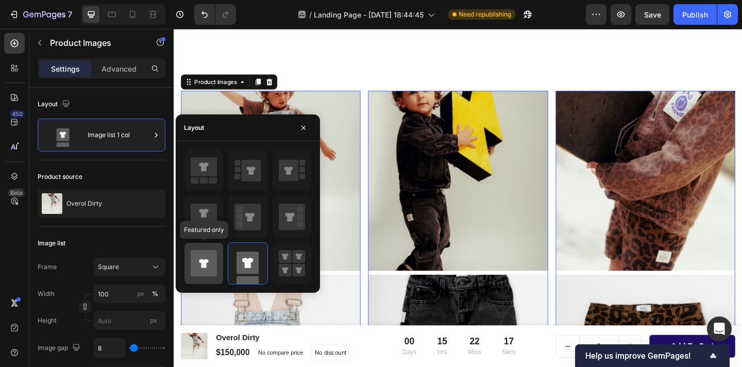
click at [214, 263] on icon at bounding box center [204, 263] width 26 height 26
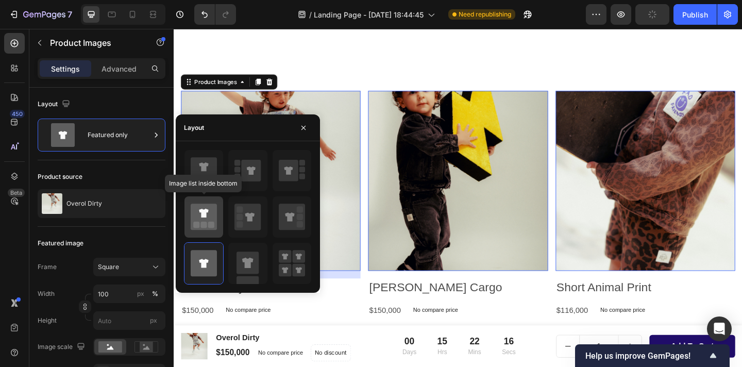
click at [208, 228] on icon at bounding box center [204, 217] width 26 height 26
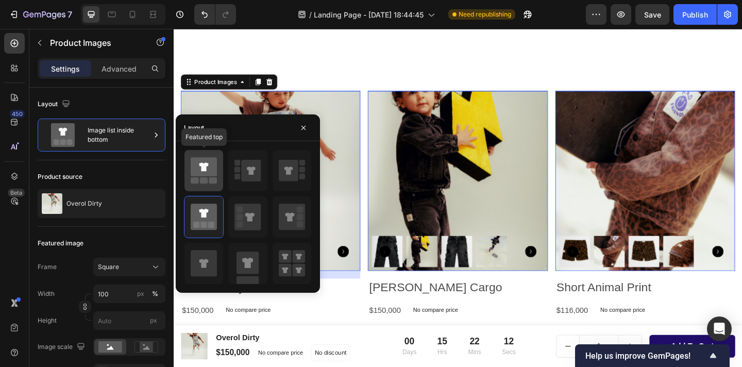
click at [209, 169] on icon at bounding box center [204, 166] width 26 height 19
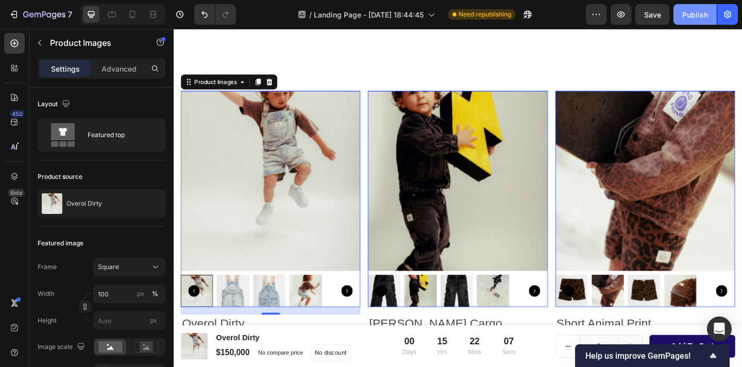
click at [701, 15] on div "Publish" at bounding box center [696, 14] width 26 height 11
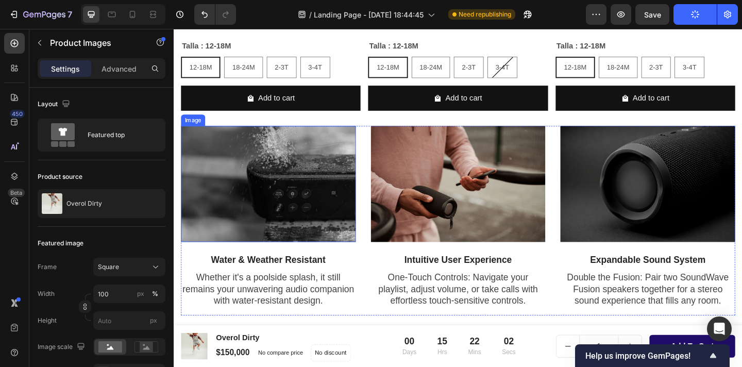
scroll to position [1223, 0]
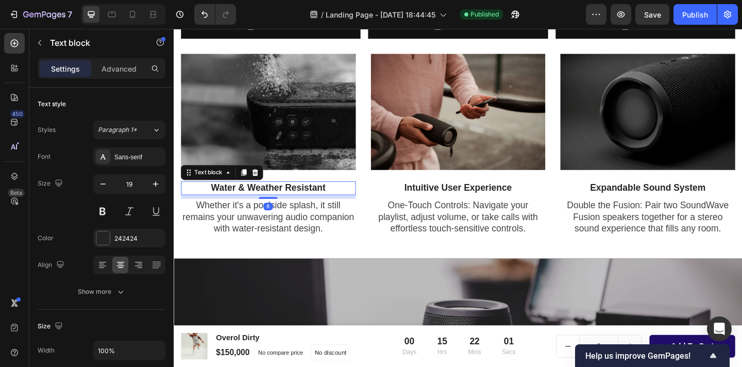
click at [192, 200] on p "Water & Weather Resistant" at bounding box center [277, 202] width 188 height 13
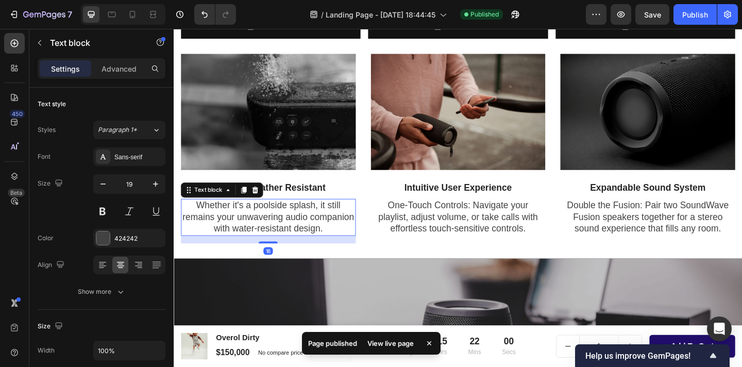
click at [189, 233] on p "Whether it's a poolside splash, it still remains your unwavering audio companio…" at bounding box center [277, 234] width 188 height 38
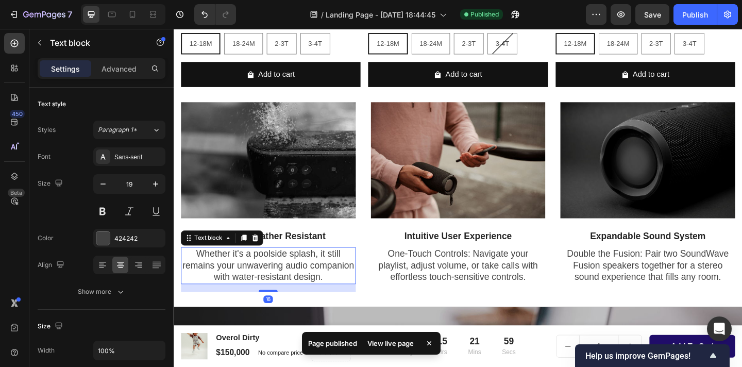
scroll to position [1131, 0]
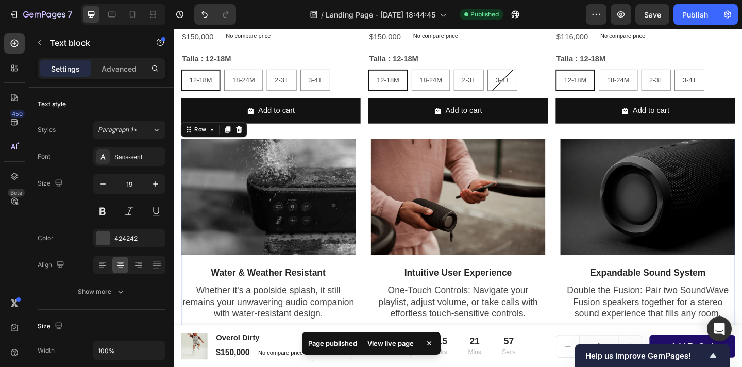
click at [377, 189] on div "Image Water & Weather Resistant Text block Whether it's a poolside splash, it s…" at bounding box center [482, 251] width 603 height 206
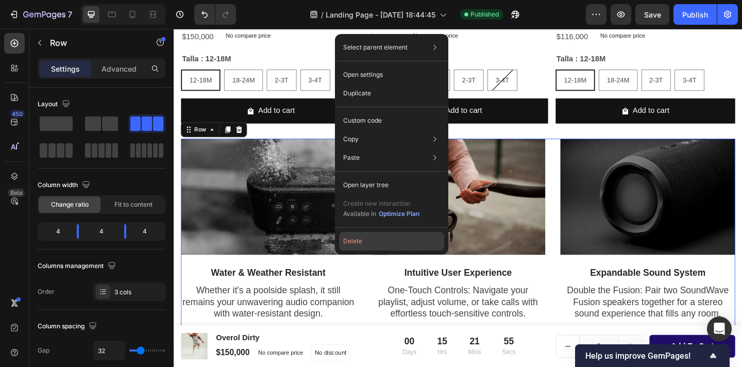
click at [365, 238] on button "Delete" at bounding box center [391, 241] width 105 height 19
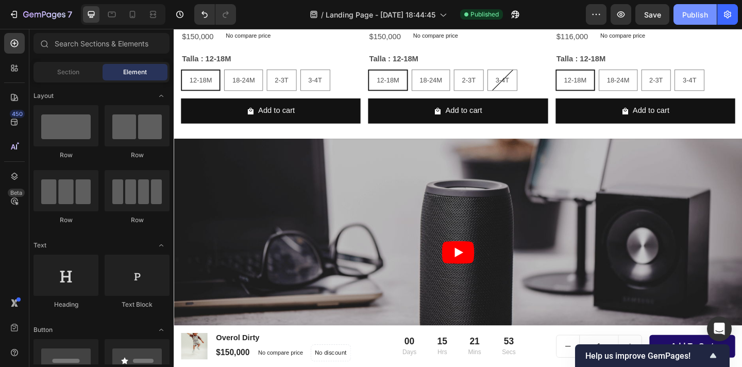
click at [703, 16] on div "Publish" at bounding box center [696, 14] width 26 height 11
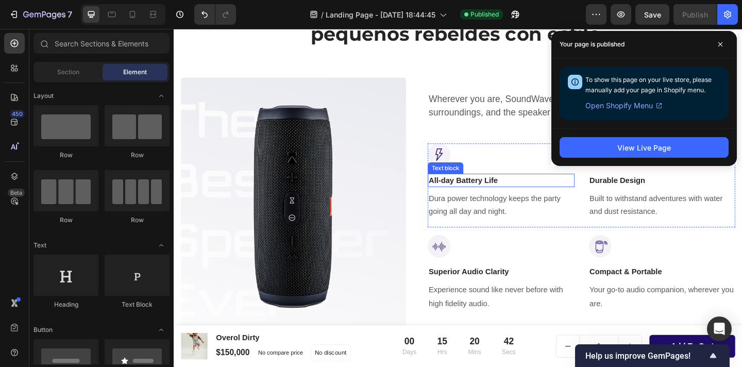
scroll to position [426, 0]
click at [496, 188] on p "All-day Battery Life" at bounding box center [530, 194] width 158 height 12
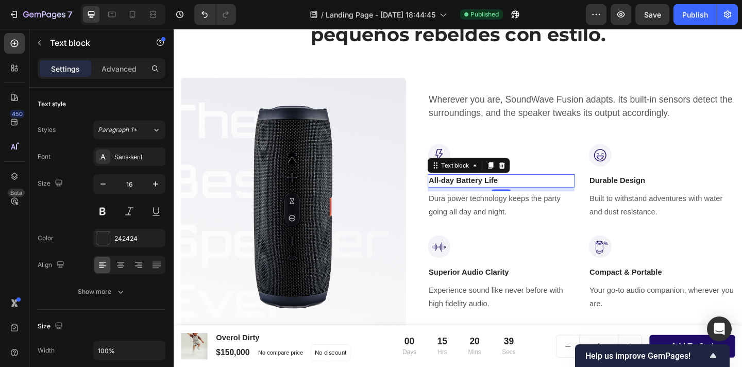
click at [509, 195] on p "All-day Battery Life" at bounding box center [530, 194] width 158 height 12
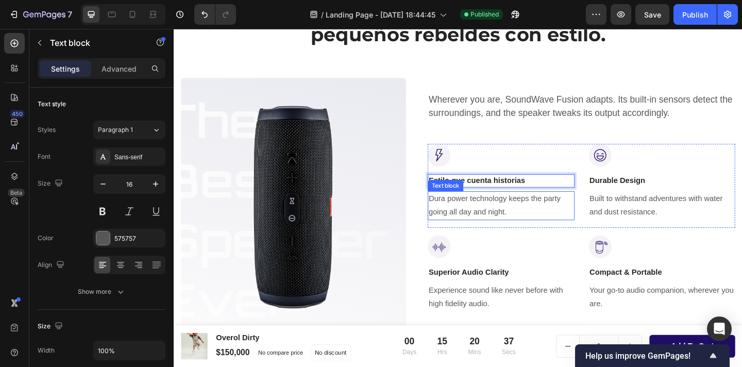
click at [520, 211] on p "Dura power technology keeps the party going all day and night." at bounding box center [530, 222] width 158 height 30
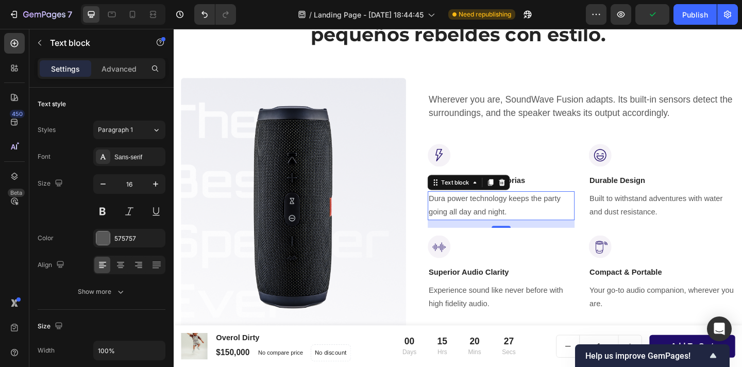
click at [518, 223] on p "Dura power technology keeps the party going all day and night." at bounding box center [530, 222] width 158 height 30
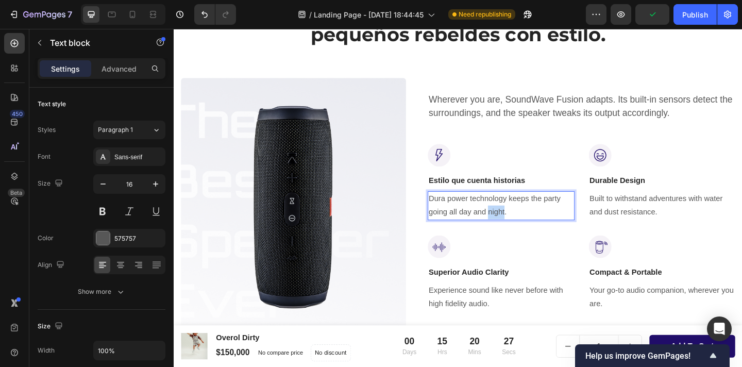
click at [518, 223] on p "Dura power technology keeps the party going all day and night." at bounding box center [530, 222] width 158 height 30
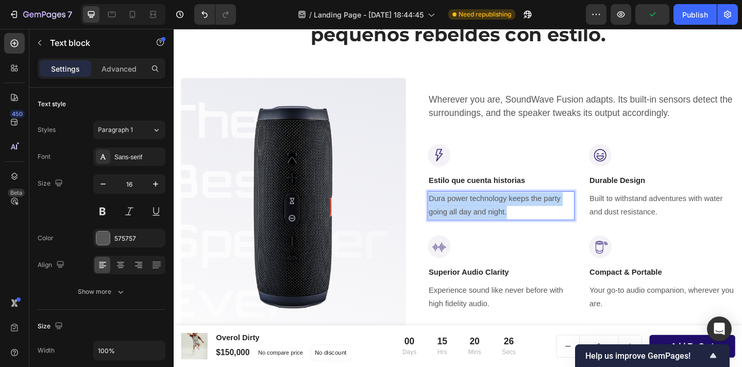
click at [518, 223] on p "Dura power technology keeps the party going all day and night." at bounding box center [530, 222] width 158 height 30
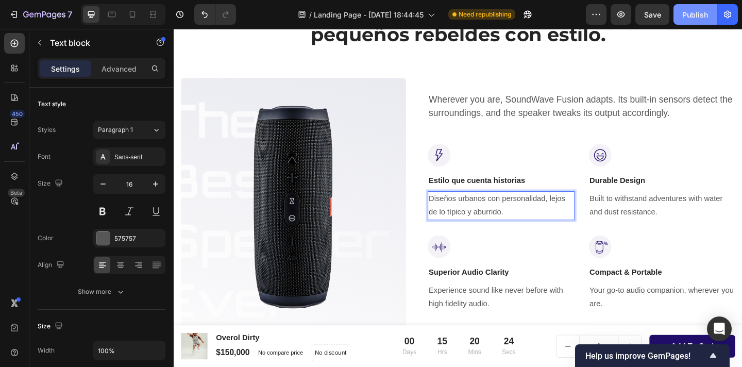
click at [700, 14] on div "Publish" at bounding box center [696, 14] width 26 height 11
click at [515, 219] on p "Diseños urbanos con personalidad, lejos de lo típico y aburrido." at bounding box center [530, 222] width 158 height 30
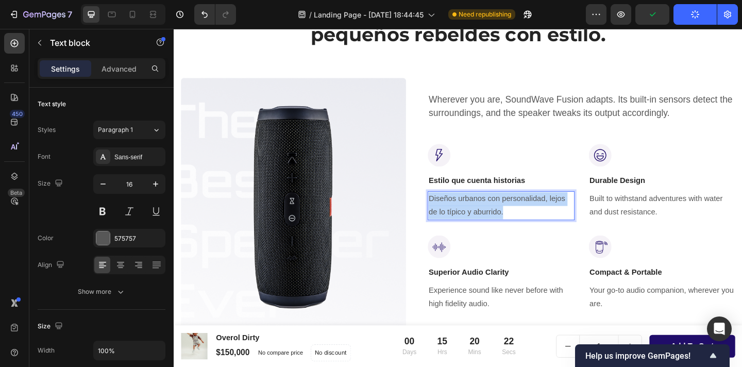
click at [515, 219] on p "Diseños urbanos con personalidad, lejos de lo típico y aburrido." at bounding box center [530, 222] width 158 height 30
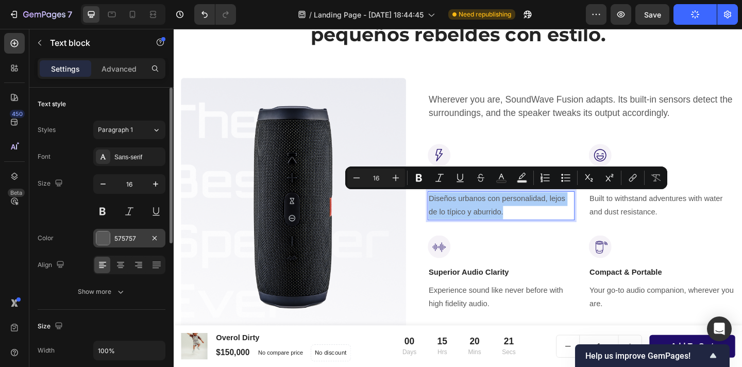
click at [102, 236] on div at bounding box center [102, 237] width 13 height 13
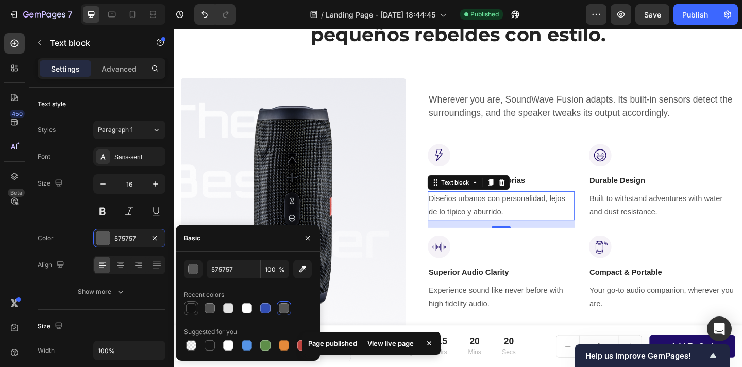
click at [191, 308] on div at bounding box center [191, 308] width 10 height 10
type input "121212"
click at [696, 17] on div "Publish" at bounding box center [696, 14] width 26 height 11
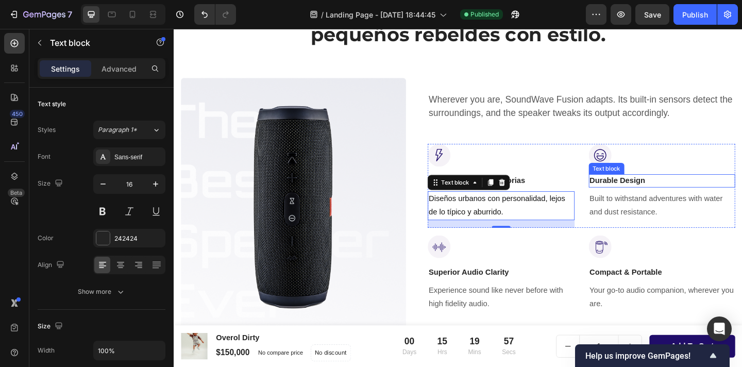
click at [651, 192] on p "Durable Design" at bounding box center [705, 194] width 158 height 12
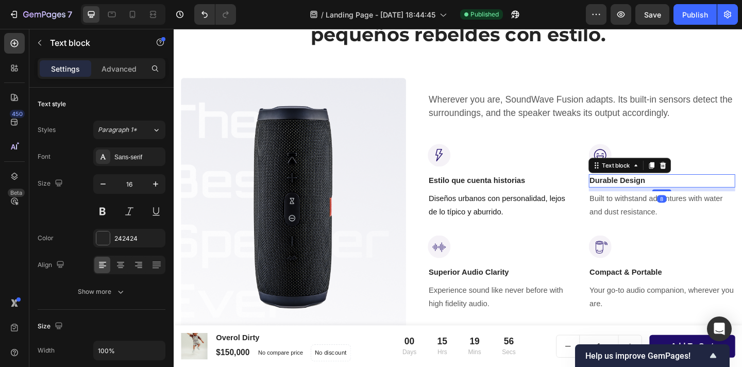
click at [651, 192] on p "Durable Design" at bounding box center [705, 194] width 158 height 12
click at [628, 192] on p "🛹 Actitud desde pequeños" at bounding box center [705, 194] width 158 height 12
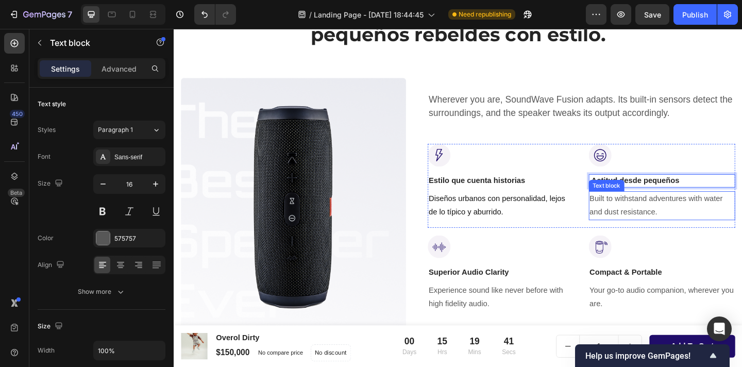
click at [648, 223] on p "Built to withstand adventures with water and dust resistance." at bounding box center [705, 222] width 158 height 30
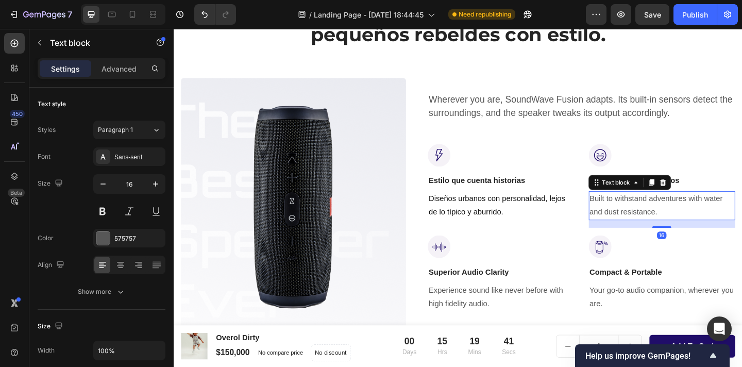
click at [648, 223] on p "Built to withstand adventures with water and dust resistance." at bounding box center [705, 222] width 158 height 30
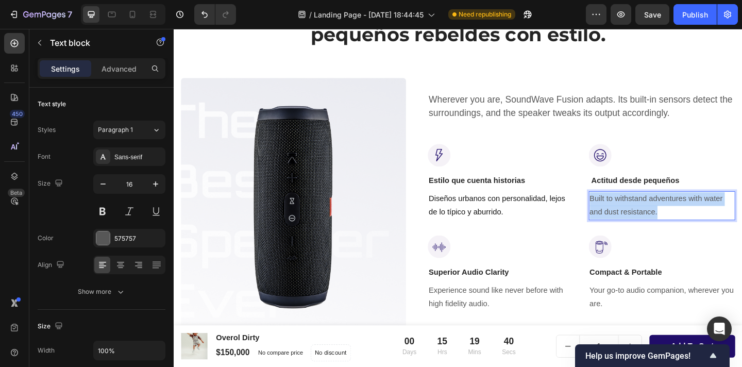
click at [648, 223] on p "Built to withstand adventures with water and dust resistance." at bounding box center [705, 222] width 158 height 30
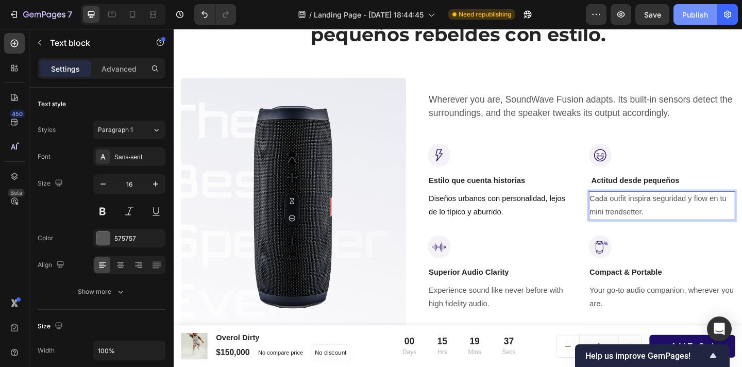
click at [696, 8] on button "Publish" at bounding box center [695, 14] width 43 height 21
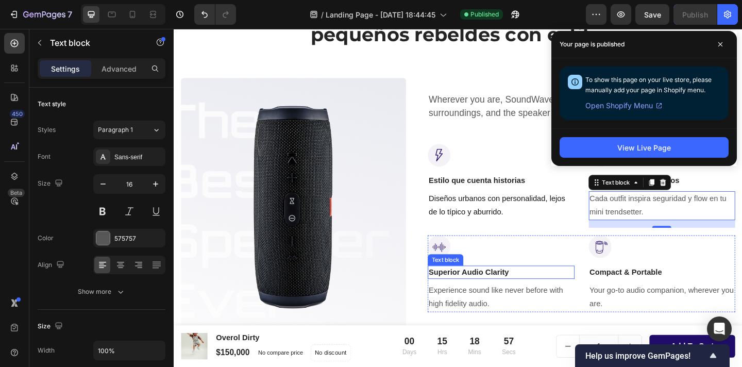
click at [503, 289] on p "Superior Audio Clarity" at bounding box center [530, 294] width 158 height 12
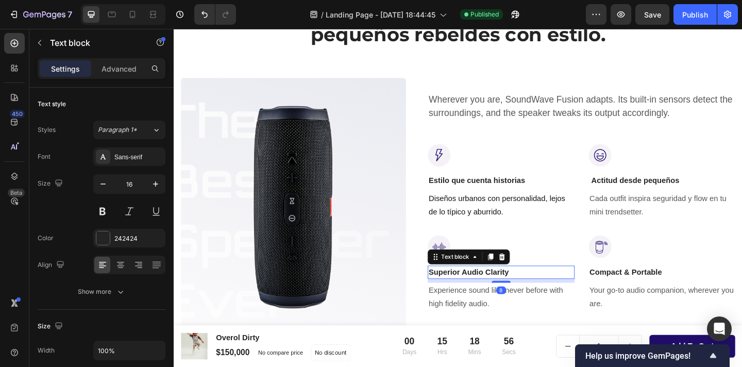
click at [504, 290] on p "Superior Audio Clarity" at bounding box center [530, 294] width 158 height 12
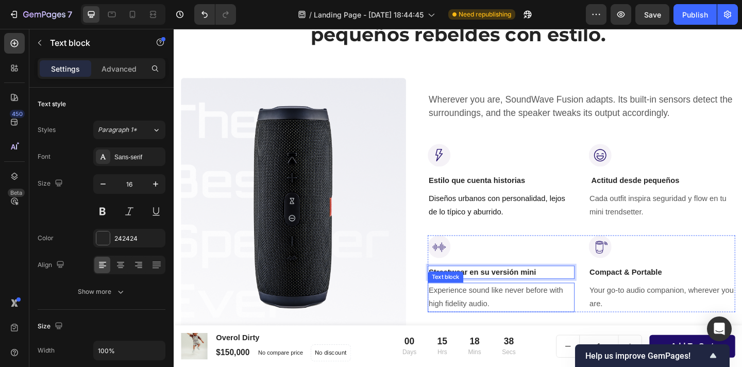
click at [501, 320] on p "Experience sound like never before with high fidelity audio." at bounding box center [530, 321] width 158 height 30
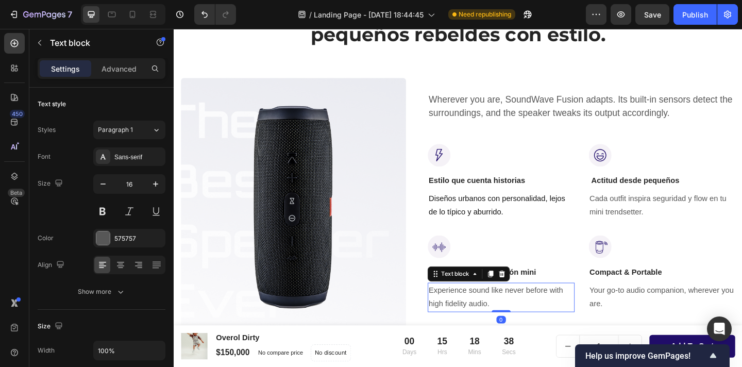
click at [501, 320] on p "Experience sound like never before with high fidelity audio." at bounding box center [530, 321] width 158 height 30
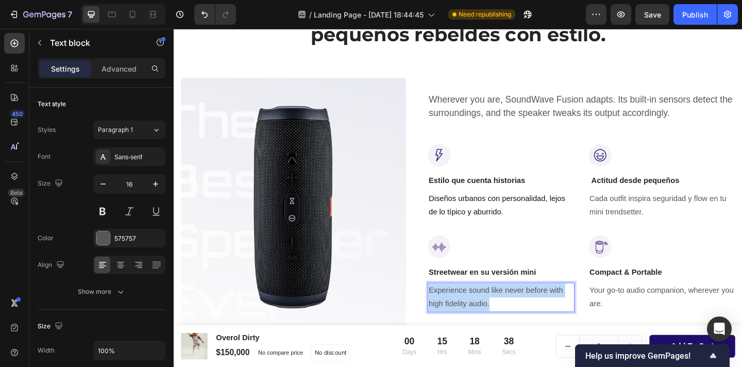
click at [501, 320] on p "Experience sound like never before with high fidelity audio." at bounding box center [530, 321] width 158 height 30
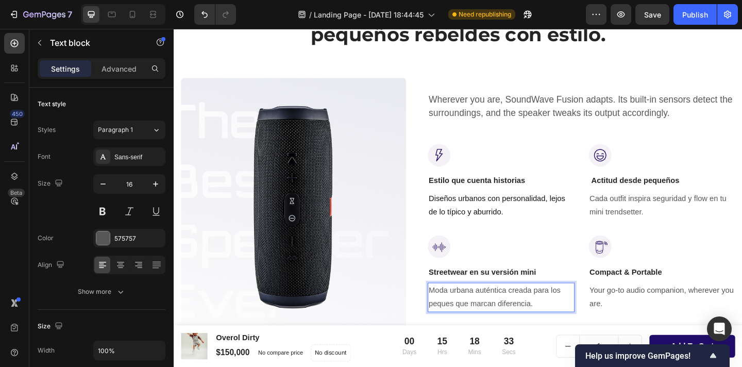
click at [471, 330] on p "Moda urbana auténtica creada para los peques que marcan diferencia." at bounding box center [530, 321] width 158 height 30
click at [474, 328] on p "Moda urbana auténtica creada para los peques que marcan diferencia." at bounding box center [530, 321] width 158 height 30
click at [566, 335] on div "Moda urbana auténtica creada para los peques que marcan diferencia." at bounding box center [530, 321] width 160 height 32
click at [565, 328] on p "Moda urbana auténtica creada para los peques que marcan diferencia." at bounding box center [530, 321] width 158 height 30
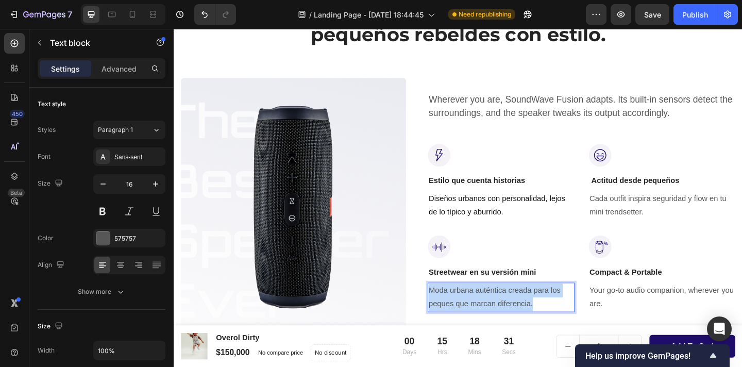
click at [565, 328] on p "Moda urbana auténtica creada para los peques que marcan diferencia." at bounding box center [530, 321] width 158 height 30
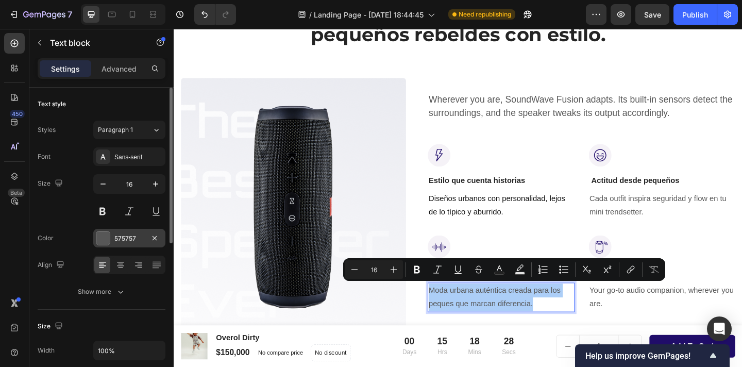
click at [111, 239] on div "575757" at bounding box center [129, 238] width 72 height 19
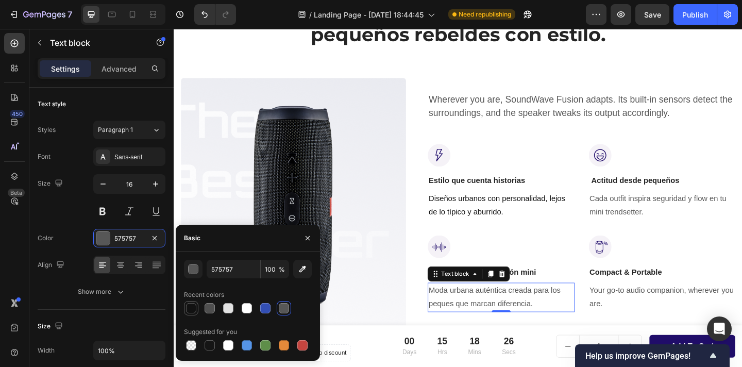
click at [191, 311] on div at bounding box center [191, 308] width 10 height 10
type input "121212"
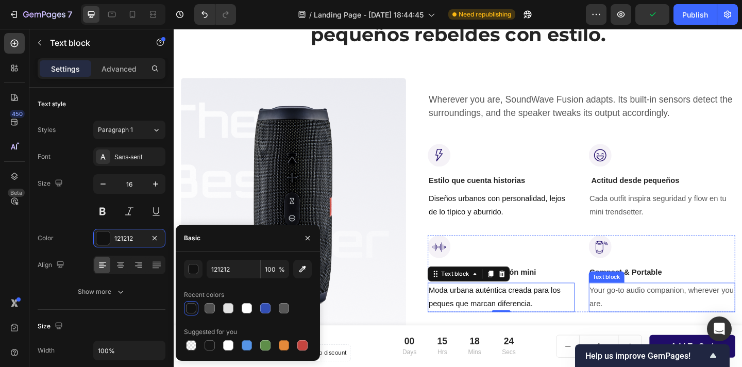
click at [646, 318] on p "Your go-to audio companion, wherever you are." at bounding box center [705, 321] width 158 height 30
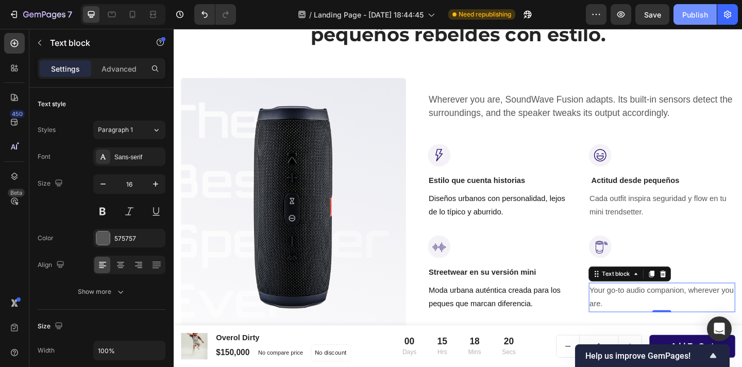
click at [692, 17] on div "Publish" at bounding box center [696, 14] width 26 height 11
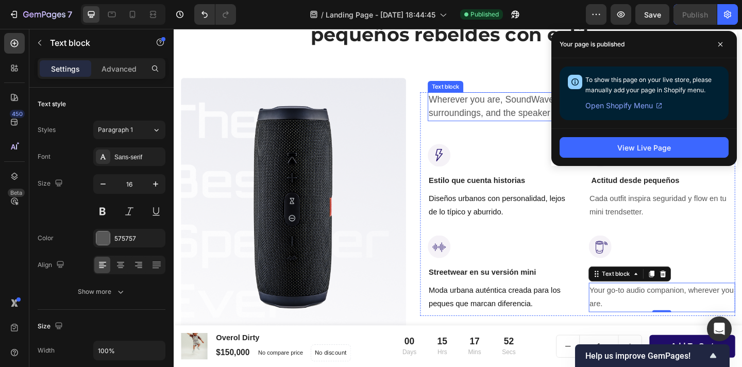
click at [499, 114] on p "Wherever you are, SoundWave Fusion adapts. Its built-in sensors detect the surr…" at bounding box center [617, 113] width 333 height 29
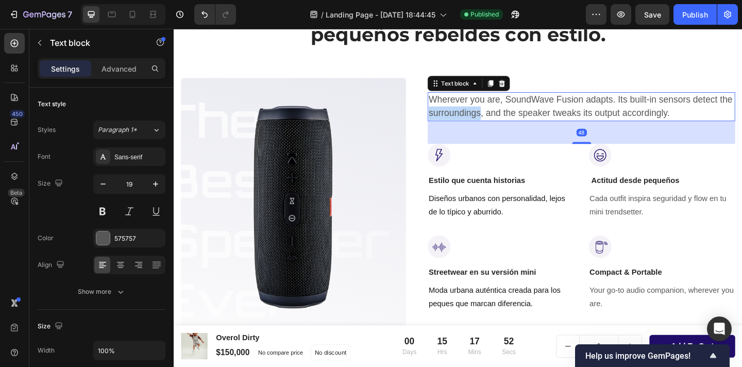
click at [499, 114] on p "Wherever you are, SoundWave Fusion adapts. Its built-in sensors detect the surr…" at bounding box center [617, 113] width 333 height 29
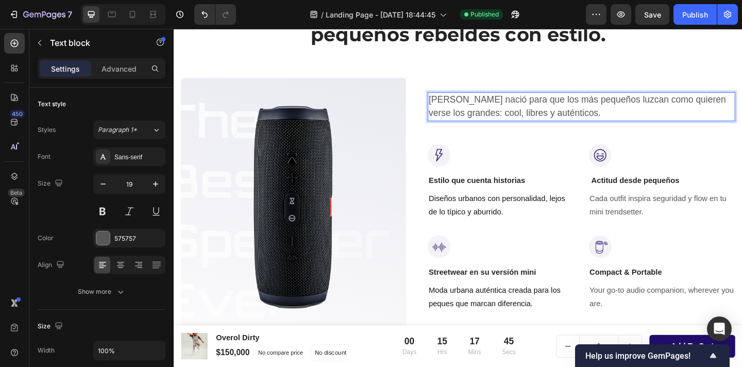
click at [598, 112] on p "[PERSON_NAME] nació para que los más pequeños luzcan como quieren verse los gra…" at bounding box center [617, 113] width 333 height 29
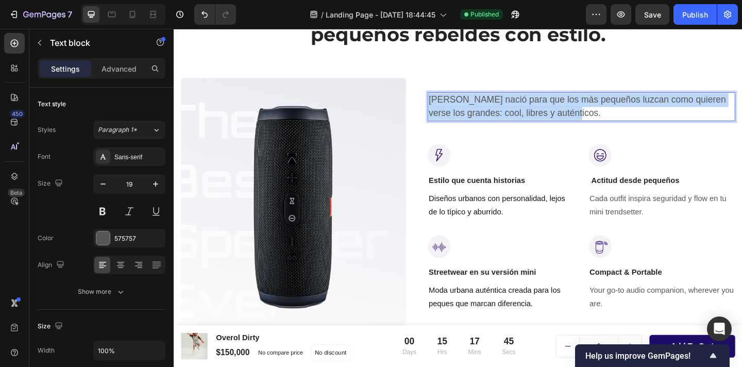
click at [598, 112] on p "[PERSON_NAME] nació para que los más pequeños luzcan como quieren verse los gra…" at bounding box center [617, 113] width 333 height 29
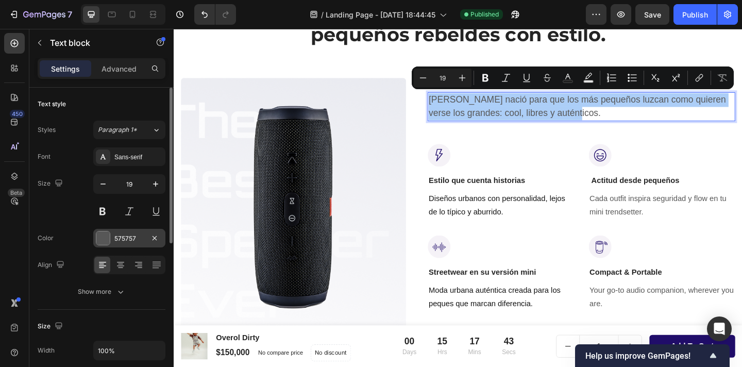
click at [103, 237] on div at bounding box center [102, 237] width 13 height 13
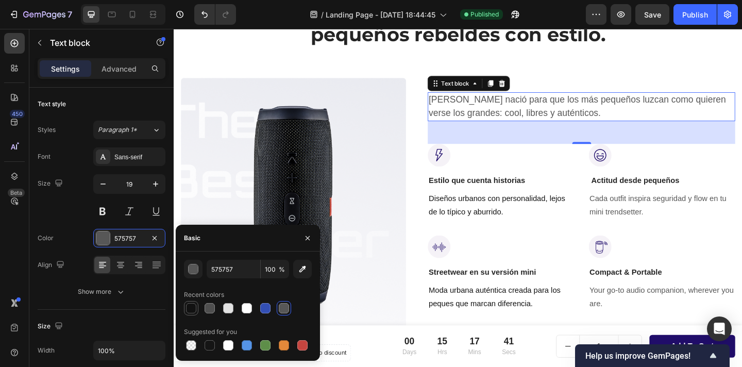
click at [188, 308] on div at bounding box center [191, 308] width 10 height 10
type input "121212"
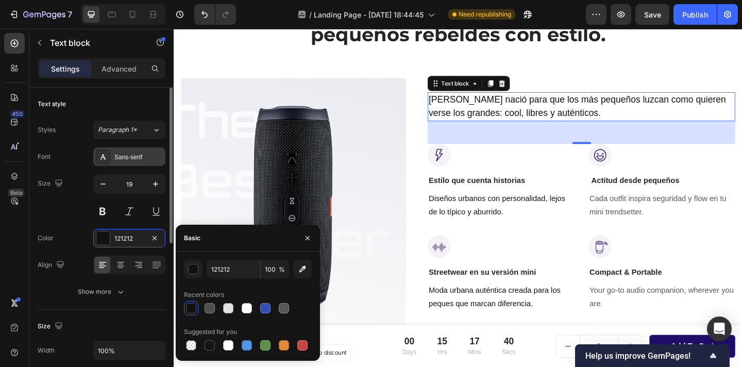
click at [128, 163] on div "Sans-serif" at bounding box center [129, 156] width 72 height 19
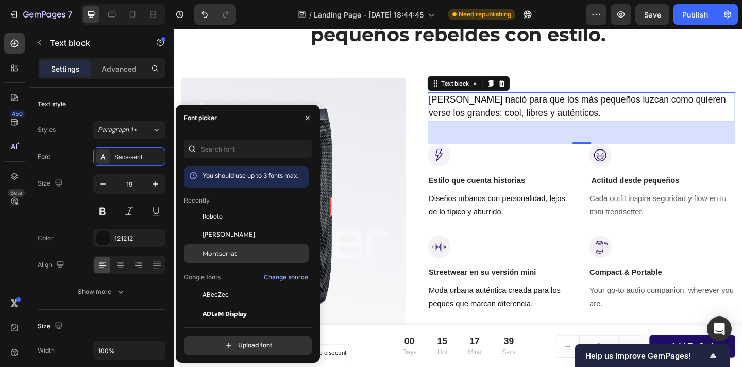
click at [222, 257] on span "Montserrat" at bounding box center [220, 253] width 35 height 9
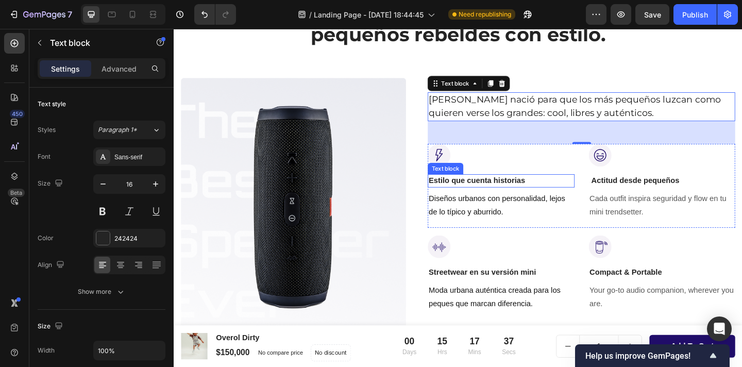
click at [517, 193] on p "Estilo que cuenta historias" at bounding box center [530, 194] width 158 height 12
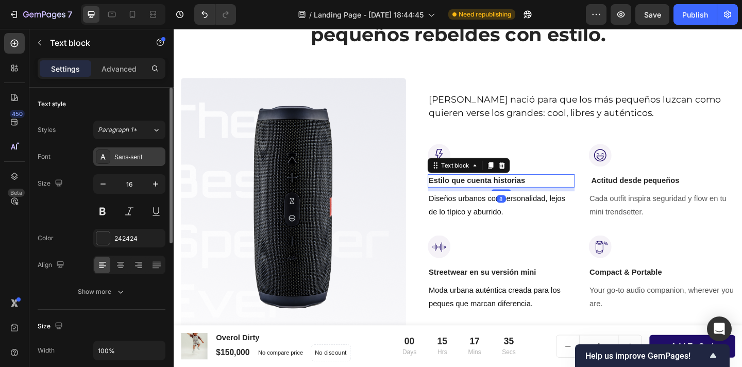
click at [126, 163] on div "Sans-serif" at bounding box center [129, 156] width 72 height 19
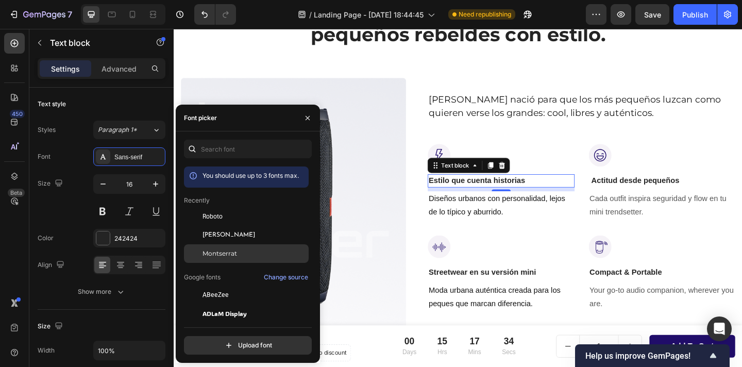
drag, startPoint x: 219, startPoint y: 257, endPoint x: 225, endPoint y: 253, distance: 7.6
click at [219, 257] on span "Montserrat" at bounding box center [220, 253] width 35 height 9
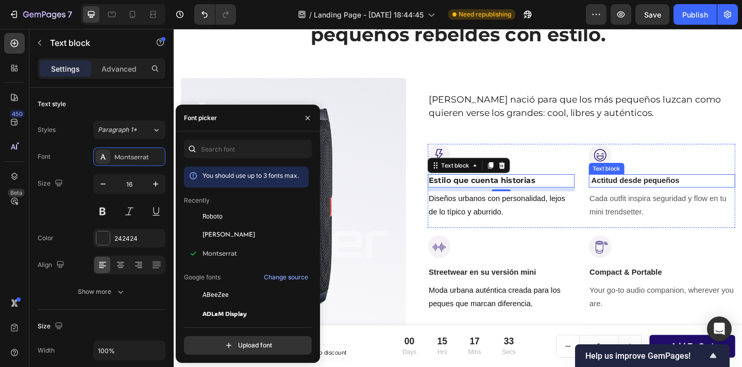
click at [651, 191] on strong "Actitud desde pequeños" at bounding box center [676, 194] width 96 height 9
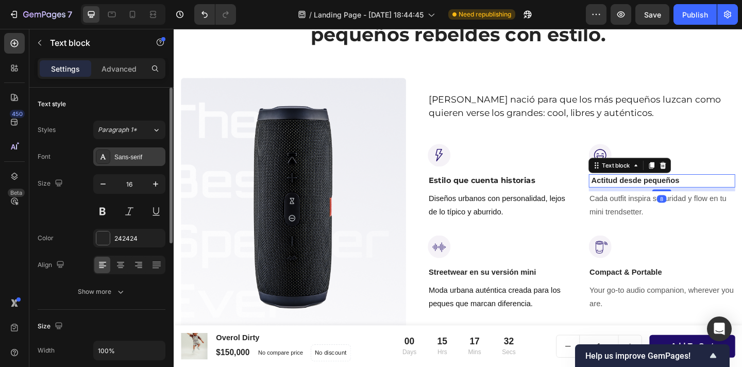
click at [117, 158] on div "Sans-serif" at bounding box center [138, 157] width 48 height 9
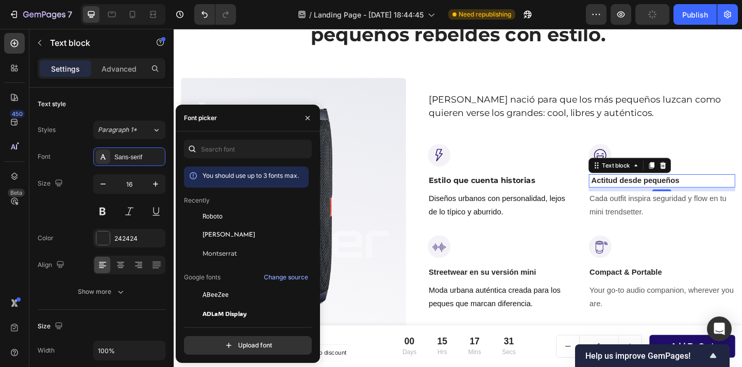
drag, startPoint x: 229, startPoint y: 253, endPoint x: 311, endPoint y: 225, distance: 86.3
click at [229, 253] on span "Montserrat" at bounding box center [220, 253] width 35 height 9
click at [521, 226] on p "Diseños urbanos con personalidad, lejos de lo típico y aburrido." at bounding box center [530, 222] width 158 height 30
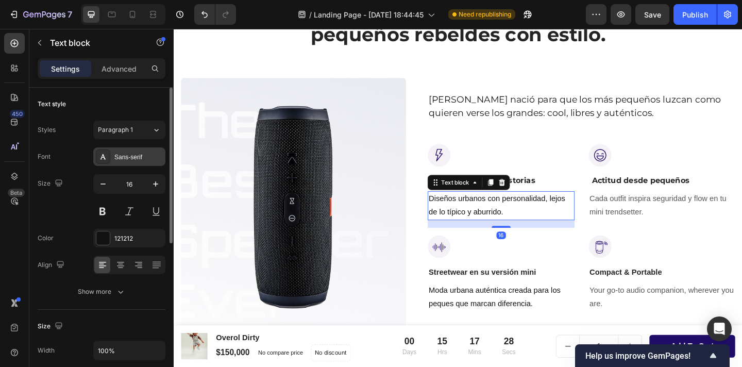
click at [127, 163] on div "Sans-serif" at bounding box center [129, 156] width 72 height 19
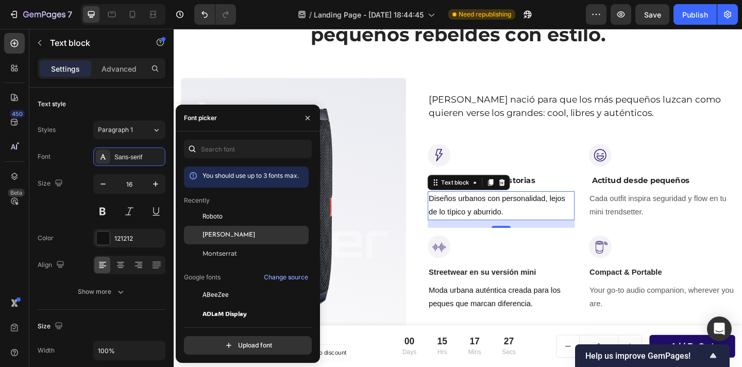
drag, startPoint x: 240, startPoint y: 247, endPoint x: 276, endPoint y: 236, distance: 37.3
click at [240, 247] on div "Montserrat" at bounding box center [246, 253] width 125 height 19
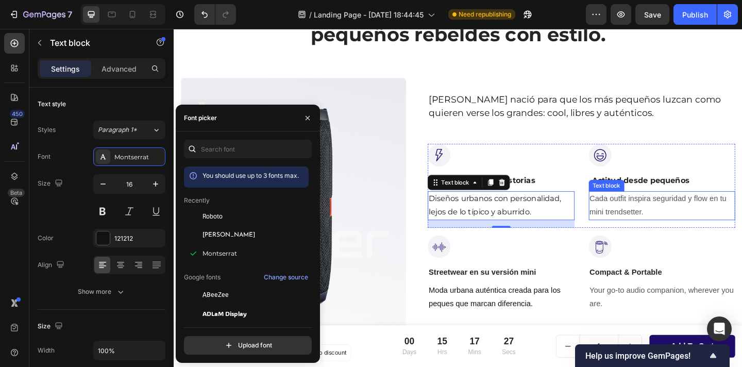
click at [693, 223] on p "Cada outfit inspira seguridad y flow en tu mini trendsetter." at bounding box center [705, 222] width 158 height 30
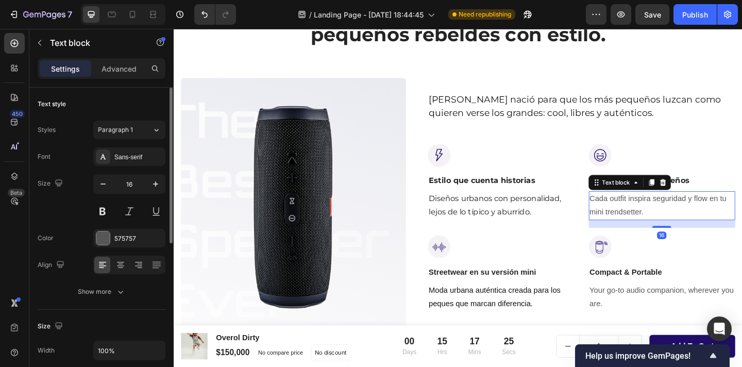
click at [125, 167] on div "Font Sans-serif Size 16 Color 575757 Align Show more" at bounding box center [102, 224] width 128 height 154
click at [125, 163] on div "Sans-serif" at bounding box center [129, 156] width 72 height 19
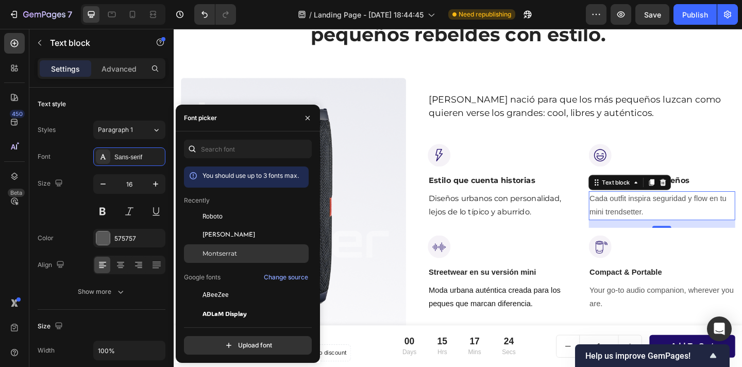
click at [237, 250] on div "Montserrat" at bounding box center [255, 253] width 104 height 9
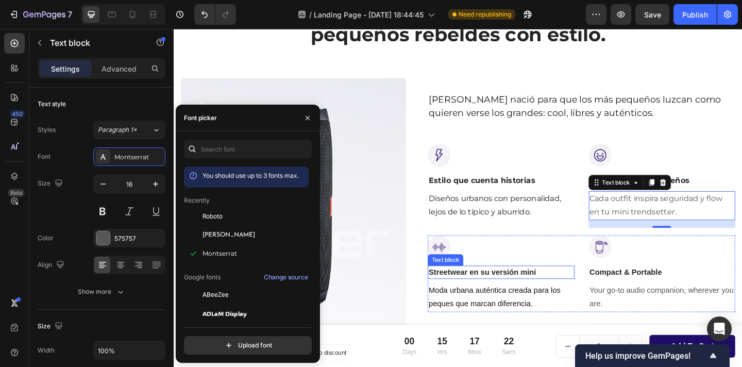
click at [535, 294] on p "Streetwear en su versión mini" at bounding box center [530, 294] width 158 height 12
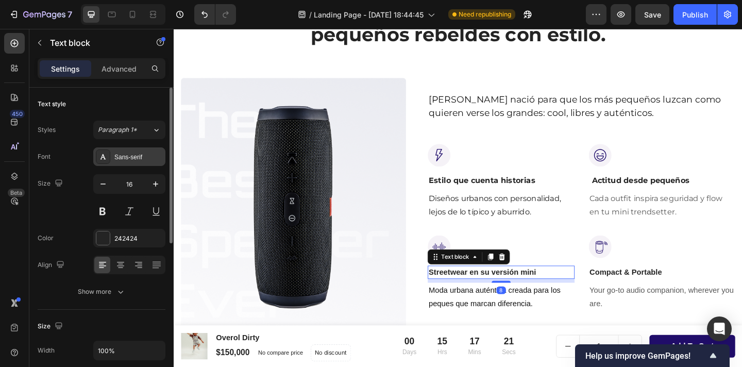
click at [134, 153] on div "Sans-serif" at bounding box center [138, 157] width 48 height 9
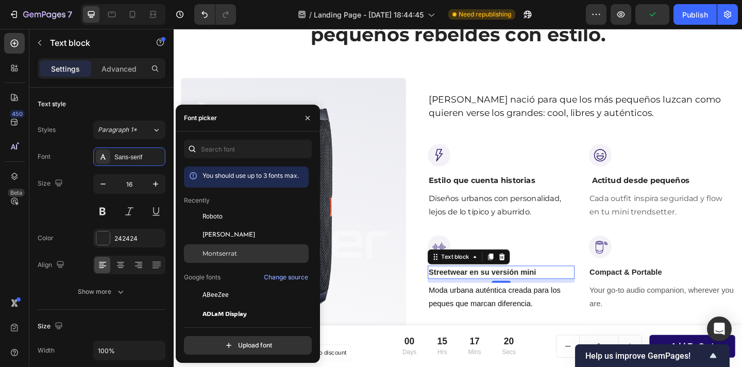
click at [239, 250] on div "Montserrat" at bounding box center [255, 253] width 104 height 9
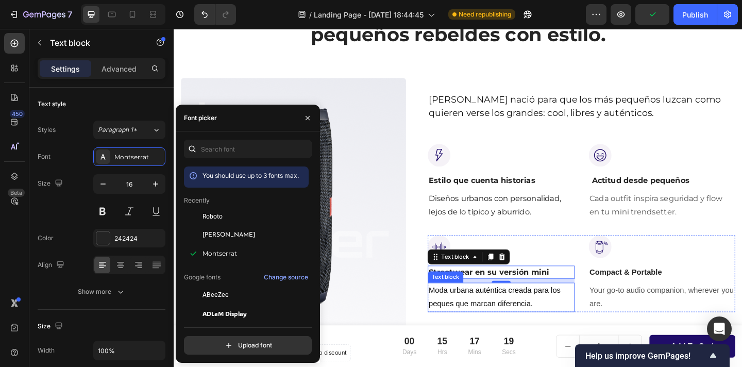
click at [536, 315] on p "Moda urbana auténtica creada para los peques que marcan diferencia." at bounding box center [530, 321] width 158 height 30
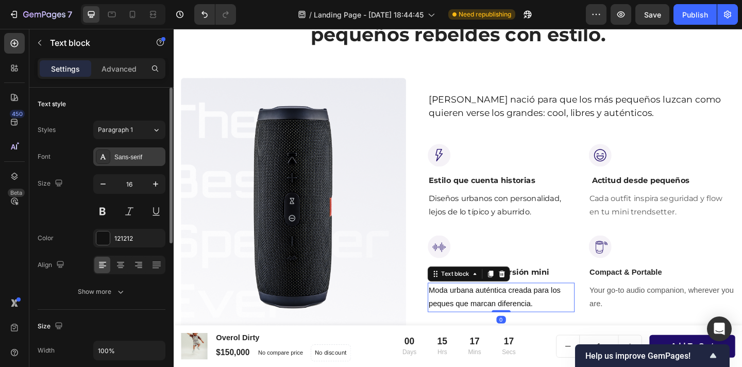
click at [127, 156] on div "Sans-serif" at bounding box center [138, 157] width 48 height 9
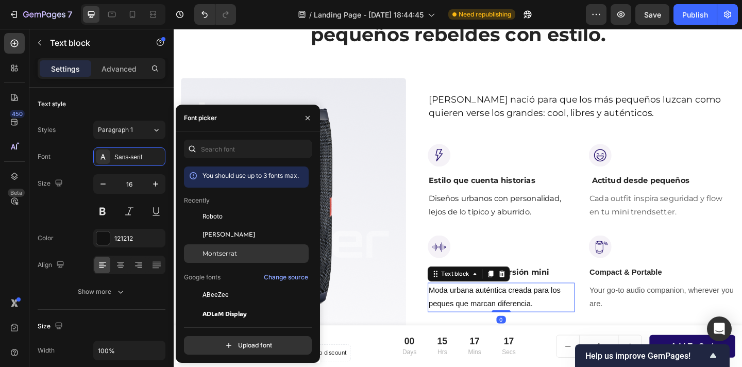
click at [205, 254] on span "Montserrat" at bounding box center [220, 253] width 35 height 9
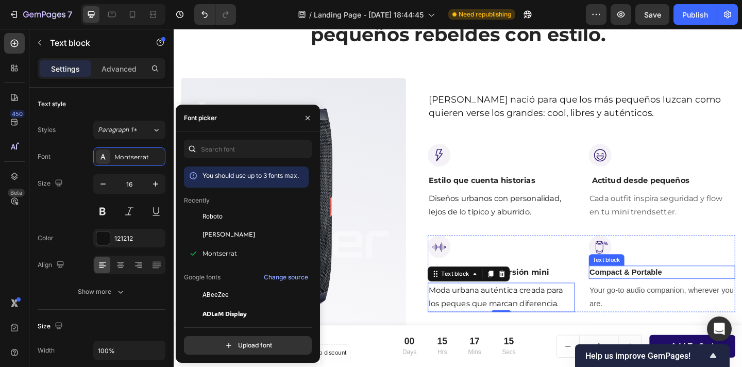
click at [677, 293] on p "Compact & Portable" at bounding box center [705, 294] width 158 height 12
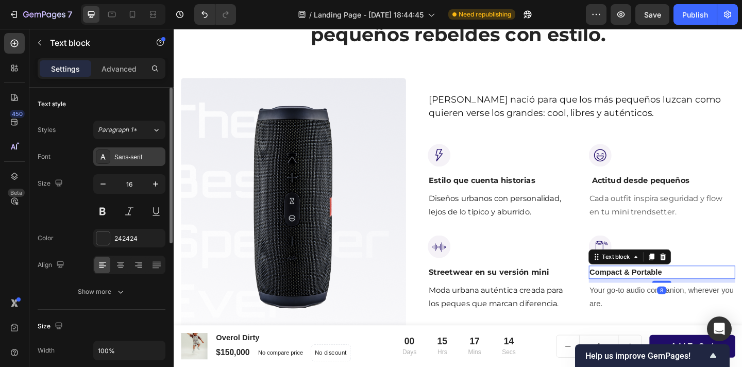
click at [128, 153] on div "Sans-serif" at bounding box center [138, 157] width 48 height 9
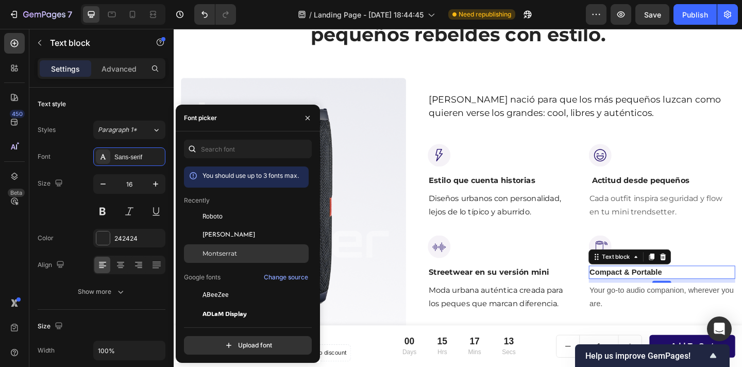
click at [241, 255] on div "Montserrat" at bounding box center [255, 253] width 104 height 9
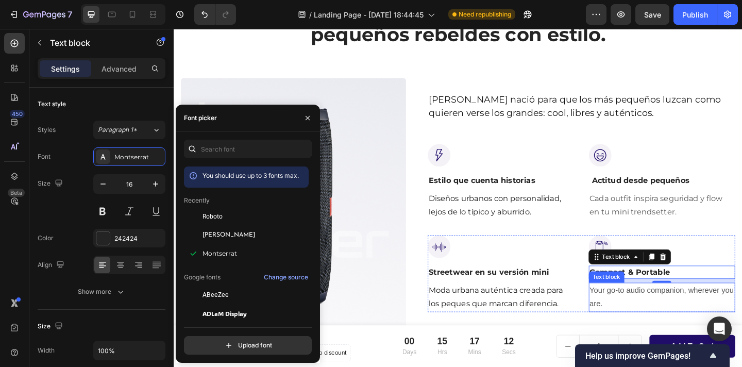
click at [667, 316] on p "Your go-to audio companion, wherever you are." at bounding box center [705, 321] width 158 height 30
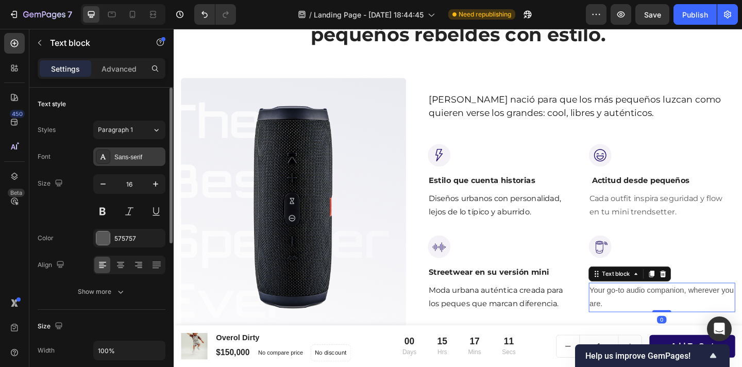
click at [127, 156] on div "Sans-serif" at bounding box center [138, 157] width 48 height 9
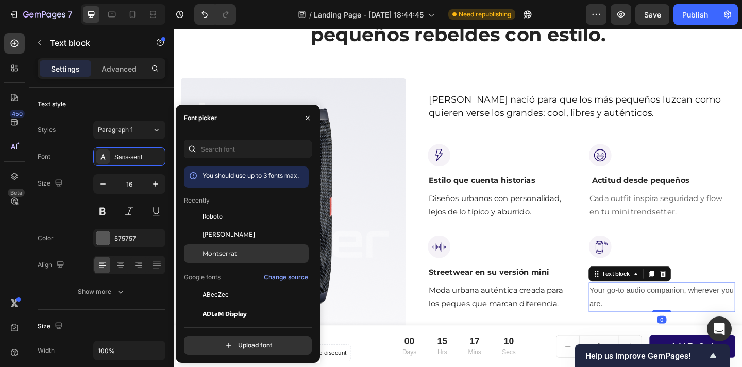
drag, startPoint x: 218, startPoint y: 251, endPoint x: 250, endPoint y: 254, distance: 31.6
click at [219, 251] on span "Montserrat" at bounding box center [220, 253] width 35 height 9
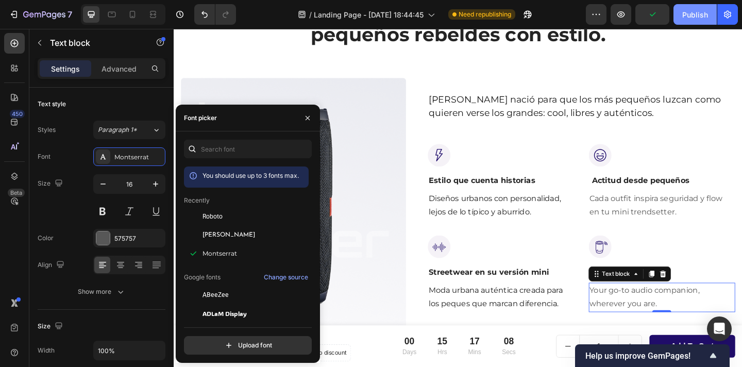
click at [695, 13] on div "Publish" at bounding box center [696, 14] width 26 height 11
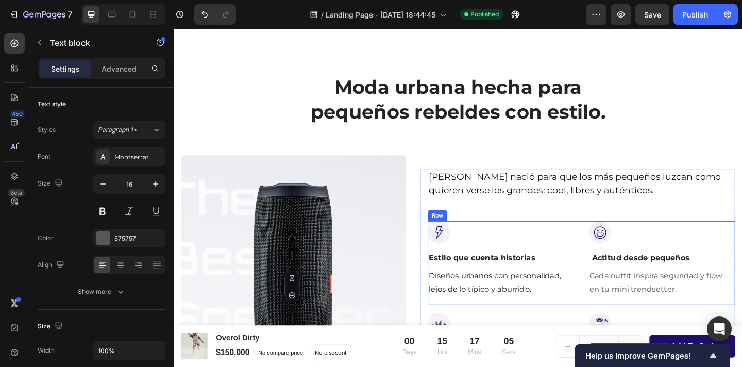
scroll to position [349, 0]
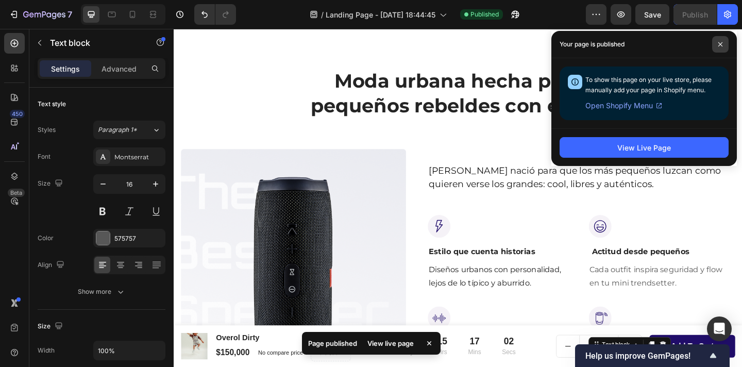
click at [718, 44] on icon at bounding box center [720, 44] width 5 height 5
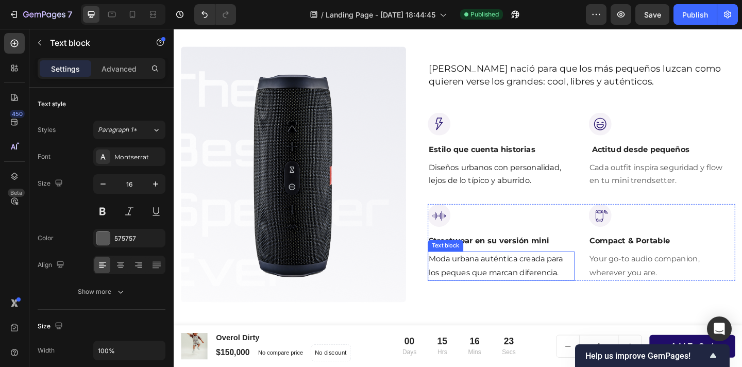
scroll to position [513, 0]
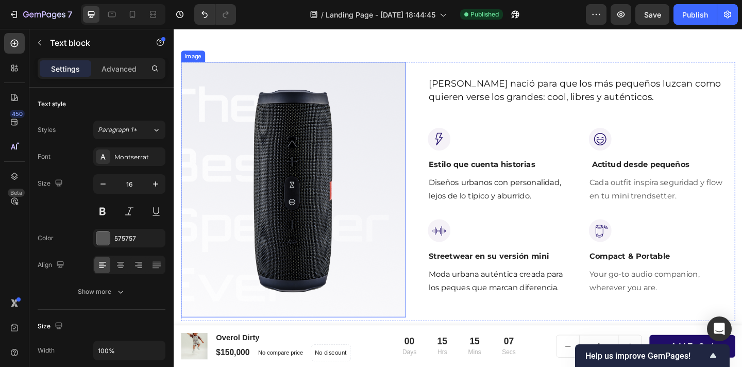
click at [339, 167] on img at bounding box center [303, 204] width 245 height 278
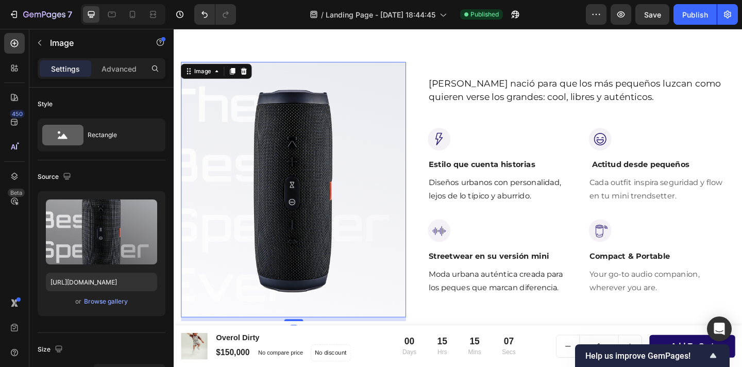
scroll to position [484, 0]
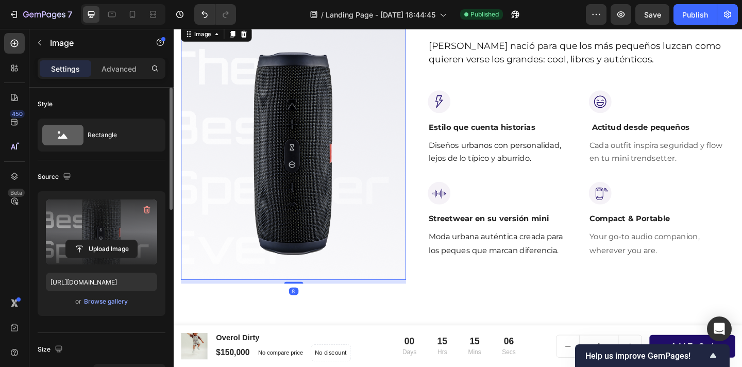
click at [113, 214] on label at bounding box center [101, 232] width 111 height 65
click at [113, 240] on input "file" at bounding box center [101, 249] width 71 height 18
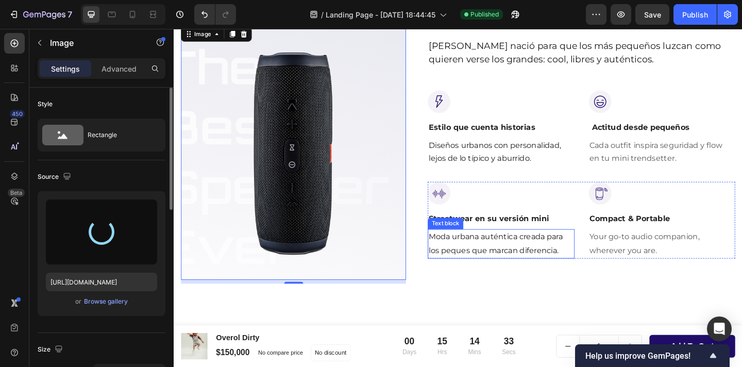
type input "[URL][DOMAIN_NAME]"
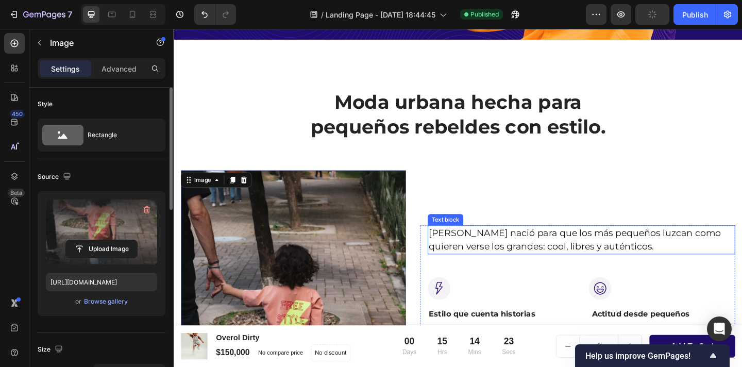
scroll to position [394, 0]
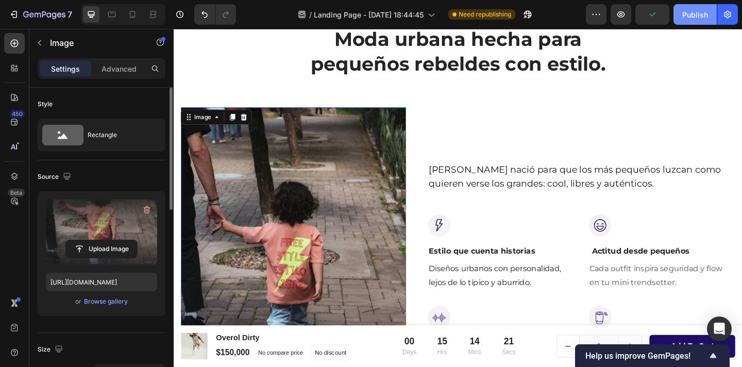
click at [693, 18] on div "Publish" at bounding box center [696, 14] width 26 height 11
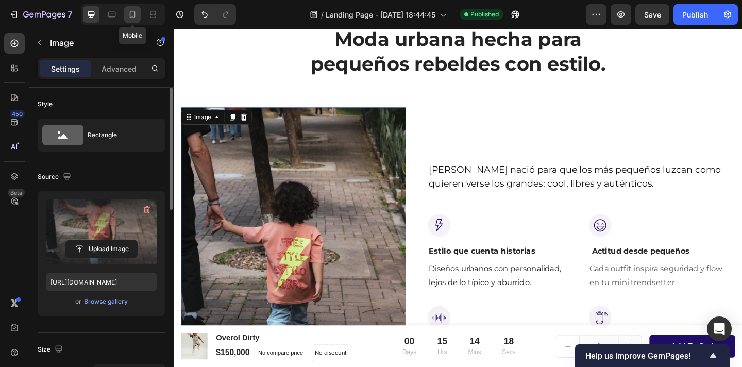
click at [134, 13] on icon at bounding box center [132, 14] width 10 height 10
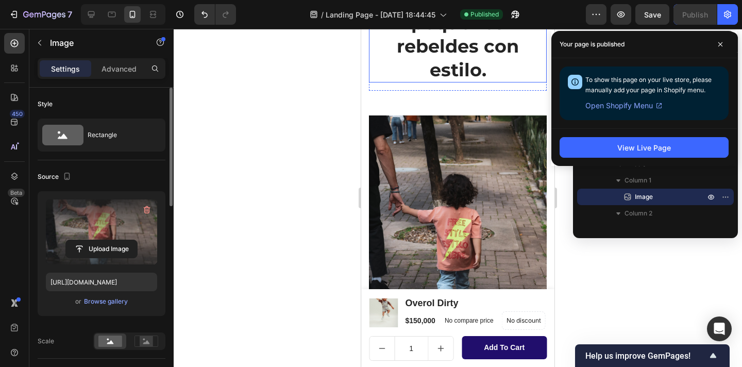
scroll to position [544, 0]
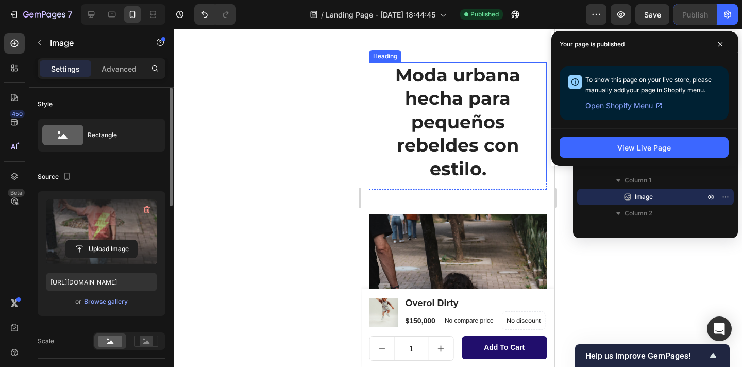
click at [460, 103] on h2 "Moda urbana hecha para pequeños rebeldes con estilo." at bounding box center [458, 122] width 178 height 120
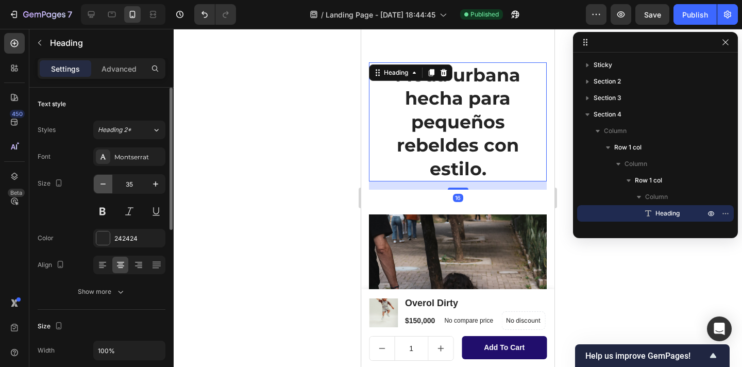
click at [102, 183] on icon "button" at bounding box center [103, 184] width 10 height 10
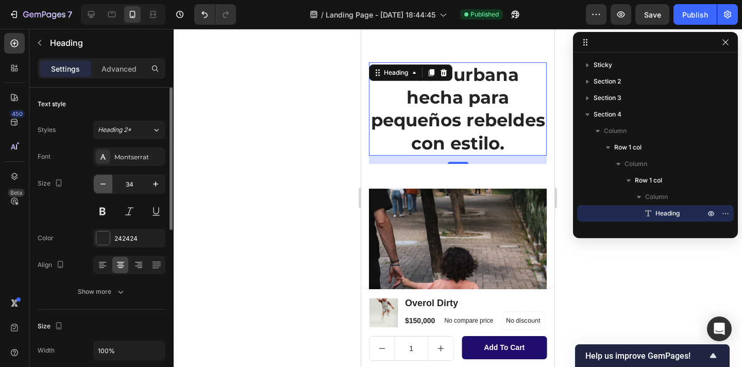
click at [102, 183] on icon "button" at bounding box center [103, 184] width 10 height 10
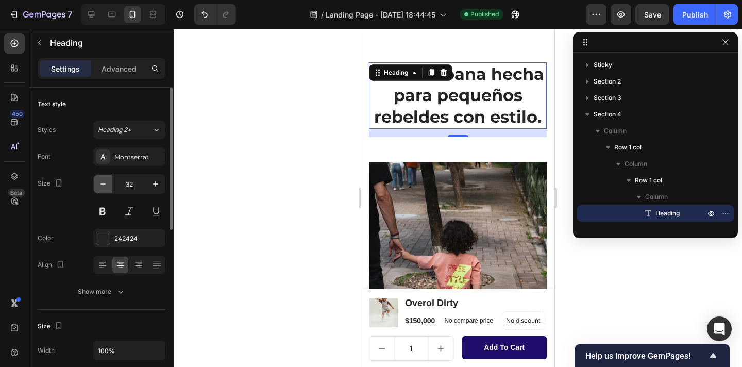
click at [102, 183] on icon "button" at bounding box center [103, 184] width 10 height 10
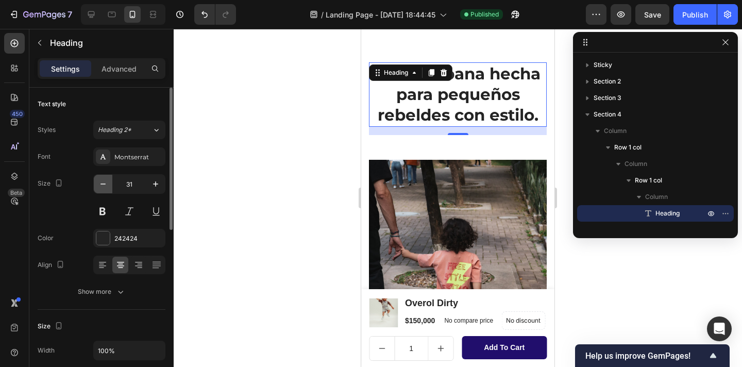
click at [102, 183] on icon "button" at bounding box center [103, 184] width 10 height 10
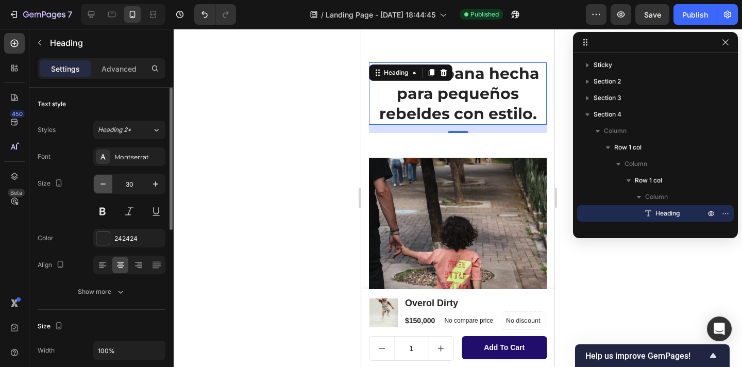
click at [102, 183] on icon "button" at bounding box center [103, 184] width 10 height 10
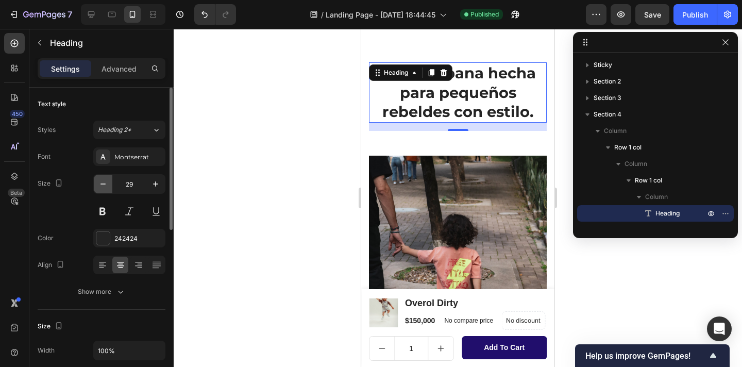
click at [102, 183] on icon "button" at bounding box center [103, 184] width 10 height 10
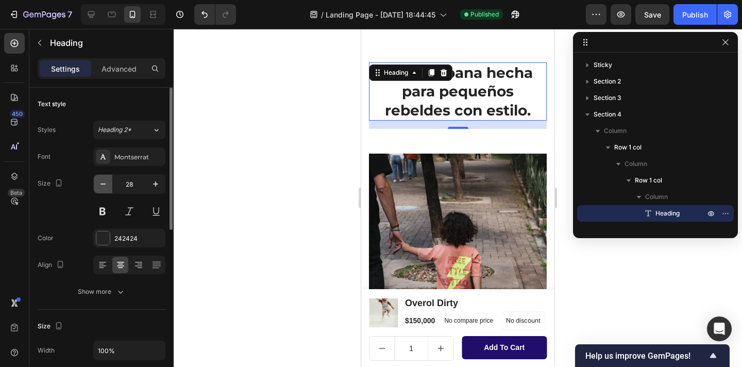
click at [102, 183] on icon "button" at bounding box center [103, 184] width 10 height 10
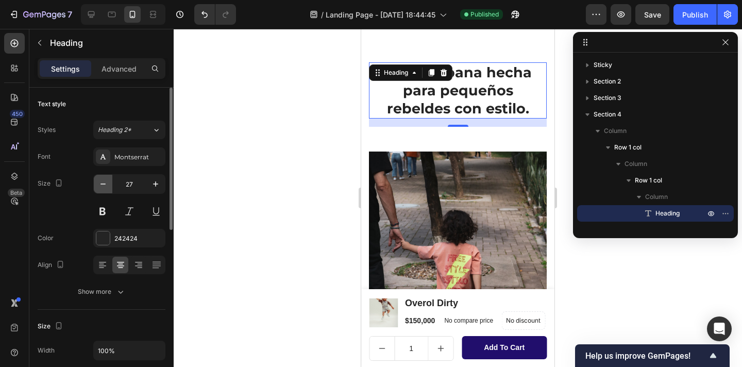
click at [102, 183] on icon "button" at bounding box center [103, 184] width 10 height 10
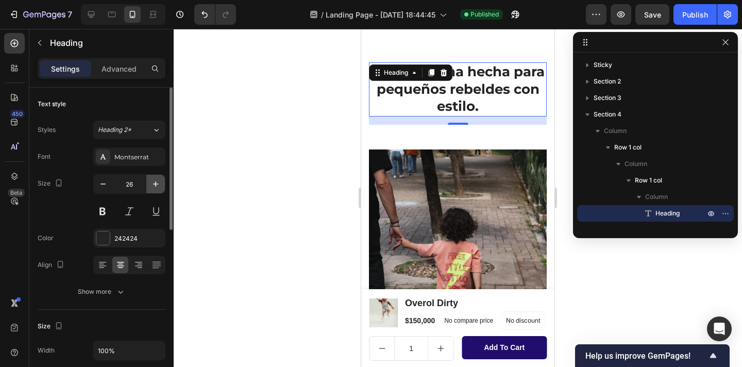
click at [153, 185] on icon "button" at bounding box center [156, 184] width 10 height 10
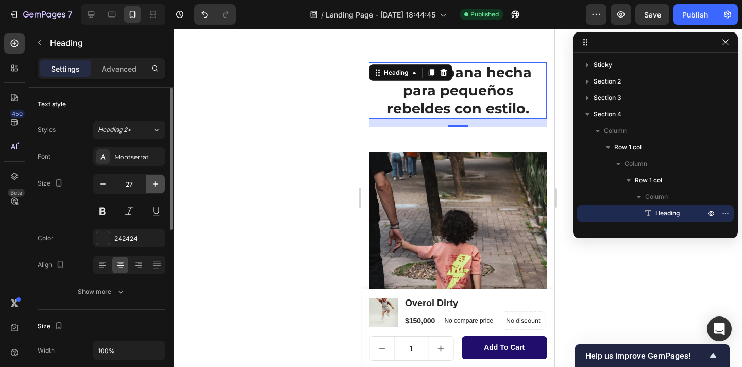
click at [153, 185] on icon "button" at bounding box center [156, 184] width 10 height 10
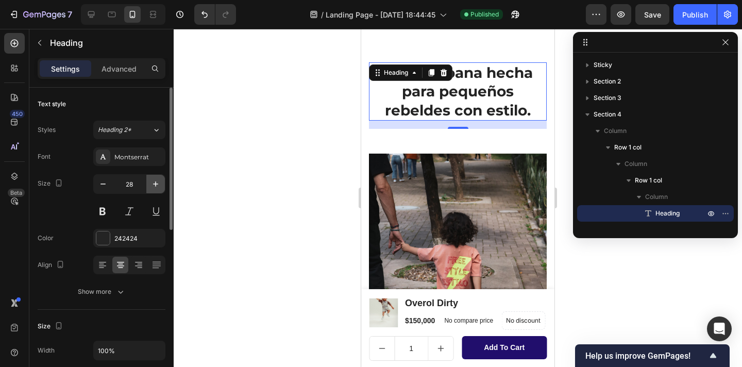
click at [153, 185] on icon "button" at bounding box center [156, 184] width 10 height 10
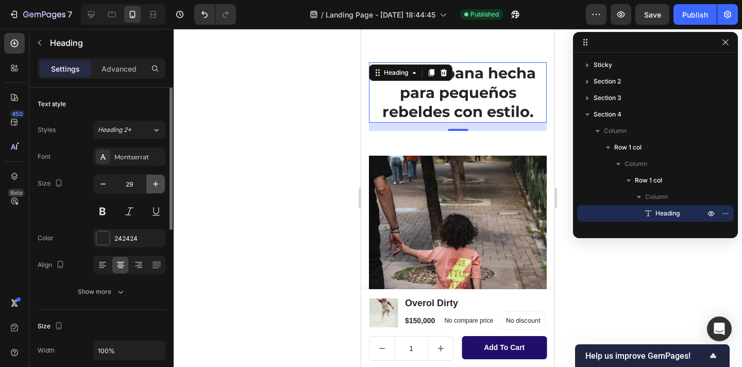
click at [153, 185] on icon "button" at bounding box center [156, 184] width 10 height 10
type input "30"
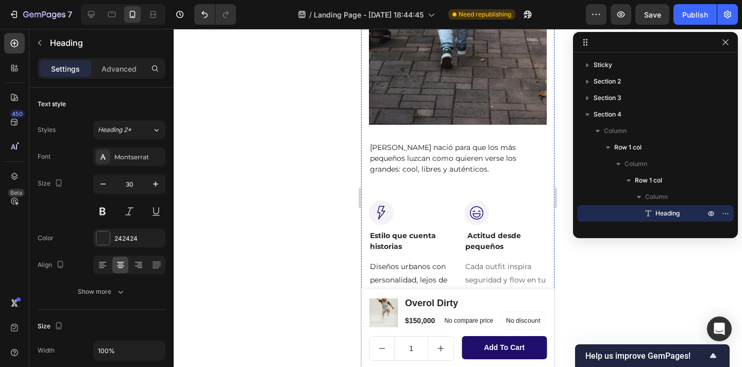
scroll to position [845, 0]
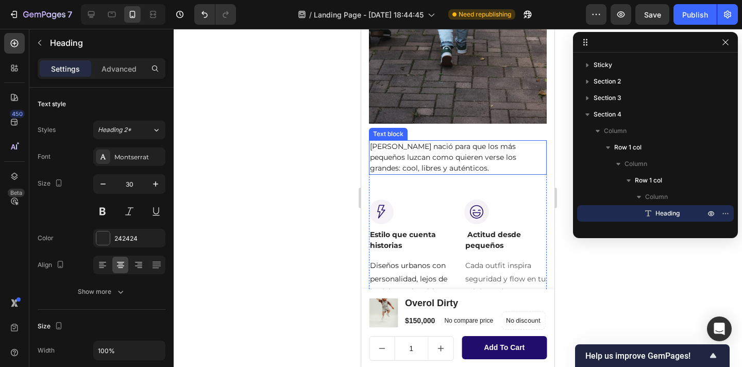
click at [451, 141] on p "[PERSON_NAME] nació para que los más pequeños luzcan como quieren verse los gra…" at bounding box center [458, 157] width 176 height 32
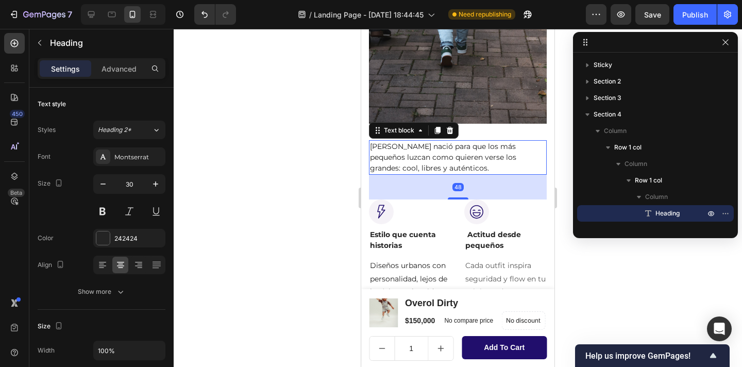
scroll to position [195, 0]
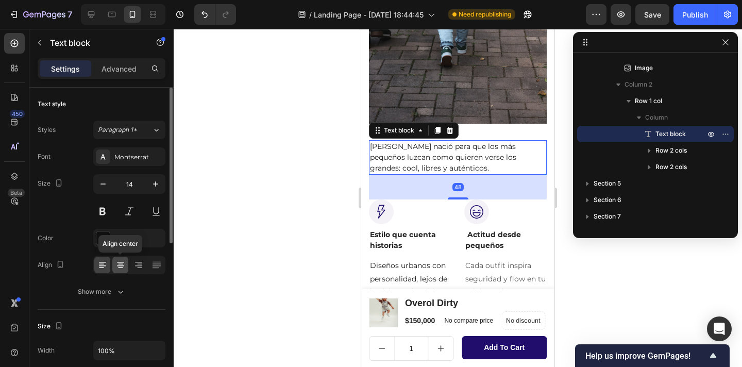
click at [126, 262] on div at bounding box center [120, 265] width 16 height 16
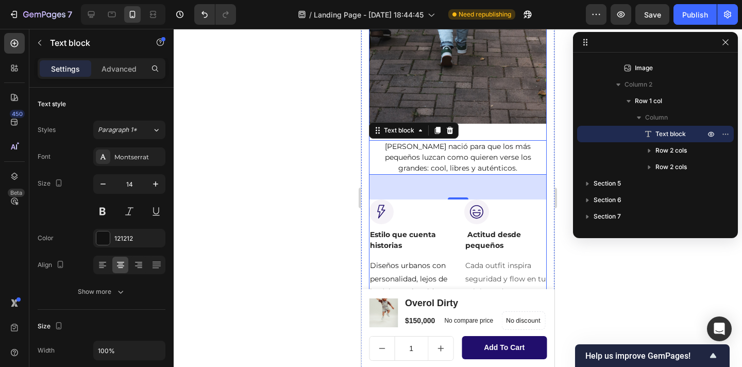
scroll to position [927, 0]
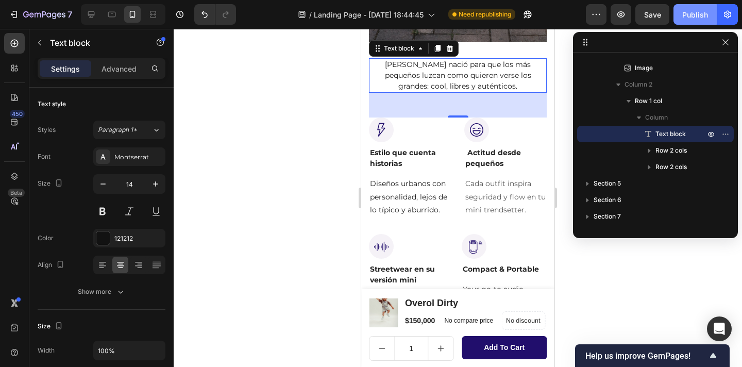
click at [684, 20] on button "Publish" at bounding box center [695, 14] width 43 height 21
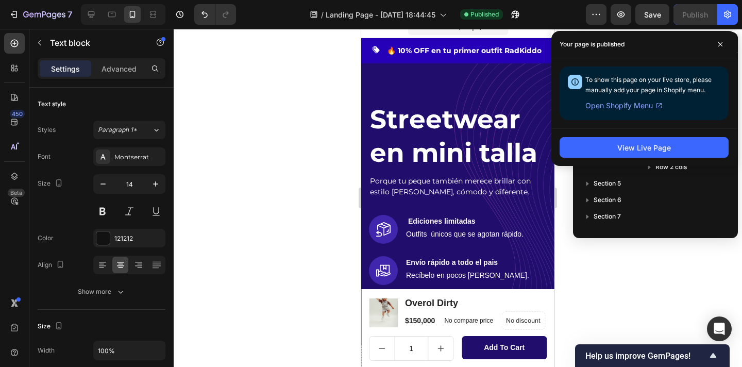
scroll to position [0, 0]
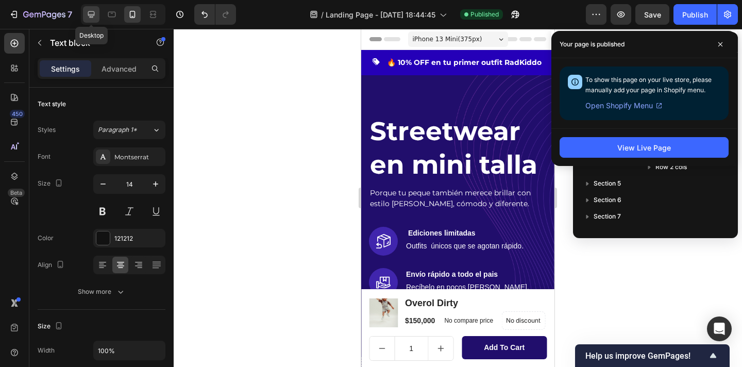
click at [90, 15] on icon at bounding box center [91, 14] width 10 height 10
type input "19"
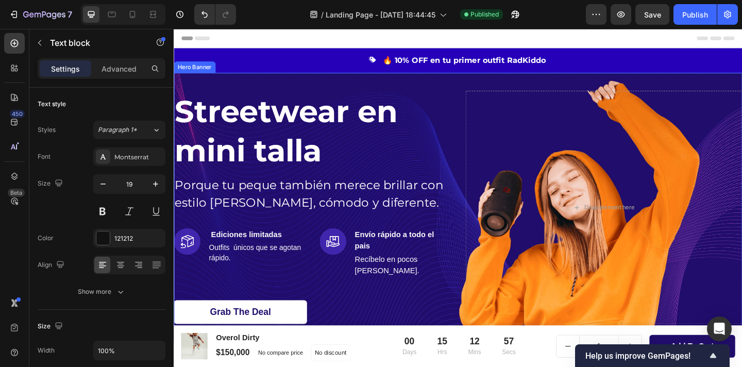
click at [451, 88] on div "Overlay" at bounding box center [483, 223] width 619 height 293
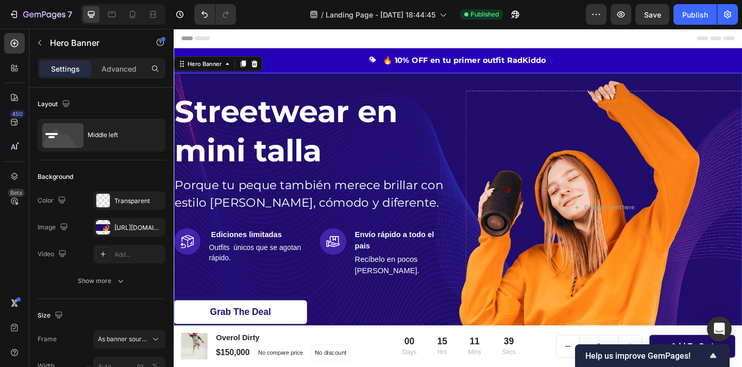
click at [468, 94] on div "Overlay" at bounding box center [483, 223] width 619 height 293
click at [115, 226] on div "[URL][DOMAIN_NAME]" at bounding box center [129, 227] width 30 height 9
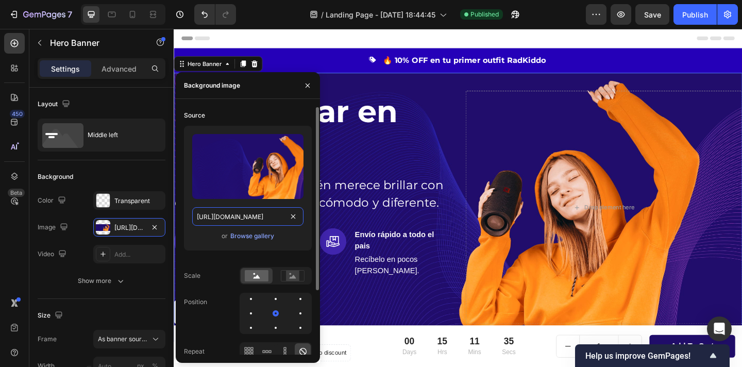
type input "100"
type input "Auto"
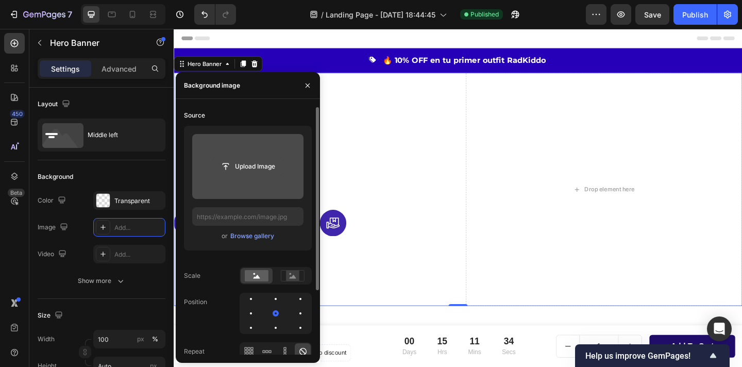
click at [243, 174] on input "file" at bounding box center [247, 167] width 71 height 18
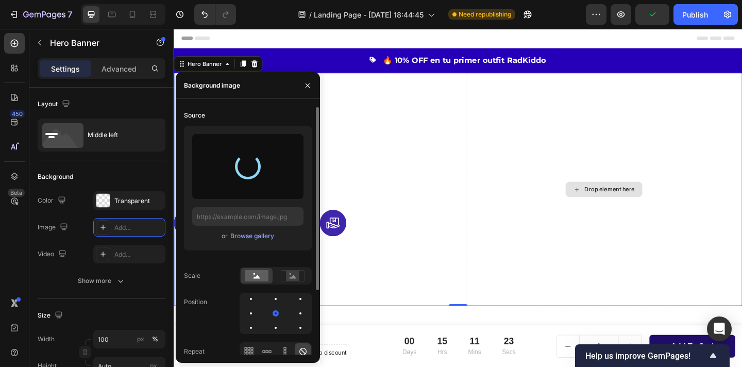
type input "[URL][DOMAIN_NAME]"
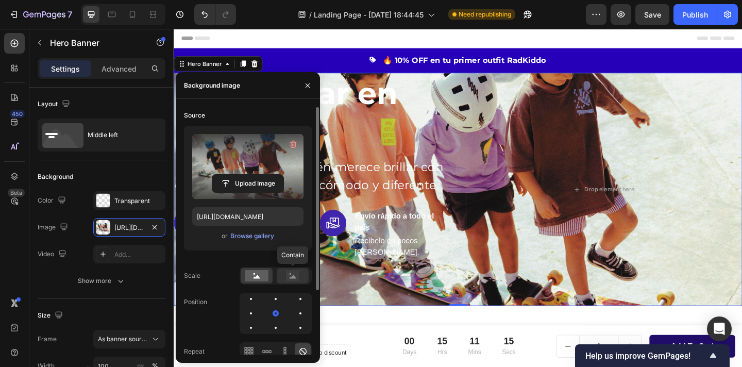
click at [294, 274] on rect at bounding box center [292, 276] width 13 height 10
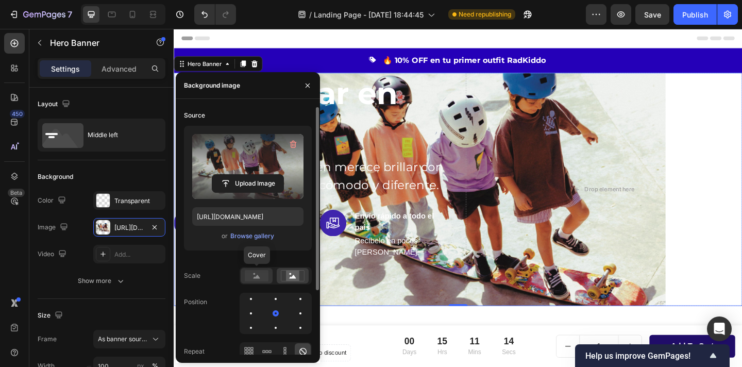
click at [261, 277] on rect at bounding box center [257, 275] width 24 height 11
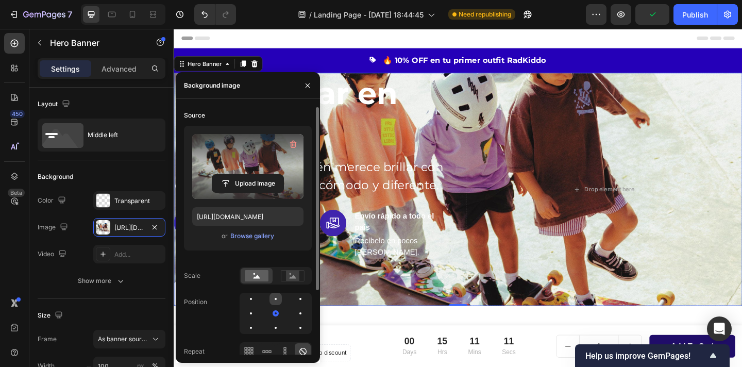
click at [277, 295] on div at bounding box center [276, 299] width 12 height 12
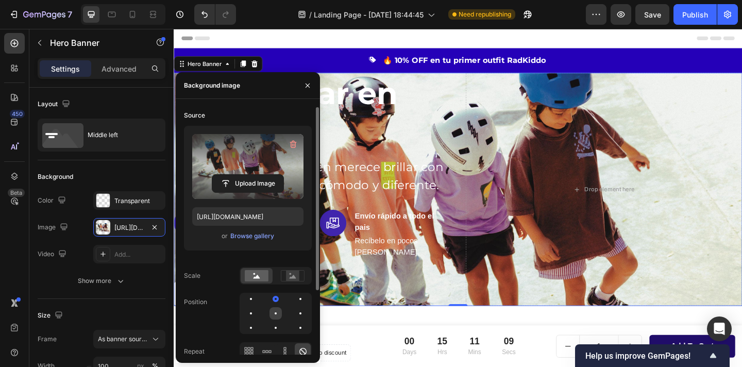
click at [276, 316] on div at bounding box center [276, 313] width 12 height 12
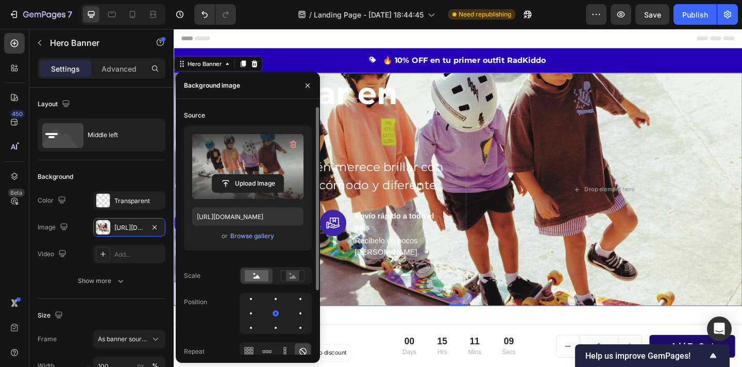
click at [276, 321] on div at bounding box center [276, 313] width 72 height 41
click at [276, 326] on div at bounding box center [276, 328] width 12 height 12
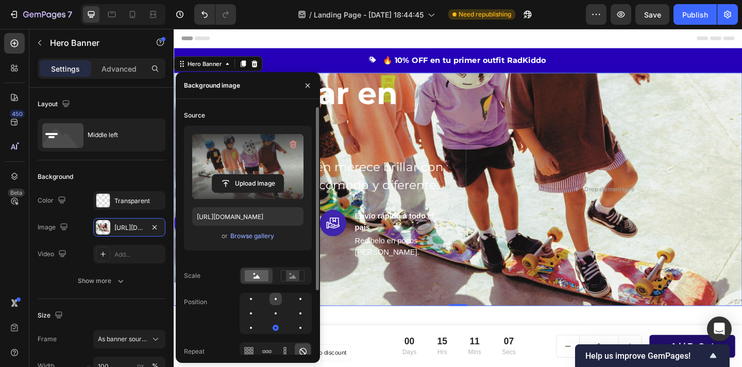
click at [279, 301] on div at bounding box center [276, 299] width 12 height 12
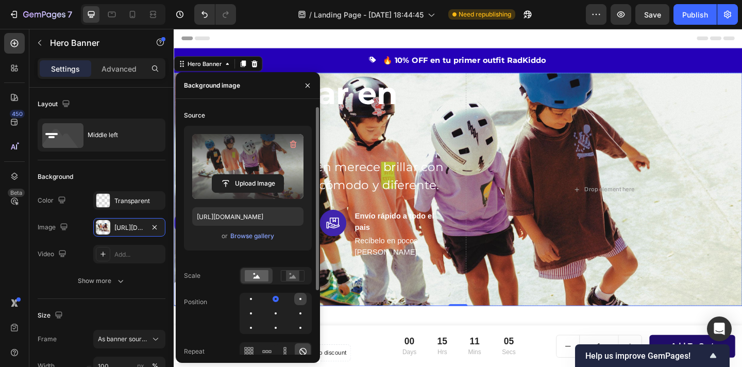
click at [305, 301] on div at bounding box center [300, 299] width 12 height 12
click at [258, 301] on div at bounding box center [276, 313] width 72 height 41
click at [254, 301] on div at bounding box center [251, 299] width 12 height 12
click at [277, 301] on div at bounding box center [276, 299] width 12 height 12
click at [276, 310] on div at bounding box center [276, 313] width 12 height 12
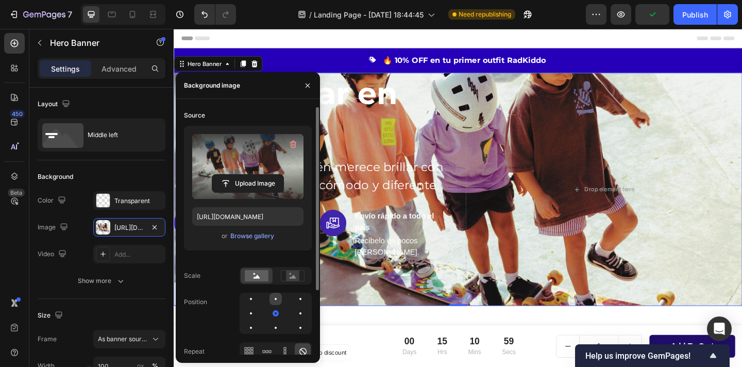
click at [275, 299] on div at bounding box center [276, 299] width 2 height 2
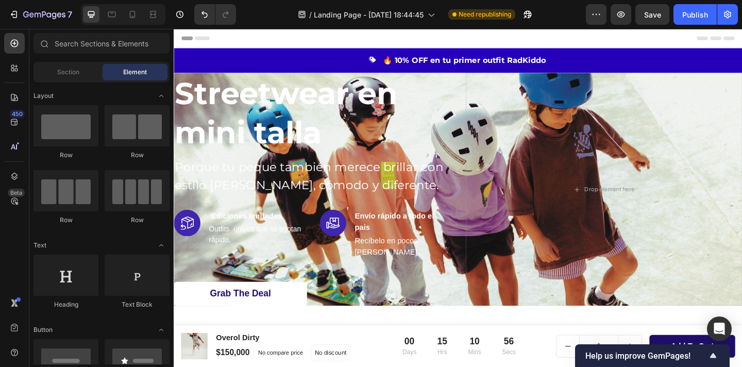
click at [571, 39] on div "Header" at bounding box center [483, 39] width 602 height 21
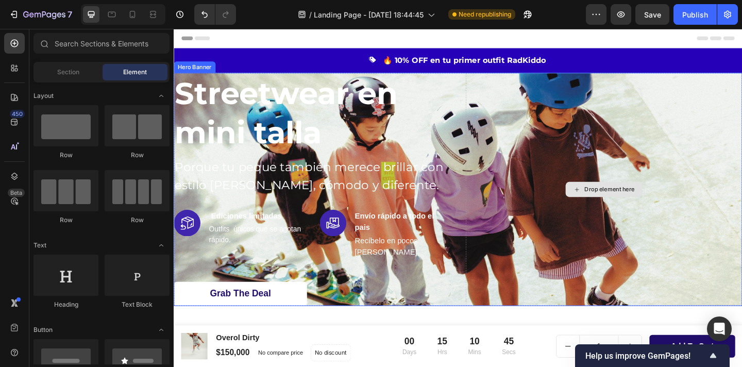
click at [610, 103] on div "Drop element here" at bounding box center [641, 204] width 301 height 254
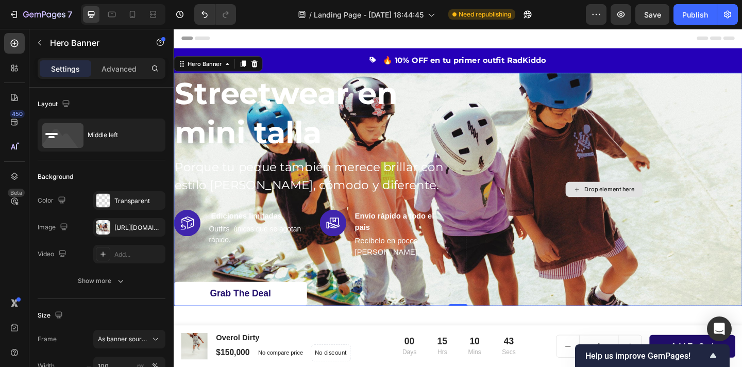
click at [639, 200] on div "Drop element here" at bounding box center [648, 204] width 55 height 8
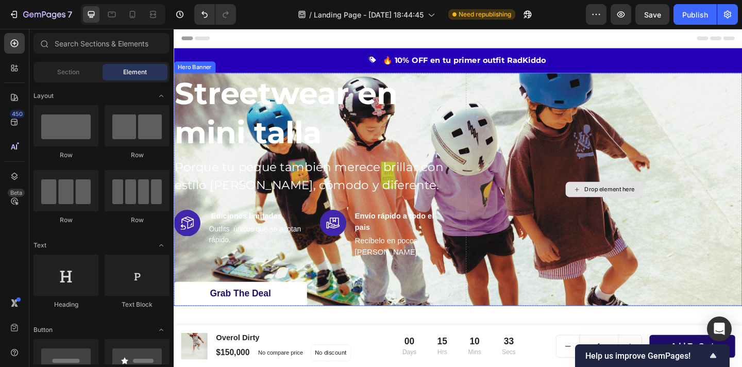
click at [649, 200] on div "Drop element here" at bounding box center [648, 204] width 55 height 8
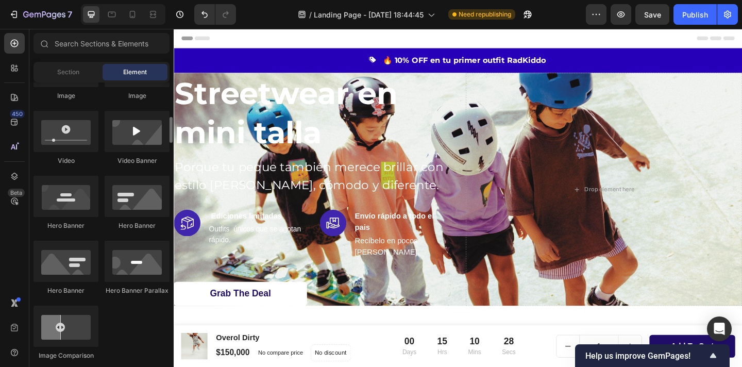
scroll to position [730, 0]
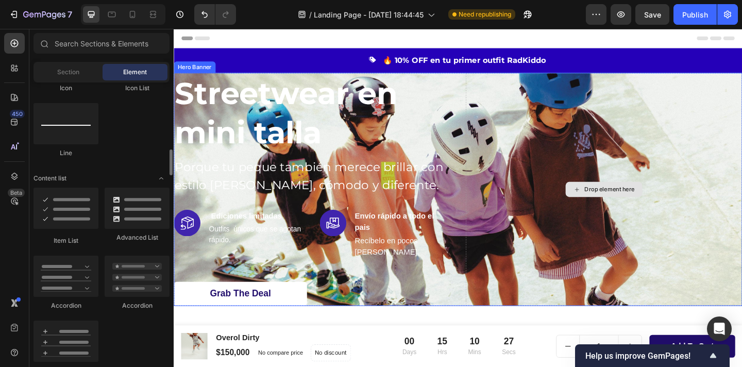
click at [565, 120] on div "Drop element here" at bounding box center [641, 204] width 301 height 254
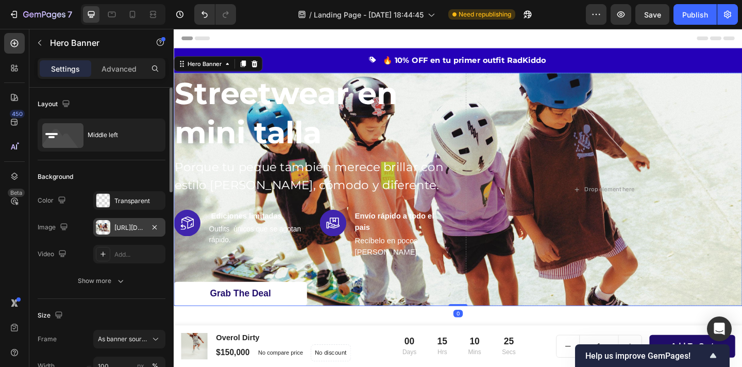
click at [110, 227] on div at bounding box center [103, 227] width 14 height 14
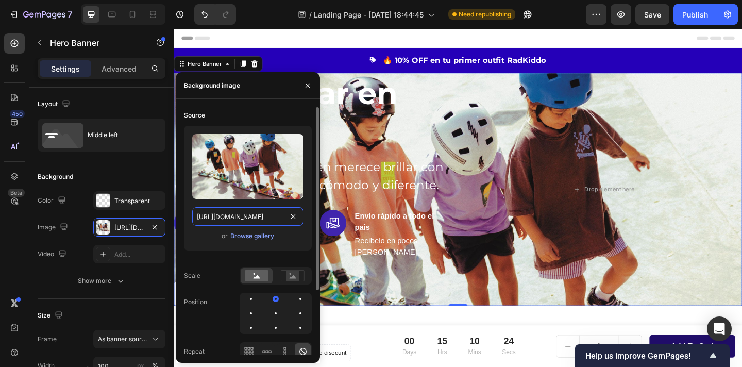
click at [253, 225] on input "[URL][DOMAIN_NAME]" at bounding box center [247, 216] width 111 height 19
click at [253, 237] on div "Browse gallery" at bounding box center [252, 235] width 44 height 9
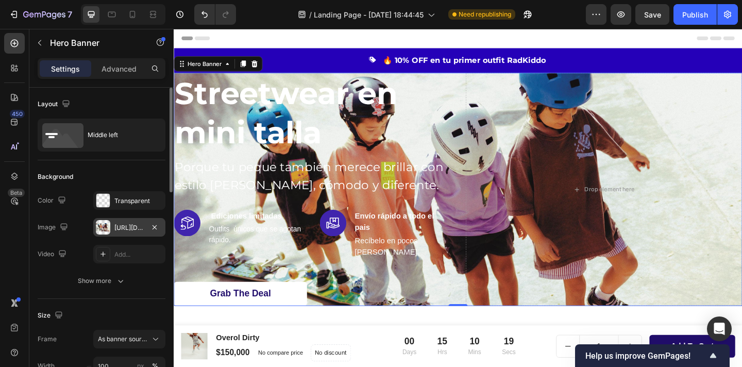
click at [134, 226] on div "[URL][DOMAIN_NAME]" at bounding box center [129, 227] width 30 height 9
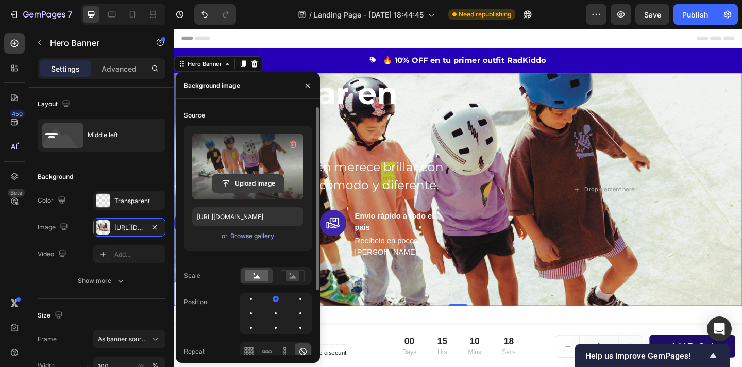
click at [256, 183] on input "file" at bounding box center [247, 184] width 71 height 18
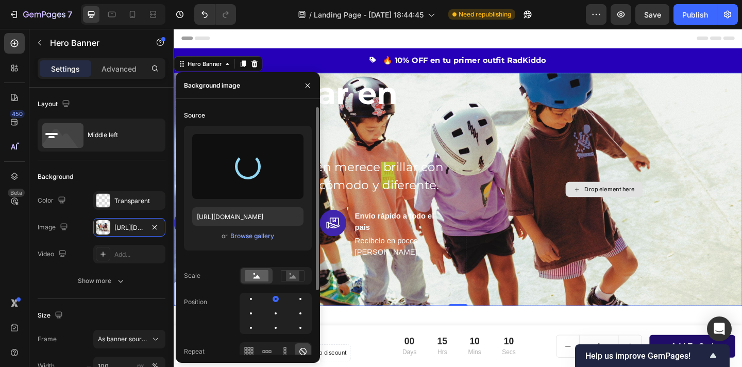
type input "[URL][DOMAIN_NAME]"
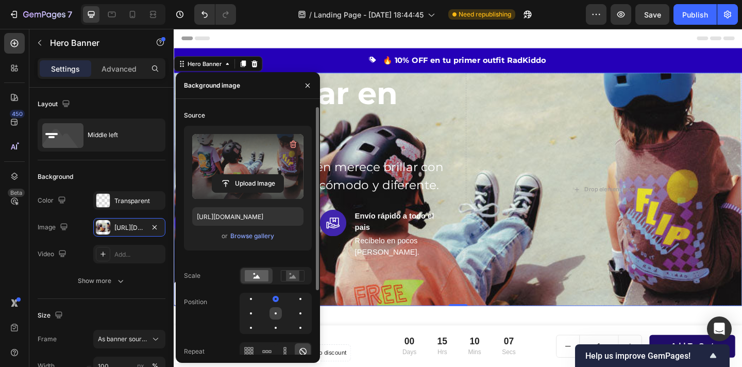
click at [279, 315] on div at bounding box center [276, 313] width 12 height 12
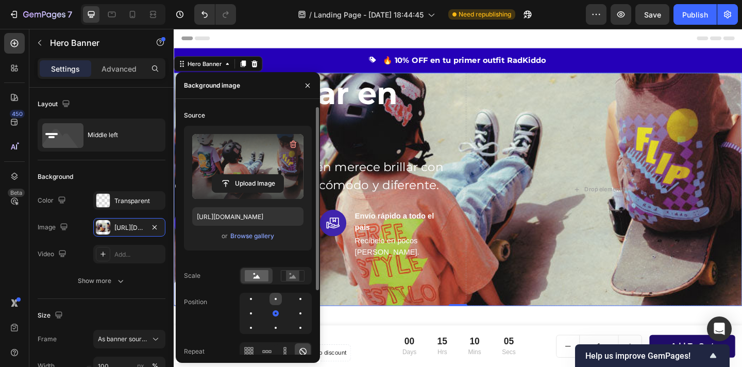
click at [273, 300] on div at bounding box center [276, 299] width 12 height 12
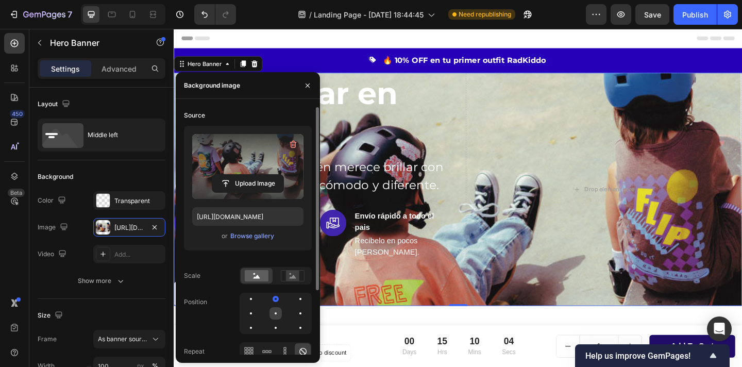
click at [274, 317] on div at bounding box center [276, 313] width 12 height 12
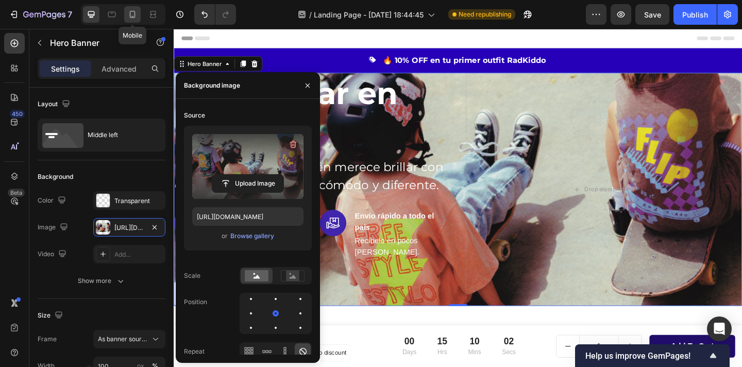
click at [128, 8] on div at bounding box center [132, 14] width 16 height 16
type input "100%"
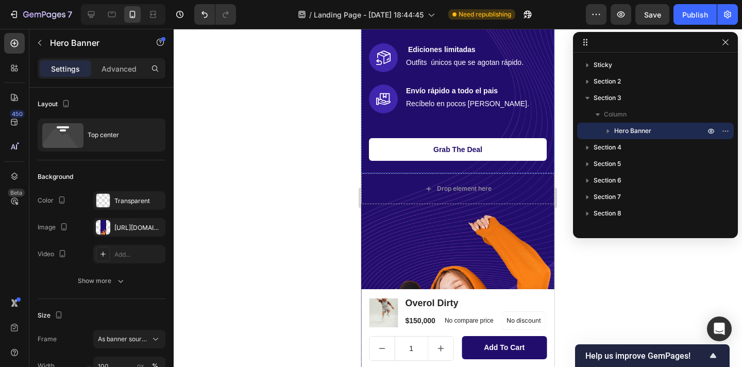
scroll to position [35, 0]
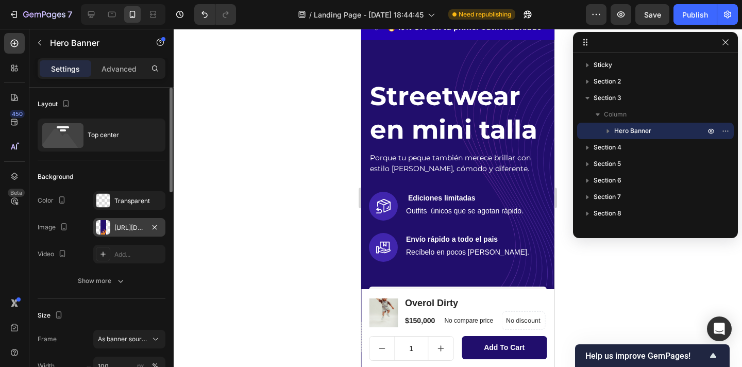
click at [101, 226] on div at bounding box center [103, 227] width 14 height 14
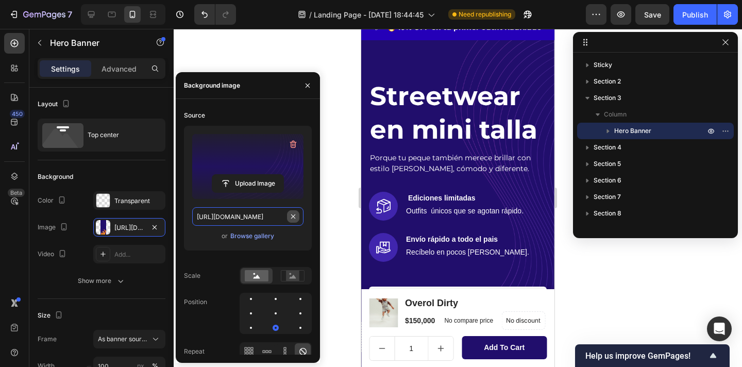
type input "Auto"
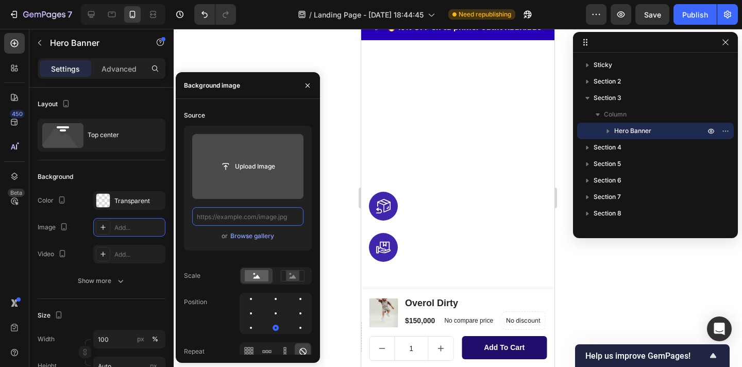
scroll to position [0, 0]
click at [249, 168] on input "file" at bounding box center [247, 167] width 71 height 18
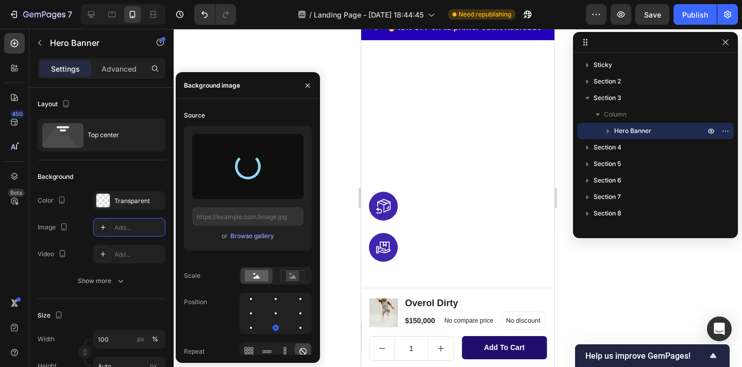
type input "[URL][DOMAIN_NAME]"
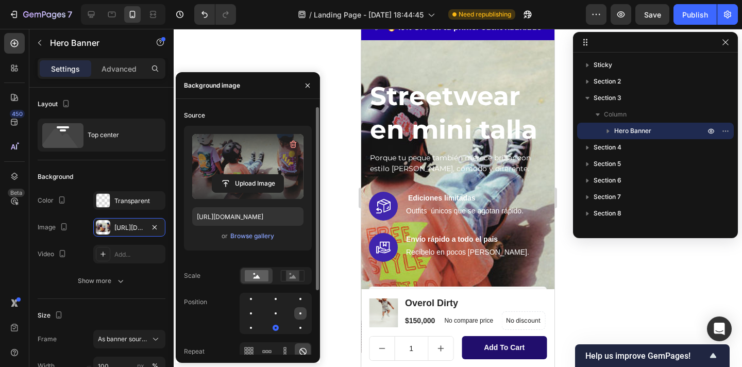
click at [299, 317] on div at bounding box center [300, 313] width 12 height 12
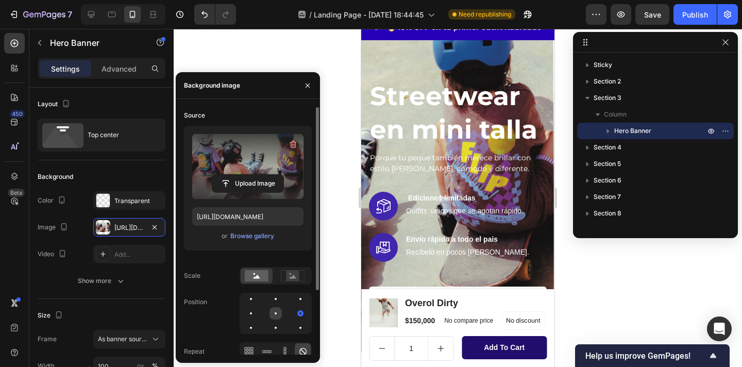
click at [279, 314] on div at bounding box center [276, 313] width 12 height 12
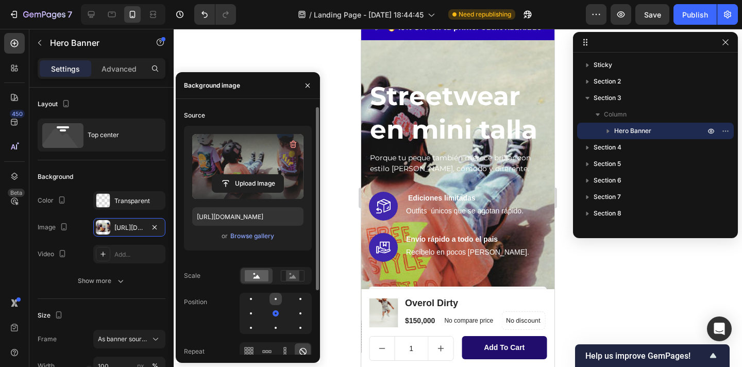
click at [279, 303] on div at bounding box center [276, 299] width 12 height 12
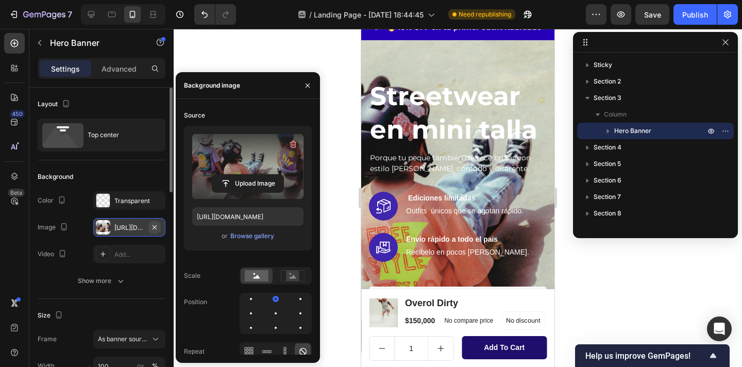
click at [157, 228] on icon "button" at bounding box center [155, 227] width 8 height 8
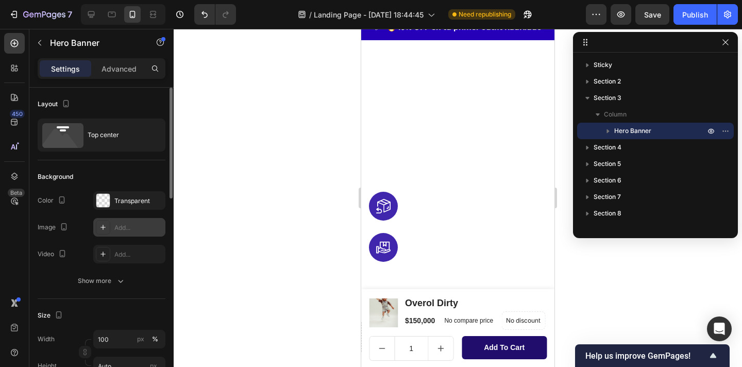
click at [118, 229] on div "Add..." at bounding box center [138, 227] width 48 height 9
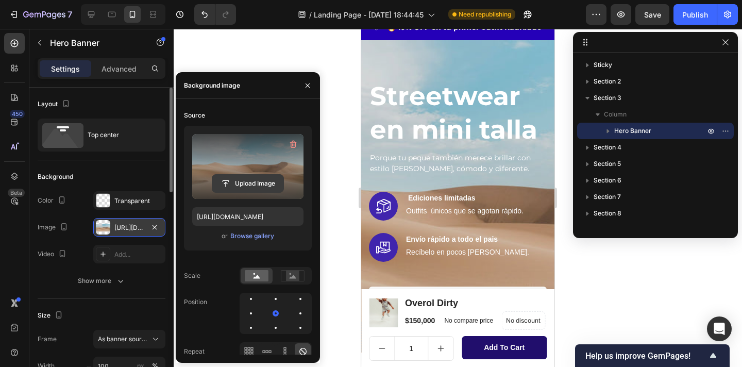
click at [257, 185] on input "file" at bounding box center [247, 184] width 71 height 18
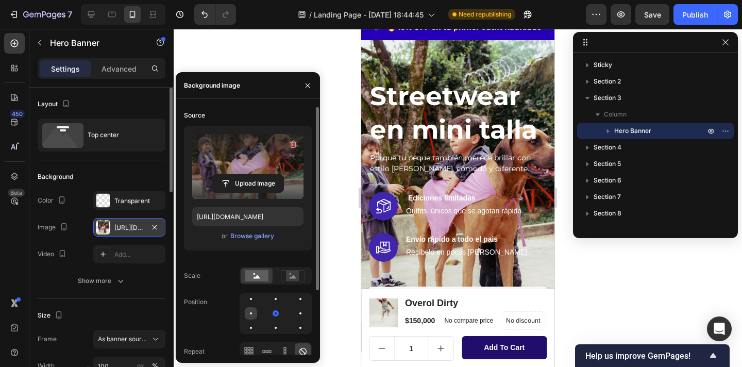
click at [255, 308] on div at bounding box center [251, 313] width 12 height 12
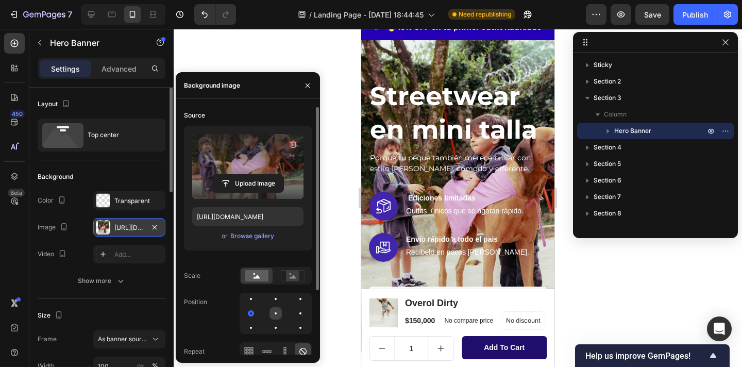
click at [274, 308] on div at bounding box center [276, 313] width 12 height 12
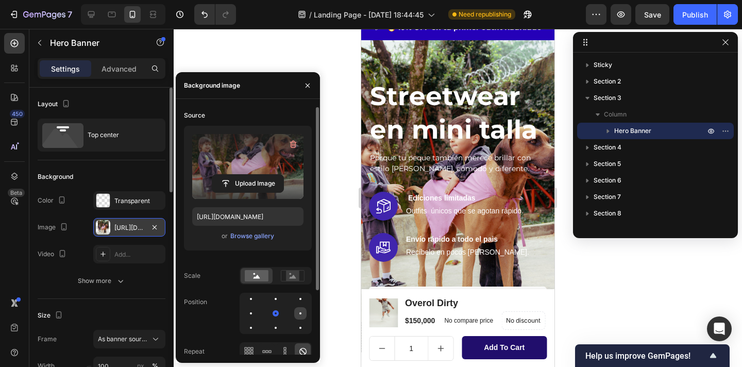
click at [296, 312] on div at bounding box center [300, 313] width 12 height 12
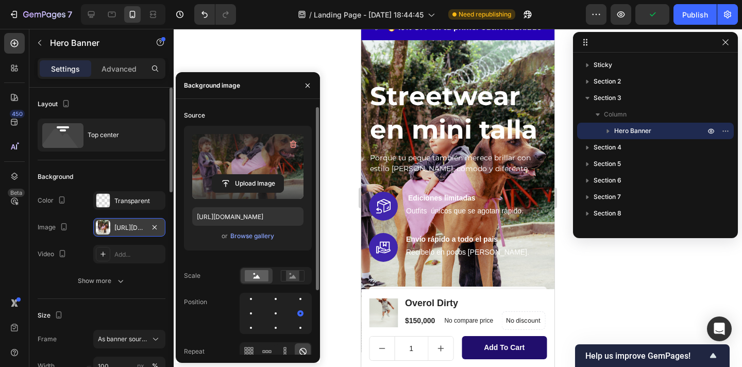
click at [280, 305] on div at bounding box center [276, 313] width 72 height 41
click at [279, 302] on div at bounding box center [276, 299] width 12 height 12
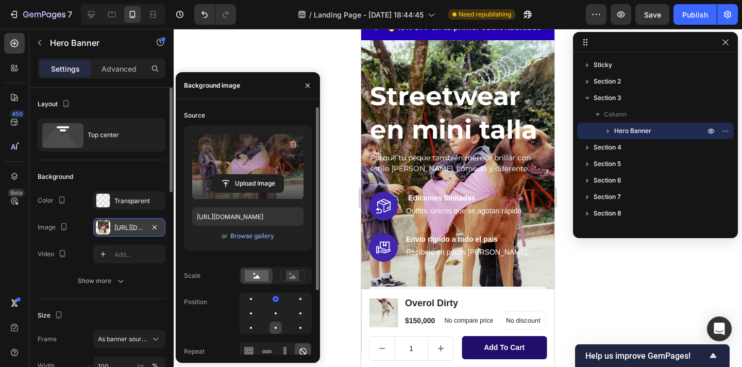
click at [278, 329] on div at bounding box center [276, 328] width 12 height 12
click at [279, 318] on div at bounding box center [276, 313] width 12 height 12
click at [280, 308] on div at bounding box center [276, 313] width 12 height 12
click at [279, 305] on div at bounding box center [276, 313] width 72 height 41
click at [300, 314] on div at bounding box center [301, 313] width 2 height 2
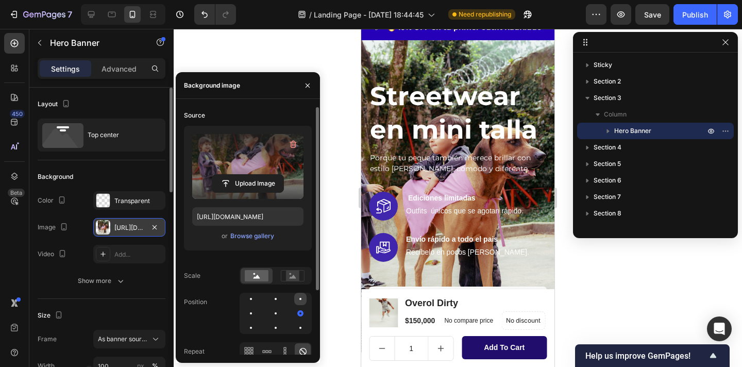
click at [301, 303] on div at bounding box center [300, 299] width 12 height 12
click at [299, 324] on div at bounding box center [300, 328] width 12 height 12
click at [300, 308] on div at bounding box center [300, 313] width 12 height 12
click at [300, 302] on div at bounding box center [300, 299] width 12 height 12
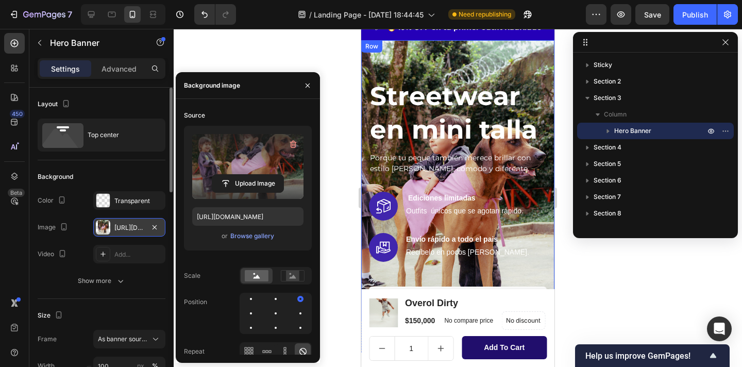
click at [256, 148] on label at bounding box center [247, 166] width 111 height 65
click at [256, 175] on input "file" at bounding box center [247, 184] width 71 height 18
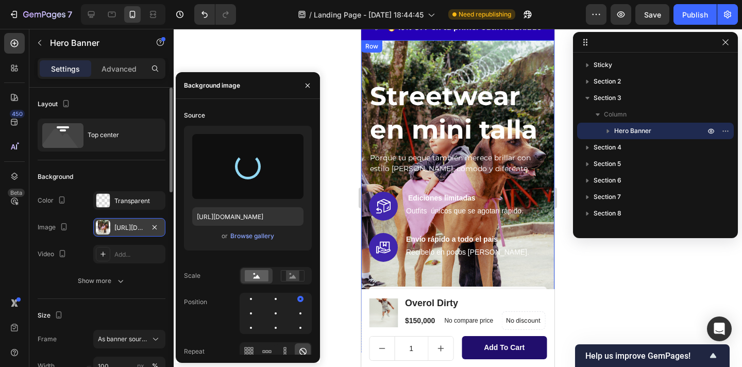
type input "[URL][DOMAIN_NAME]"
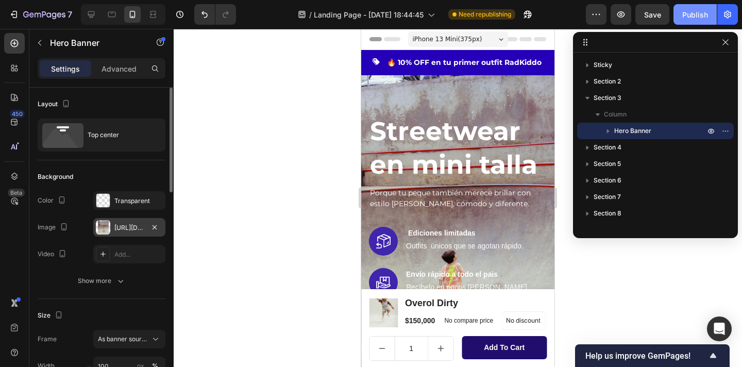
click at [700, 14] on div "Publish" at bounding box center [696, 14] width 26 height 11
click at [471, 151] on h2 "Streetwear en mini talla" at bounding box center [458, 147] width 178 height 69
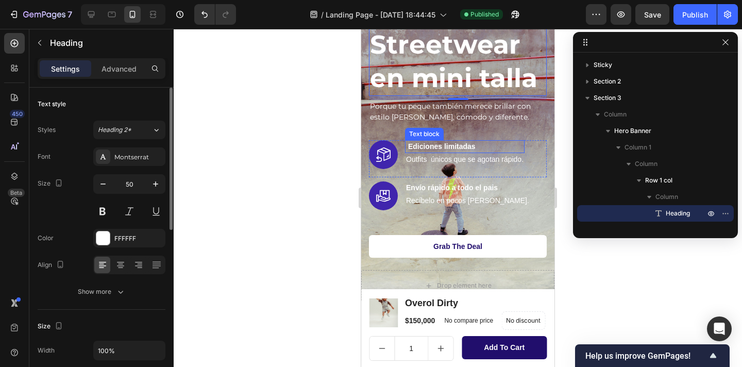
scroll to position [170, 0]
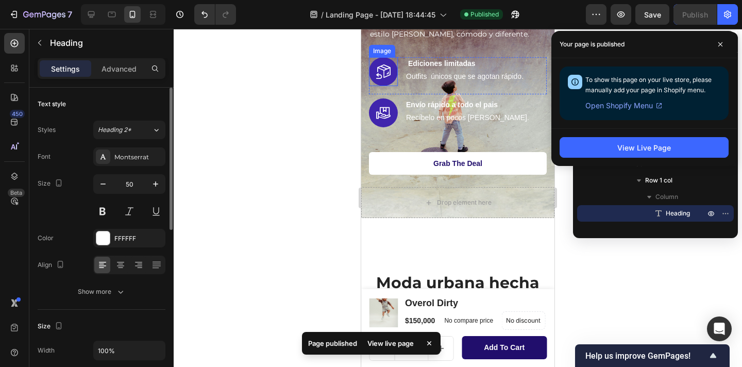
click at [384, 86] on img at bounding box center [383, 71] width 29 height 29
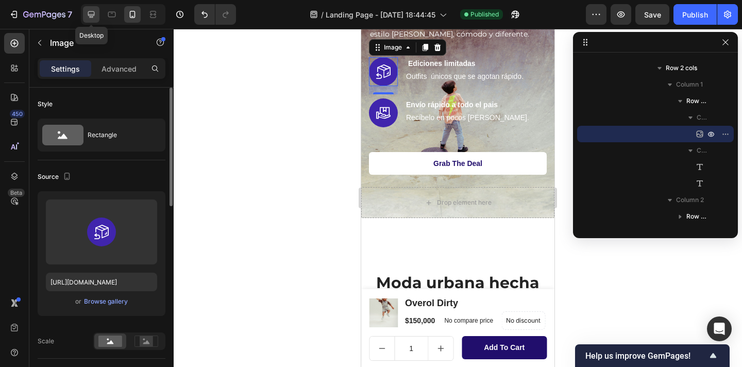
click at [95, 13] on icon at bounding box center [91, 14] width 10 height 10
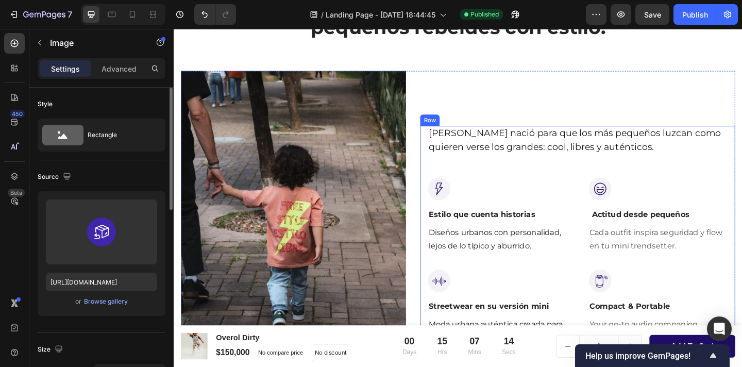
scroll to position [439, 0]
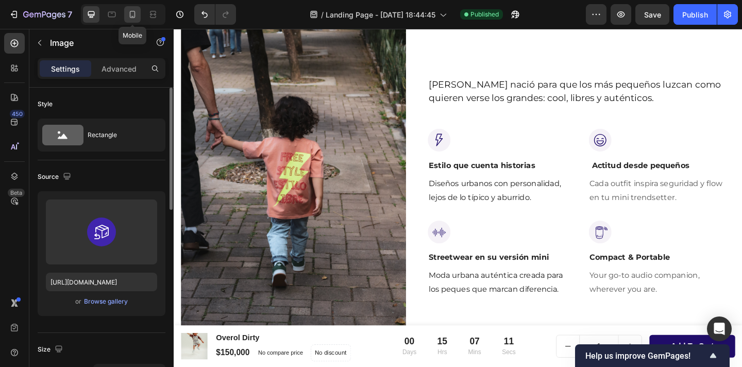
click at [134, 15] on icon at bounding box center [132, 14] width 10 height 10
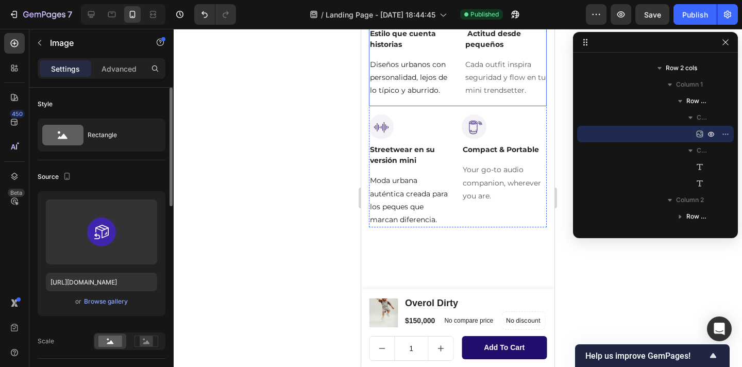
scroll to position [935, 0]
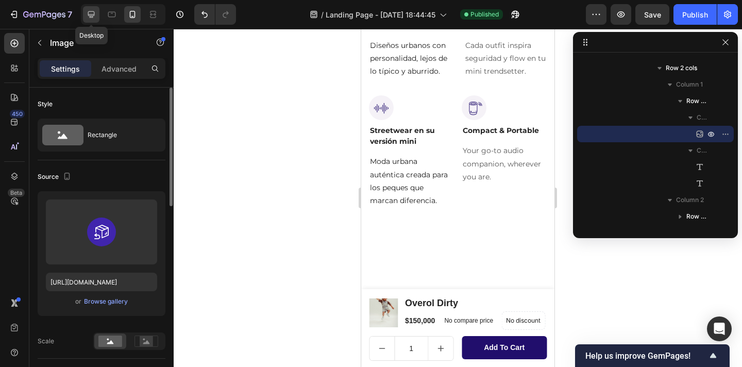
click at [96, 15] on div at bounding box center [91, 14] width 16 height 16
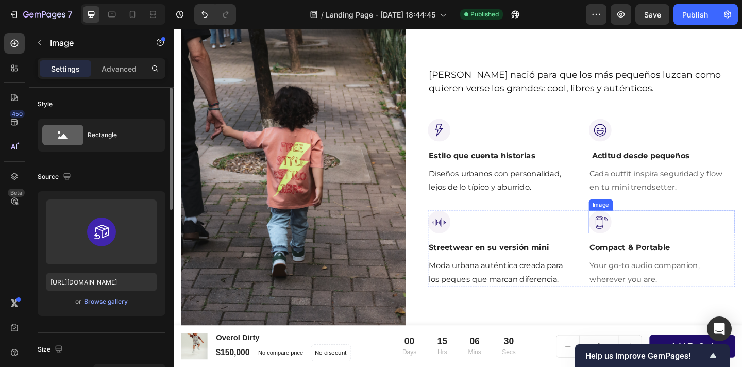
scroll to position [511, 0]
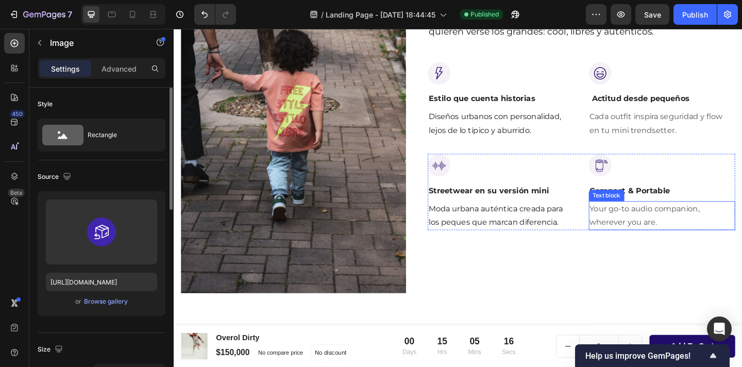
click at [655, 228] on p "Your go-to audio companion, wherever you are." at bounding box center [705, 233] width 158 height 30
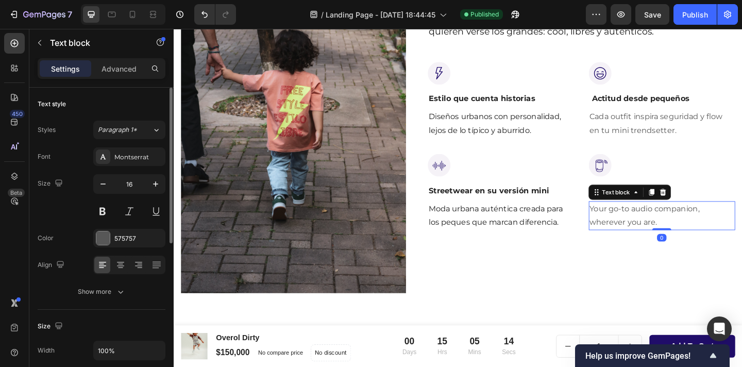
click at [663, 236] on p "Your go-to audio companion, wherever you are." at bounding box center [705, 233] width 158 height 30
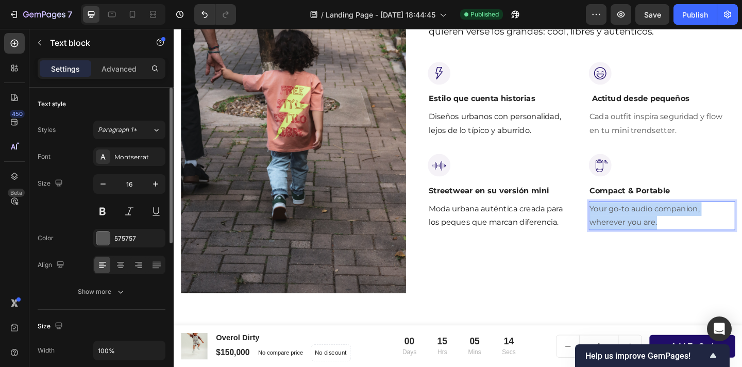
click at [663, 236] on p "Your go-to audio companion, wherever you are." at bounding box center [705, 233] width 158 height 30
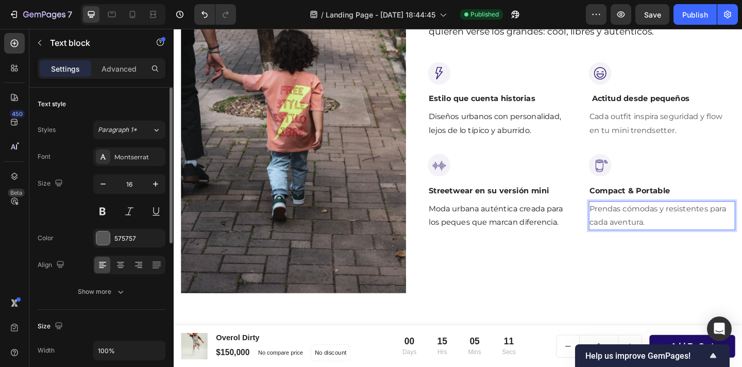
click at [642, 230] on p "Prendas cómodas y resistentes para cada aventura." at bounding box center [705, 233] width 158 height 30
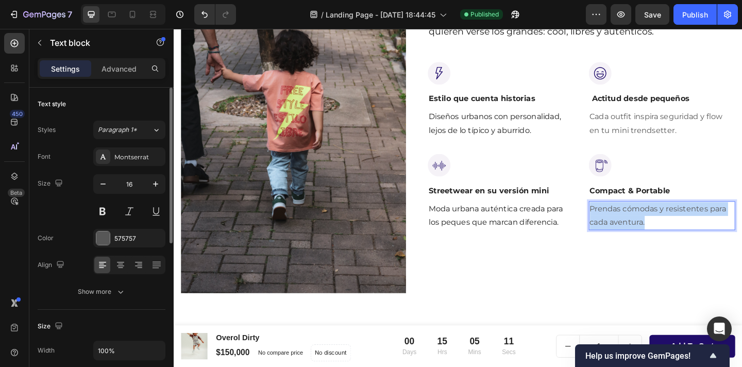
click at [642, 230] on p "Prendas cómodas y resistentes para cada aventura." at bounding box center [705, 233] width 158 height 30
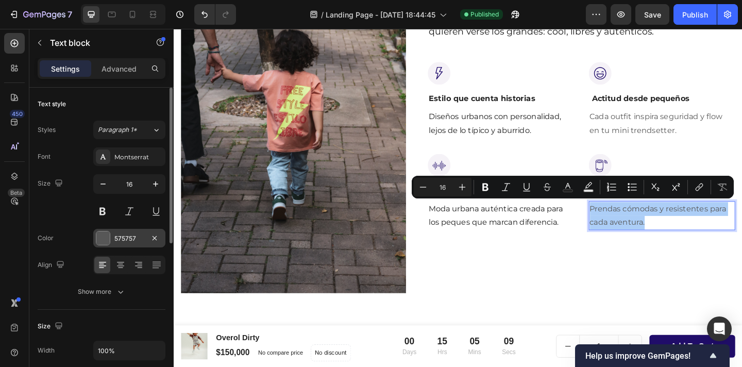
click at [101, 241] on div at bounding box center [102, 237] width 13 height 13
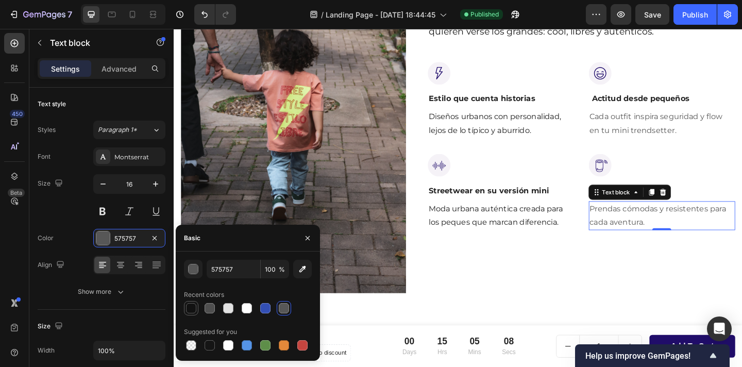
click at [194, 309] on div at bounding box center [191, 308] width 10 height 10
type input "121212"
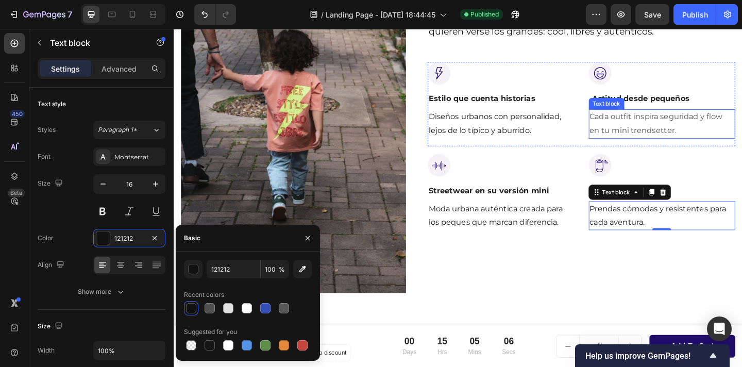
click at [661, 136] on p "Cada outfit inspira seguridad y flow en tu mini trendsetter." at bounding box center [705, 133] width 158 height 30
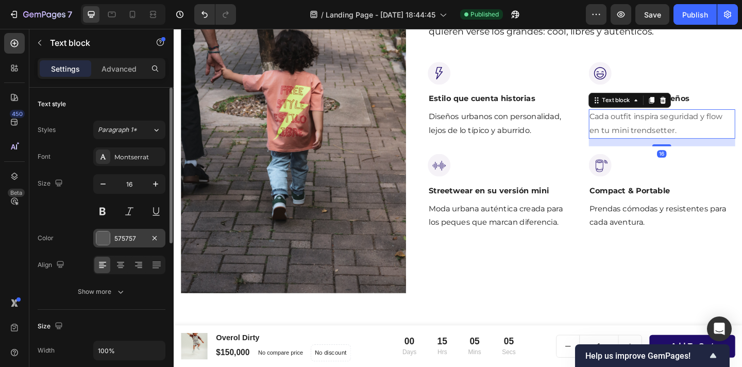
click at [99, 240] on div at bounding box center [102, 237] width 13 height 13
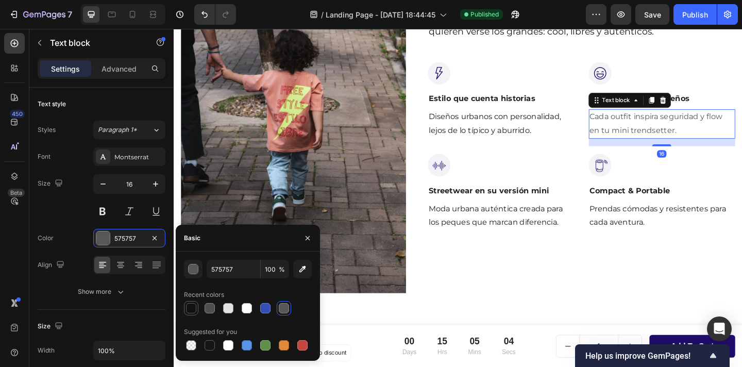
click at [196, 308] on div at bounding box center [191, 308] width 10 height 10
type input "121212"
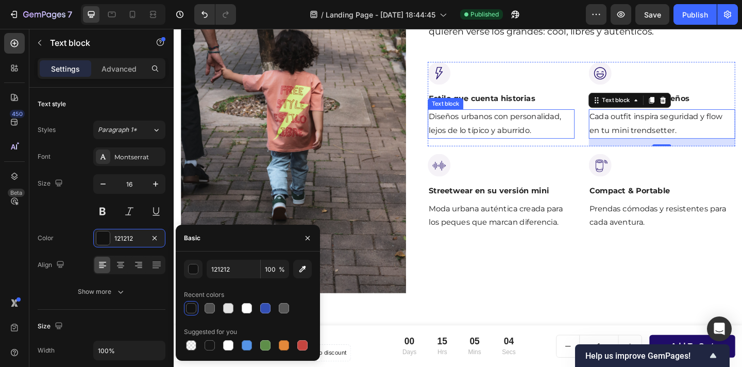
click at [484, 136] on p "Diseños urbanos con personalidad, lejos de lo típico y aburrido." at bounding box center [530, 133] width 158 height 30
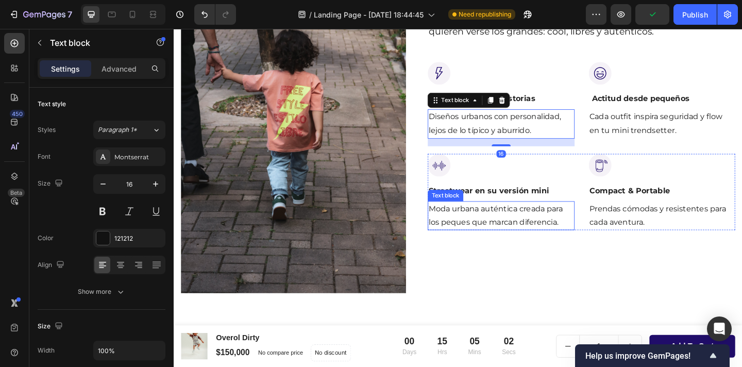
click at [538, 226] on p "Moda urbana auténtica creada para los peques que marcan diferencia." at bounding box center [530, 233] width 158 height 30
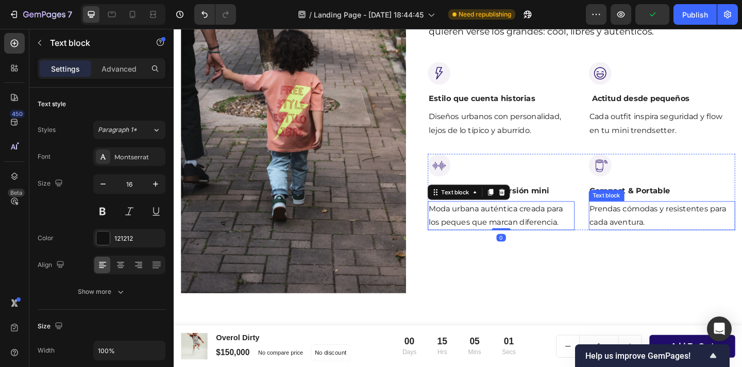
click at [709, 235] on p "Prendas cómodas y resistentes para cada aventura." at bounding box center [705, 233] width 158 height 30
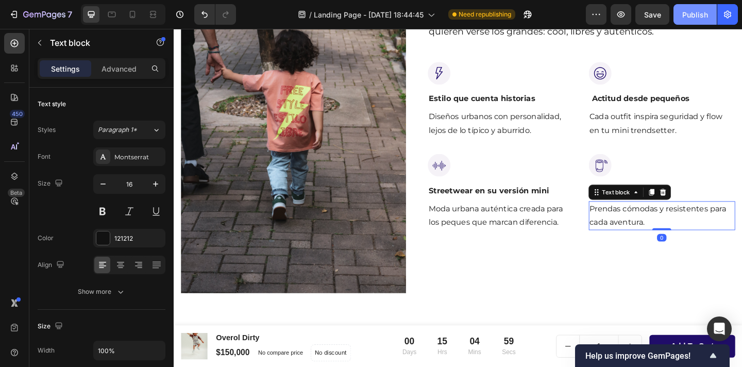
click at [703, 14] on div "Publish" at bounding box center [696, 14] width 26 height 11
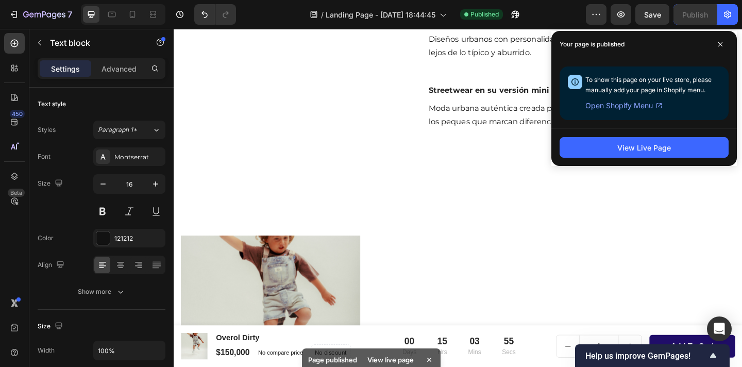
scroll to position [511, 0]
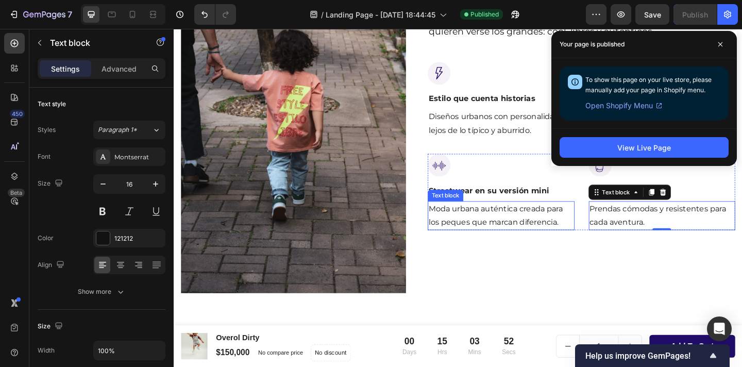
click at [536, 218] on p "Moda urbana auténtica creada para los peques que marcan diferencia." at bounding box center [530, 233] width 158 height 30
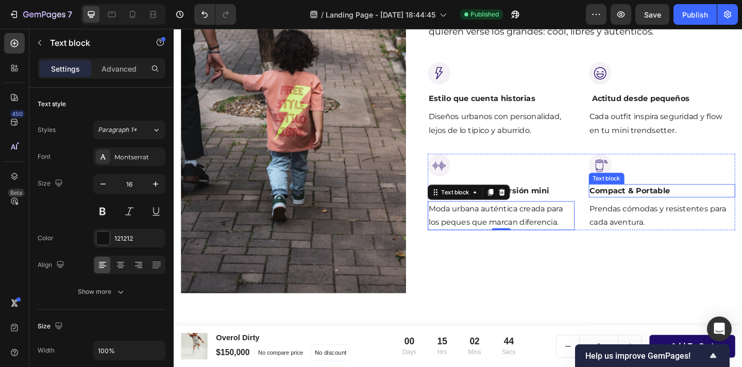
click at [696, 200] on p "Compact & Portable" at bounding box center [705, 205] width 158 height 12
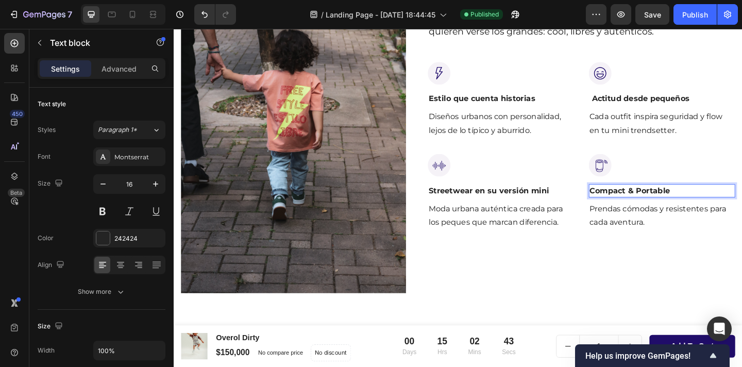
click at [696, 200] on p "Compact & Portable" at bounding box center [705, 205] width 158 height 12
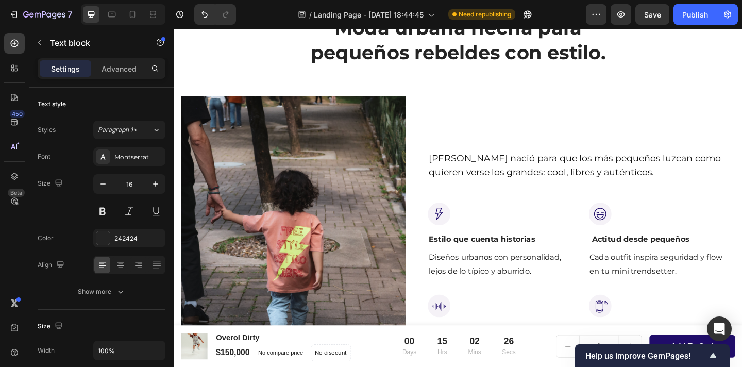
scroll to position [438, 0]
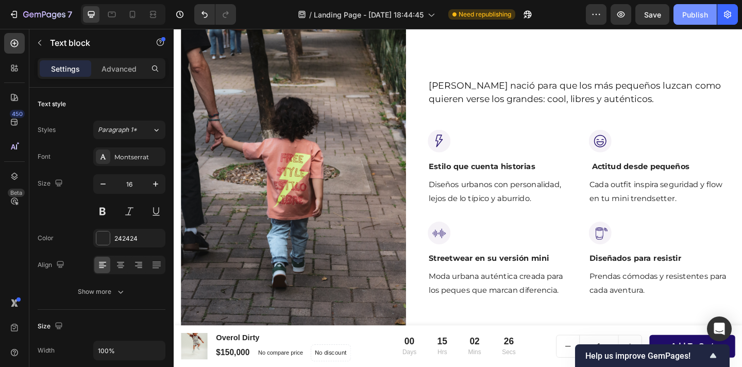
click at [694, 16] on div "Publish" at bounding box center [696, 14] width 26 height 11
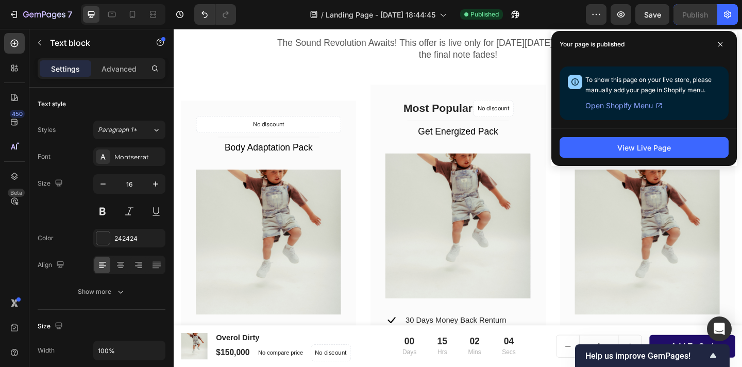
scroll to position [3100, 0]
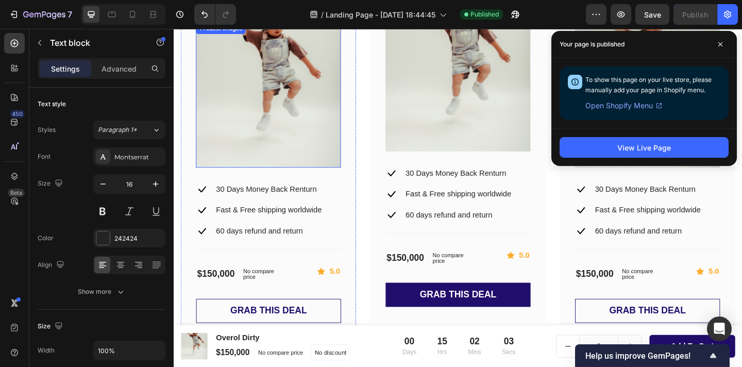
click at [303, 102] on img at bounding box center [277, 101] width 158 height 158
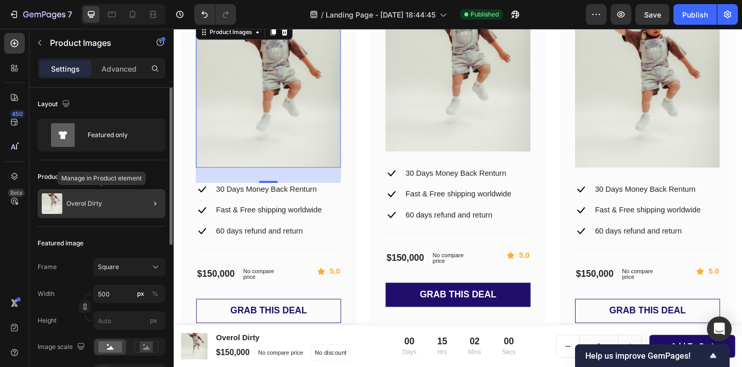
click at [93, 207] on p "Overol Dirty" at bounding box center [85, 203] width 36 height 7
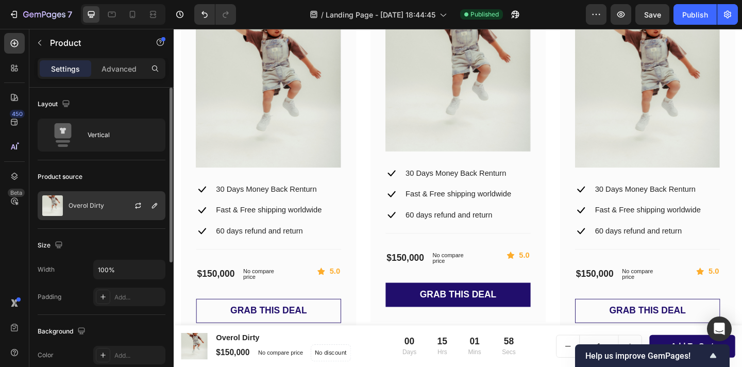
click at [101, 208] on p "Overol Dirty" at bounding box center [87, 205] width 36 height 7
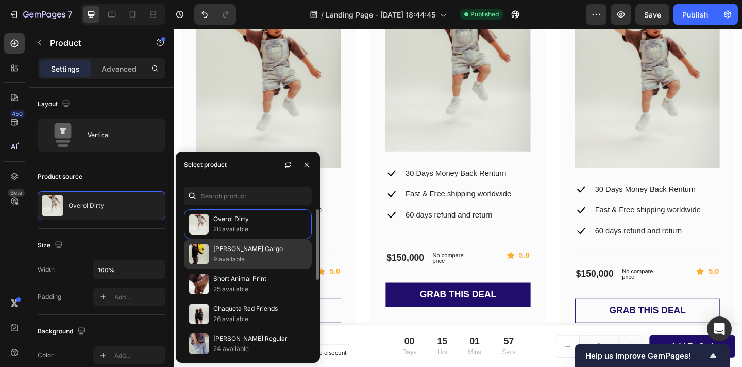
click at [247, 255] on p "9 available" at bounding box center [260, 259] width 94 height 10
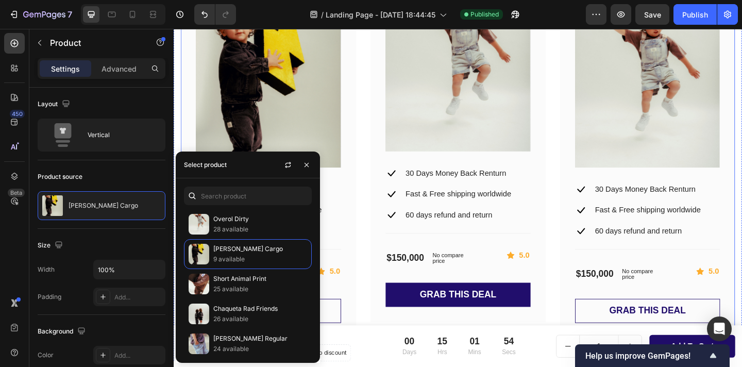
click at [377, 108] on div "No discount Not be displayed when published Product Badge Title Line Body Adapt…" at bounding box center [482, 148] width 603 height 436
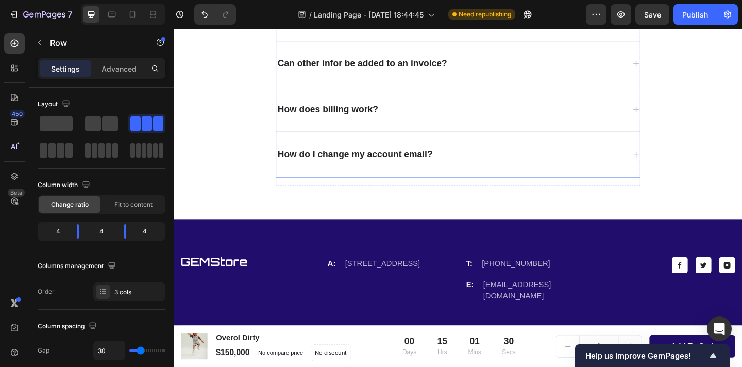
scroll to position [3530, 0]
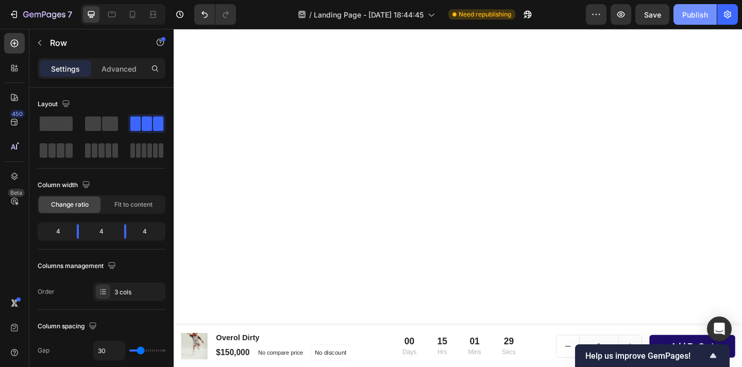
click at [686, 21] on button "Publish" at bounding box center [695, 14] width 43 height 21
